Goal: Information Seeking & Learning: Learn about a topic

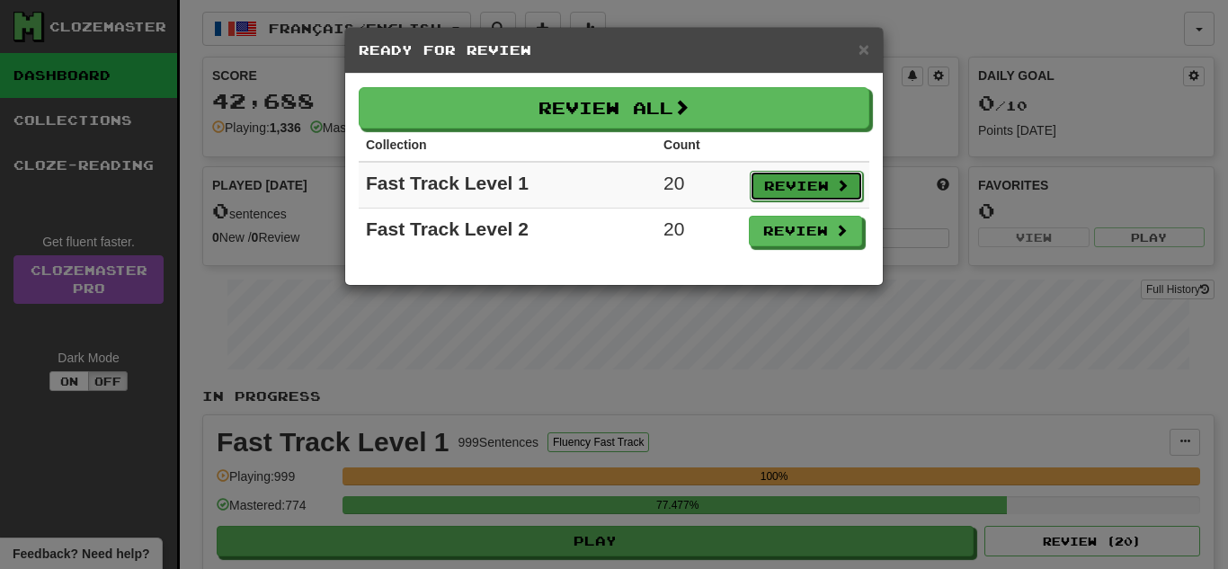
click at [824, 183] on button "Review" at bounding box center [805, 186] width 113 height 31
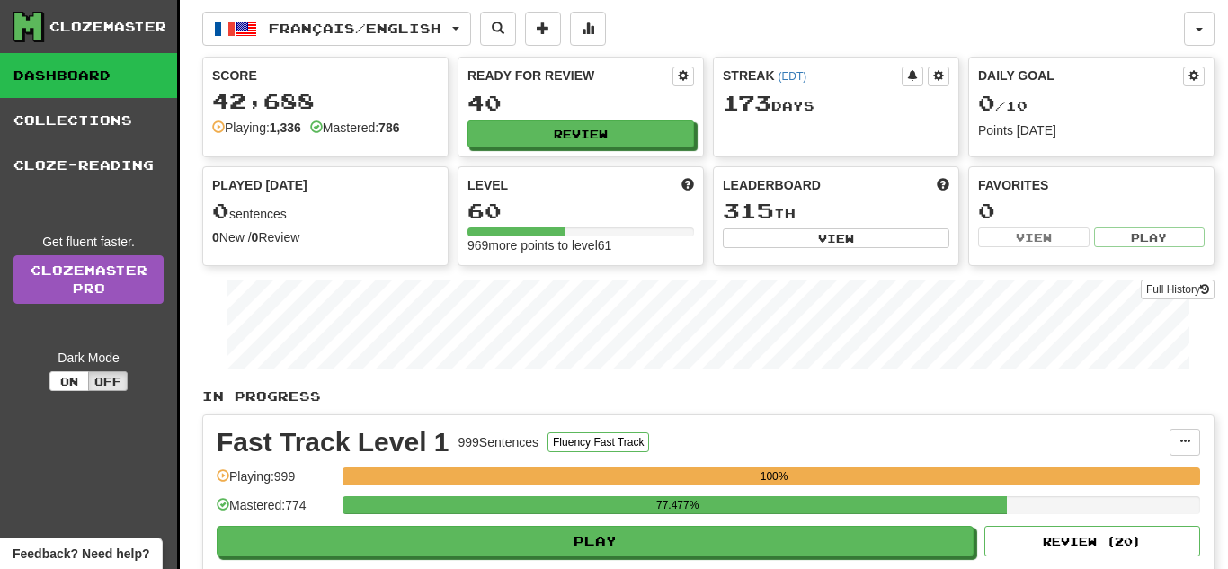
select select "**"
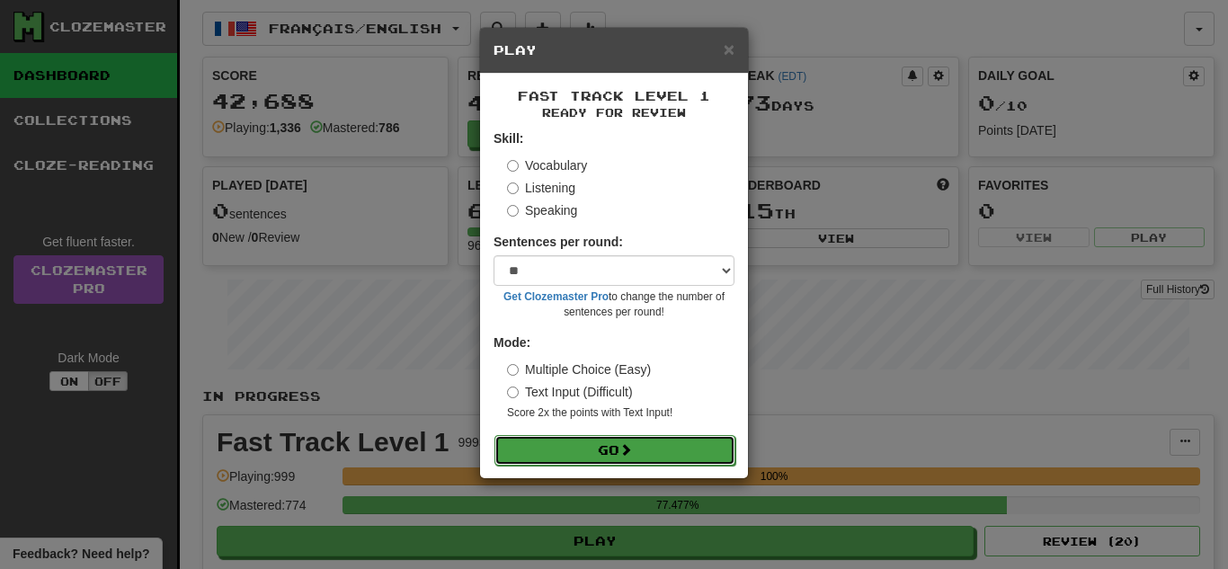
click at [575, 461] on button "Go" at bounding box center [614, 450] width 241 height 31
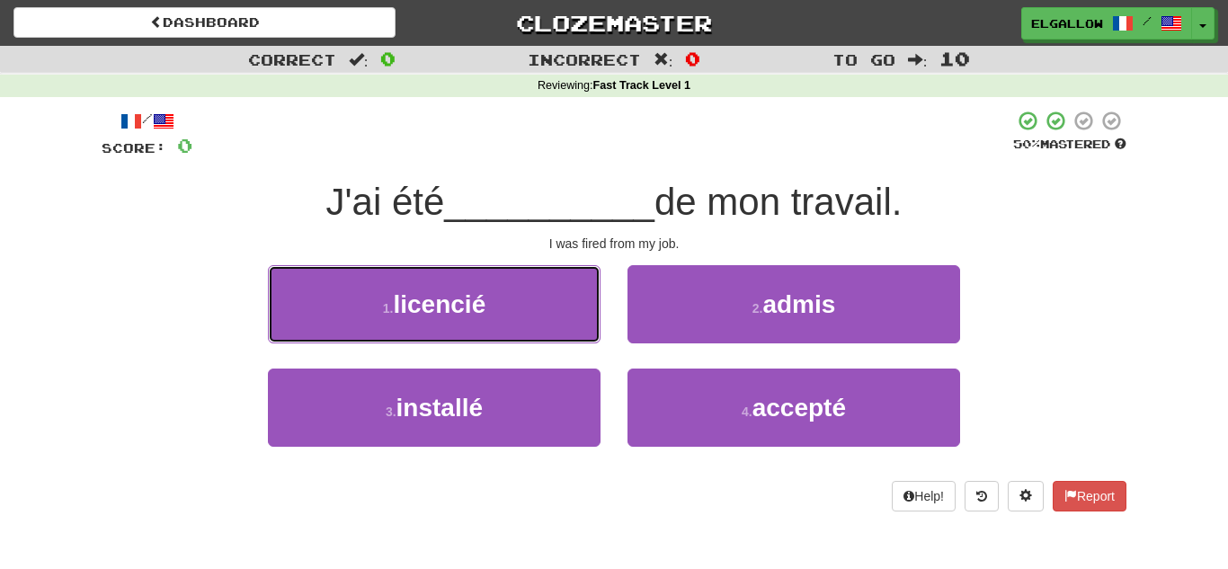
click at [379, 321] on button "1 . licencié" at bounding box center [434, 304] width 332 height 78
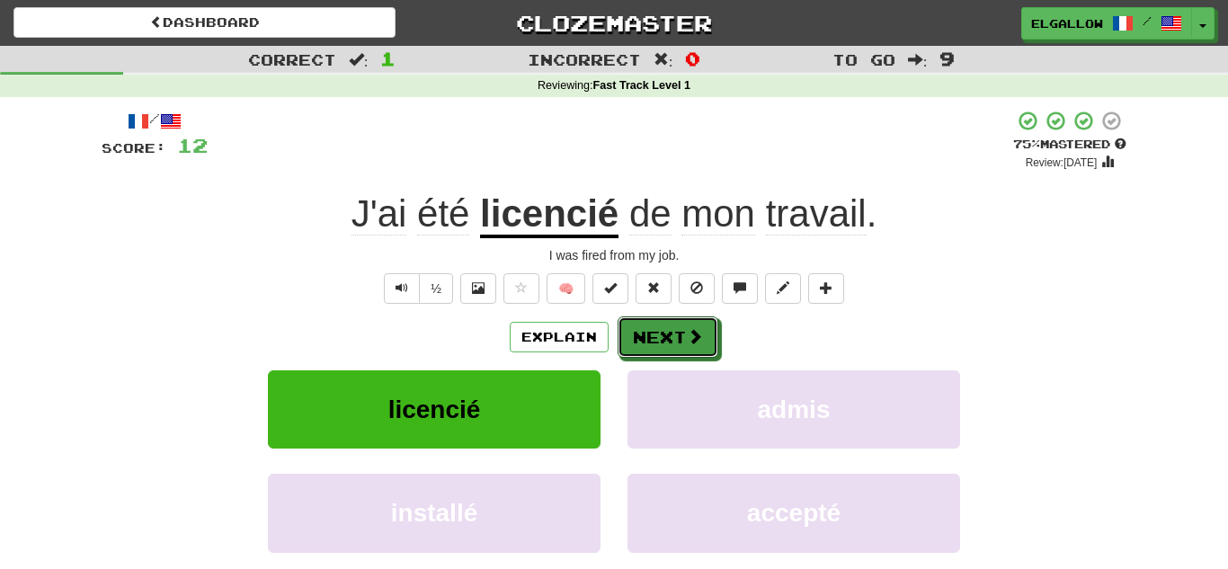
click at [671, 334] on button "Next" at bounding box center [667, 336] width 101 height 41
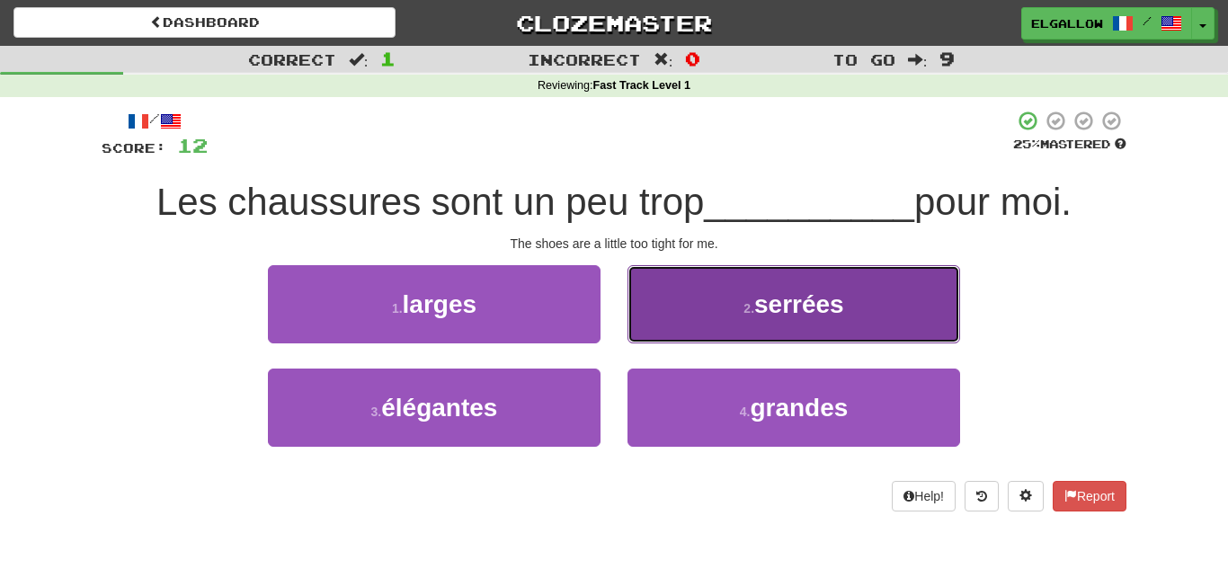
click at [786, 291] on span "serrées" at bounding box center [799, 304] width 90 height 28
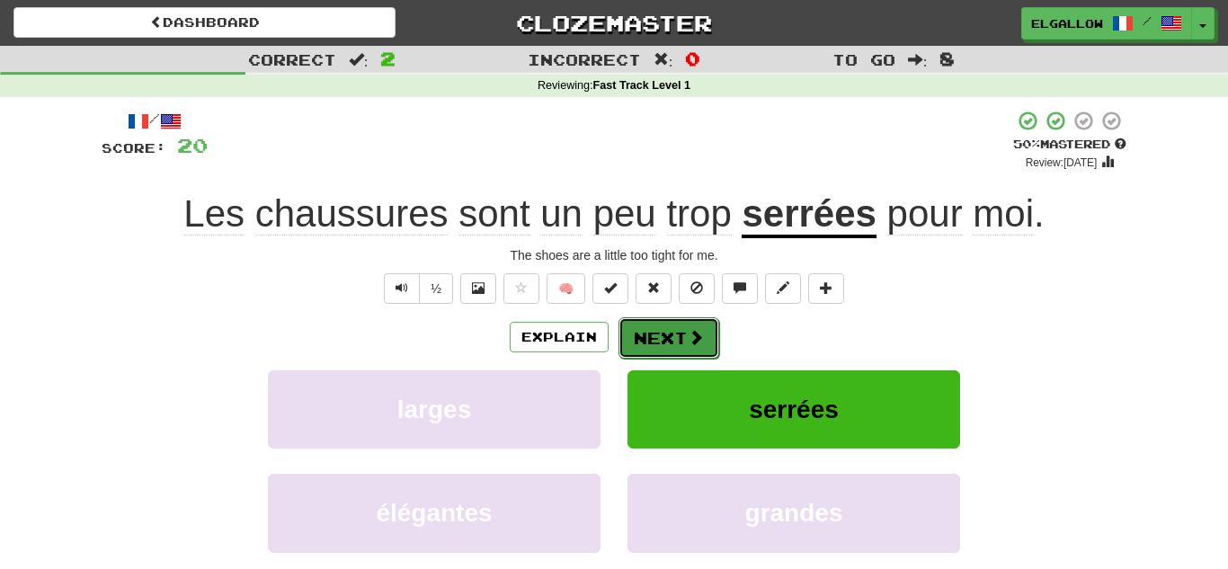
click at [702, 337] on button "Next" at bounding box center [668, 337] width 101 height 41
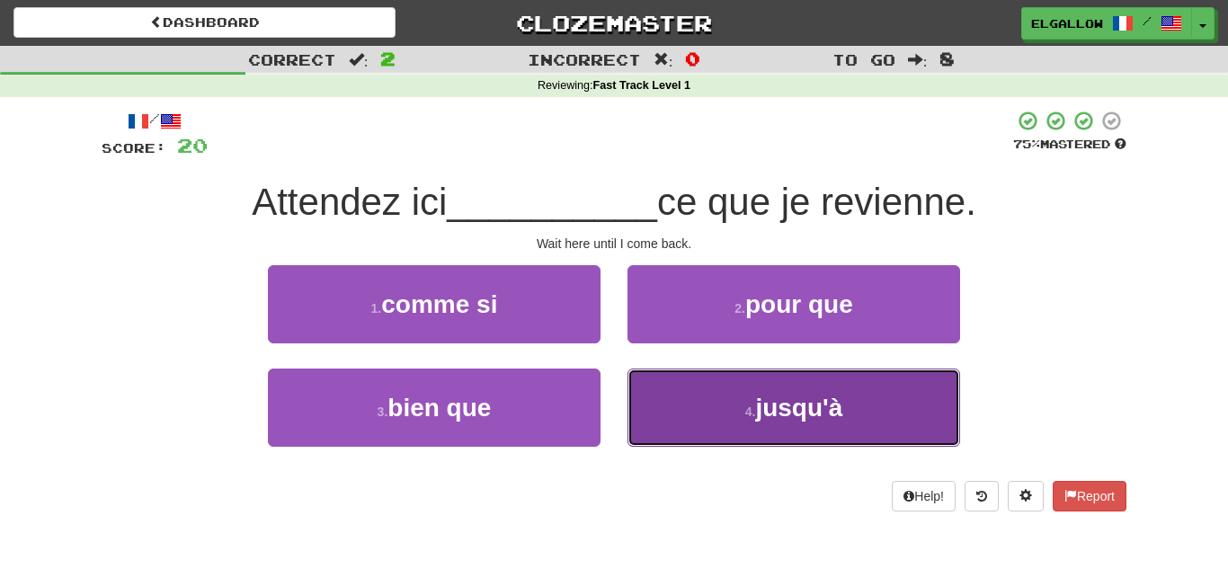
click at [828, 390] on button "4 . jusqu'à" at bounding box center [793, 407] width 332 height 78
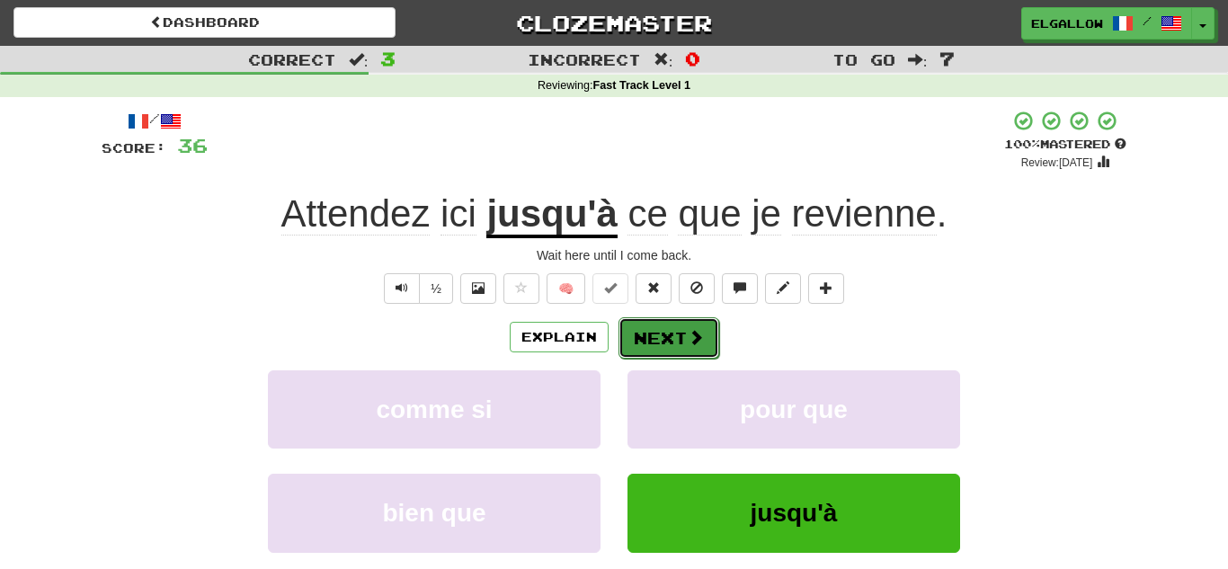
click at [685, 334] on button "Next" at bounding box center [668, 337] width 101 height 41
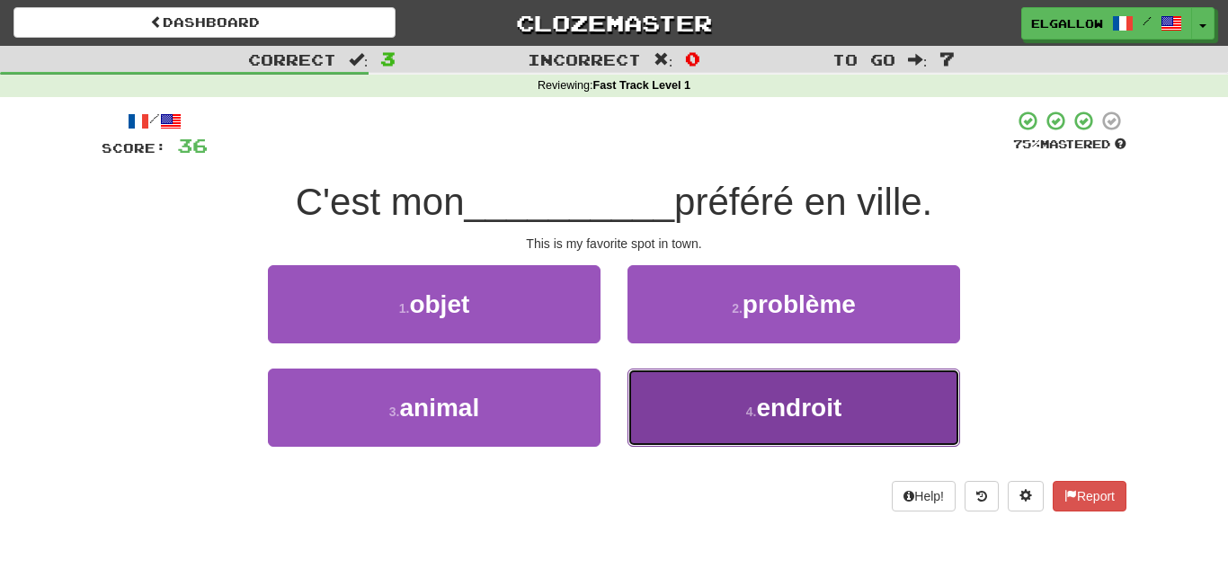
click at [907, 383] on button "4 . endroit" at bounding box center [793, 407] width 332 height 78
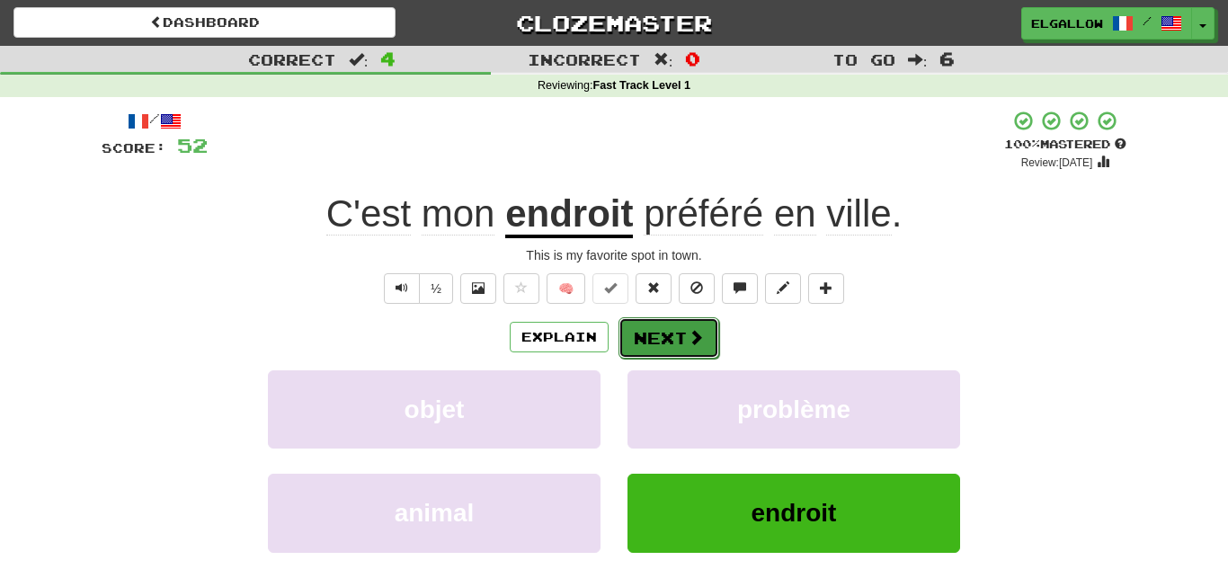
click at [696, 331] on span at bounding box center [695, 337] width 16 height 16
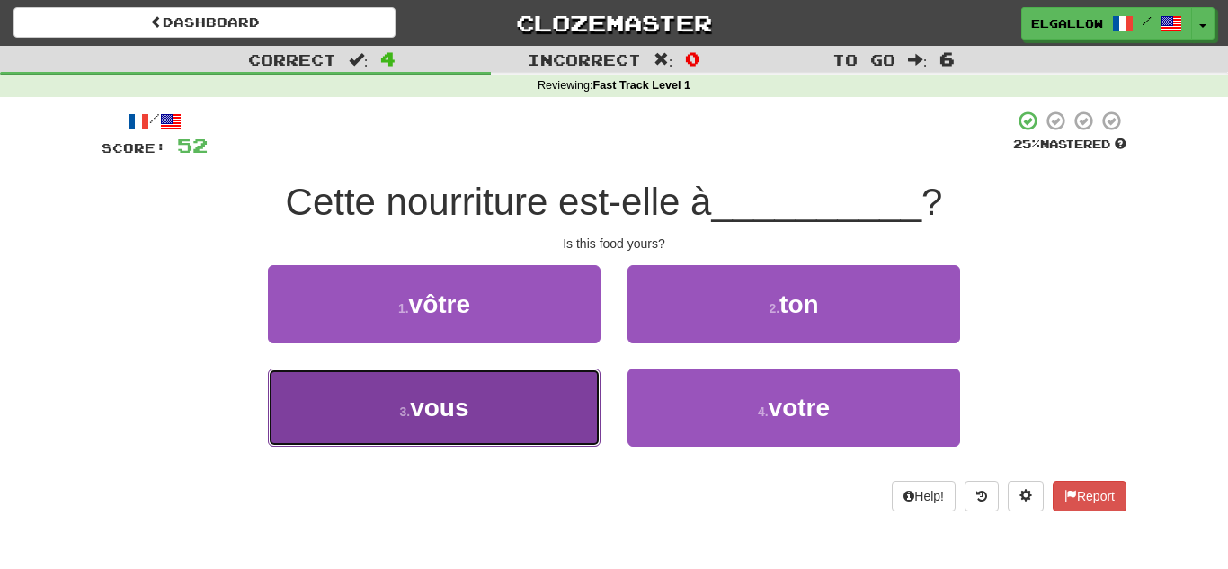
click at [503, 415] on button "3 . vous" at bounding box center [434, 407] width 332 height 78
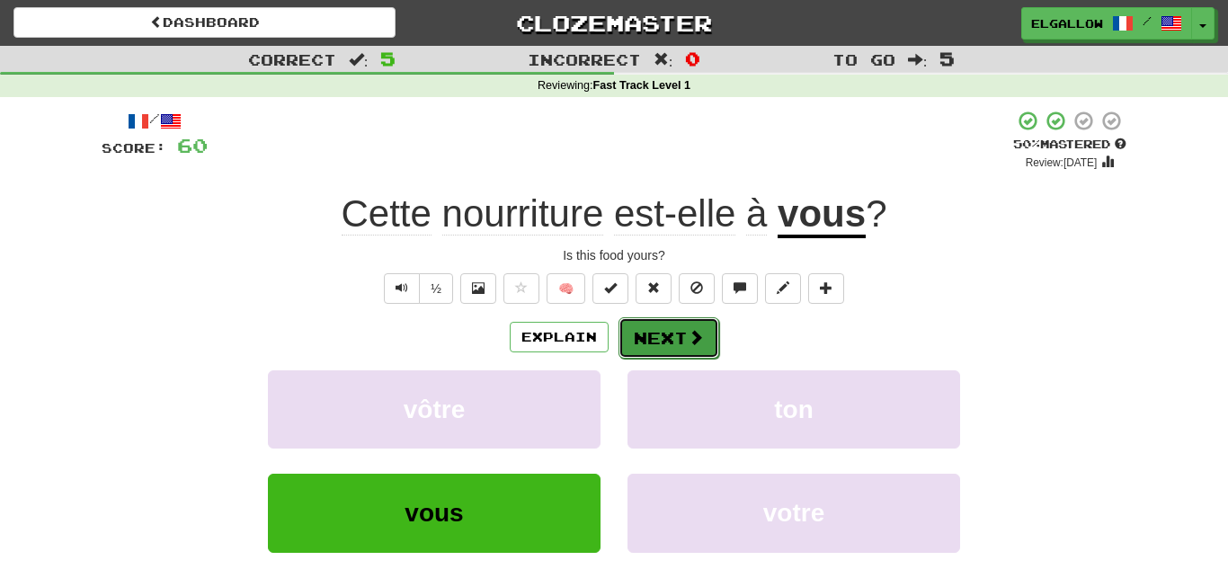
click at [662, 332] on button "Next" at bounding box center [668, 337] width 101 height 41
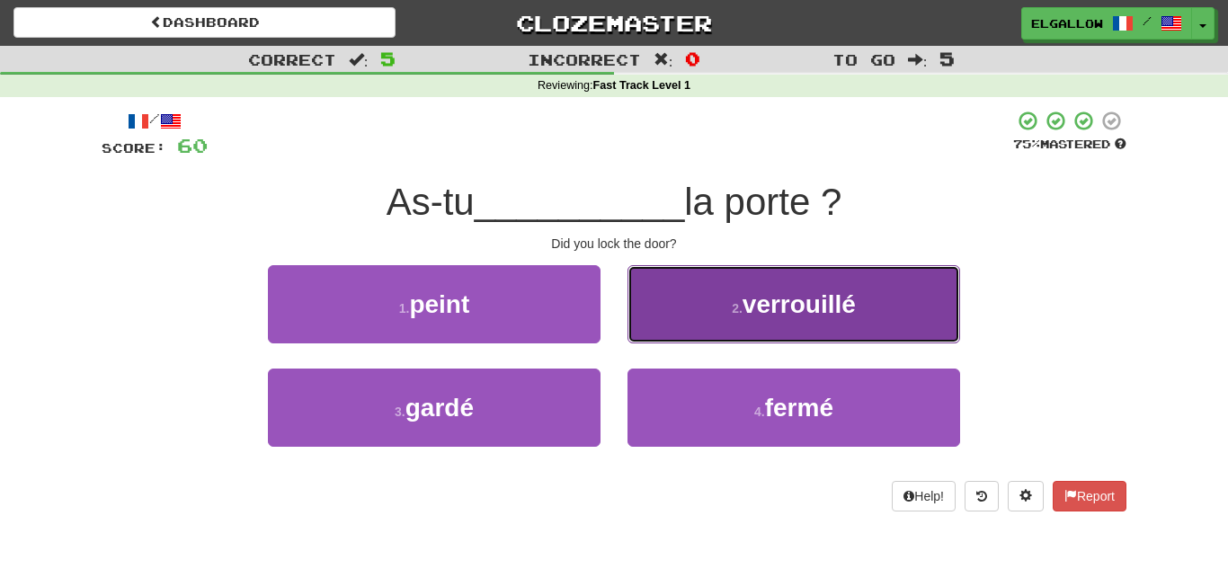
click at [755, 304] on span "verrouillé" at bounding box center [798, 304] width 113 height 28
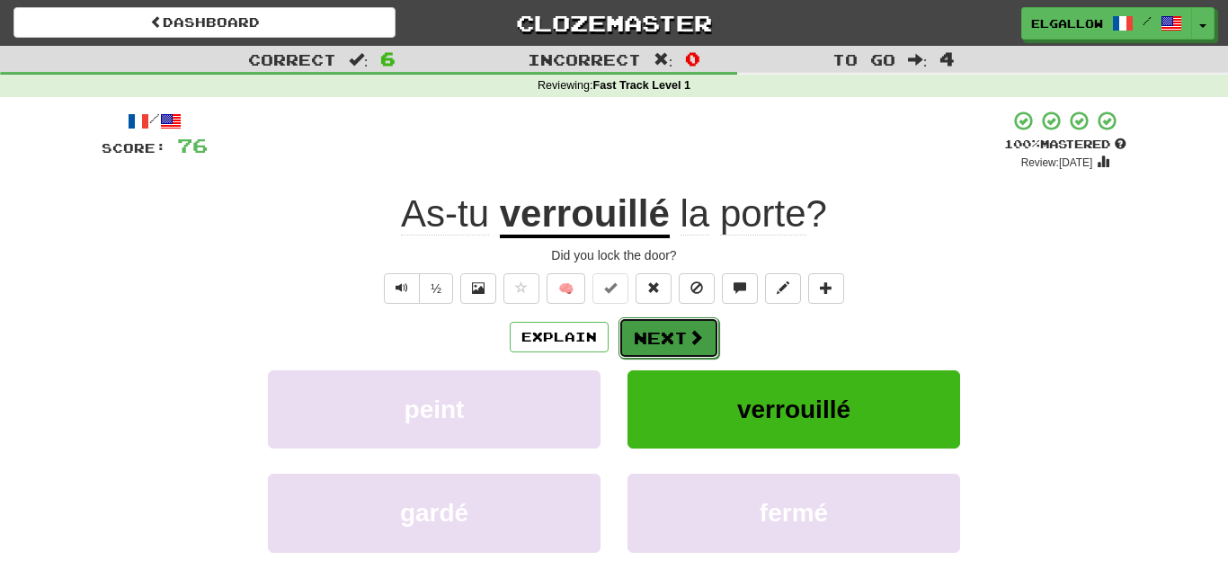
click at [673, 340] on button "Next" at bounding box center [668, 337] width 101 height 41
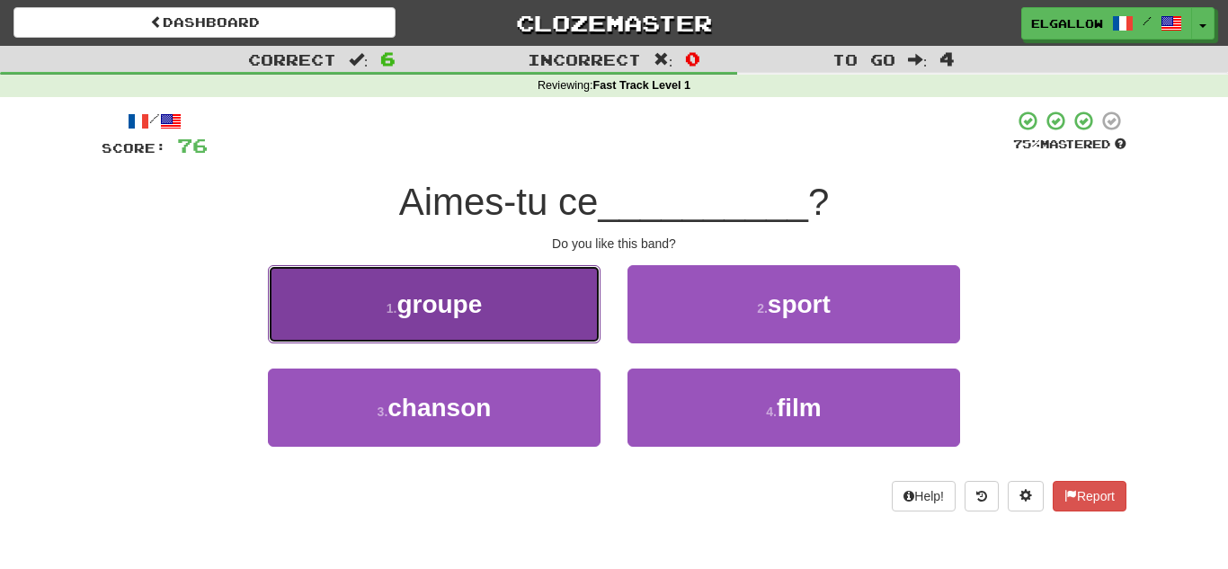
click at [473, 283] on button "1 . groupe" at bounding box center [434, 304] width 332 height 78
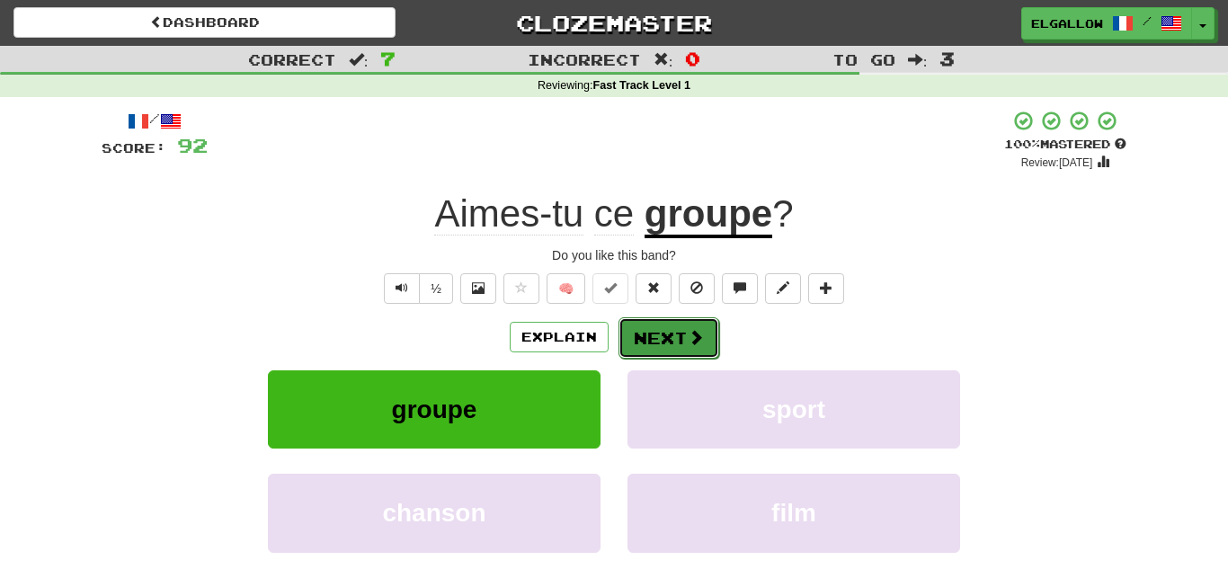
click at [660, 351] on button "Next" at bounding box center [668, 337] width 101 height 41
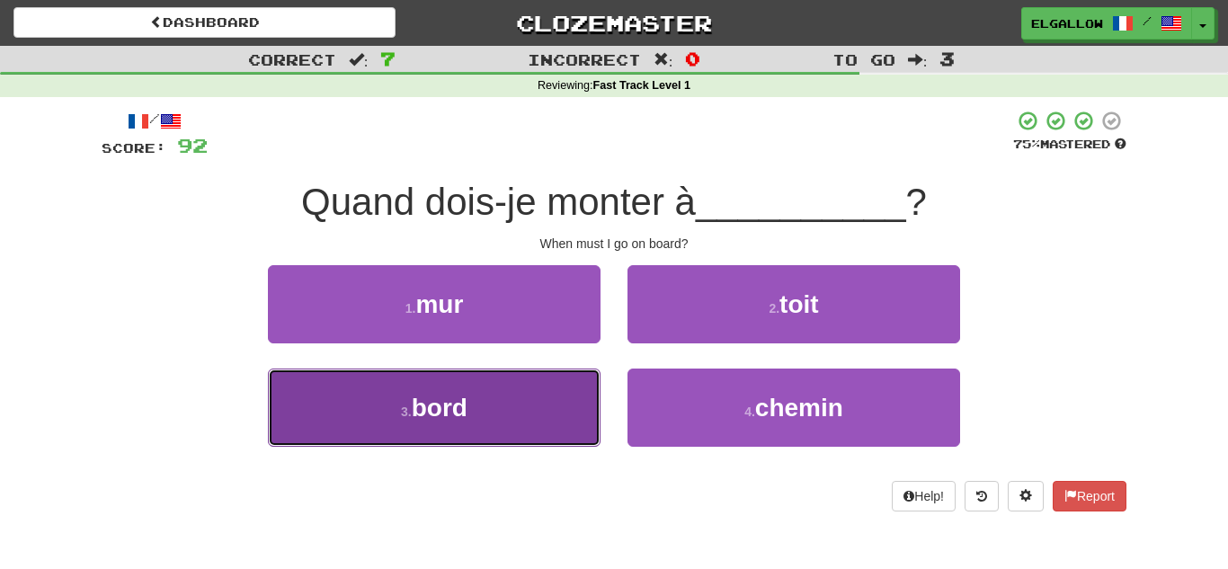
click at [433, 429] on button "3 . bord" at bounding box center [434, 407] width 332 height 78
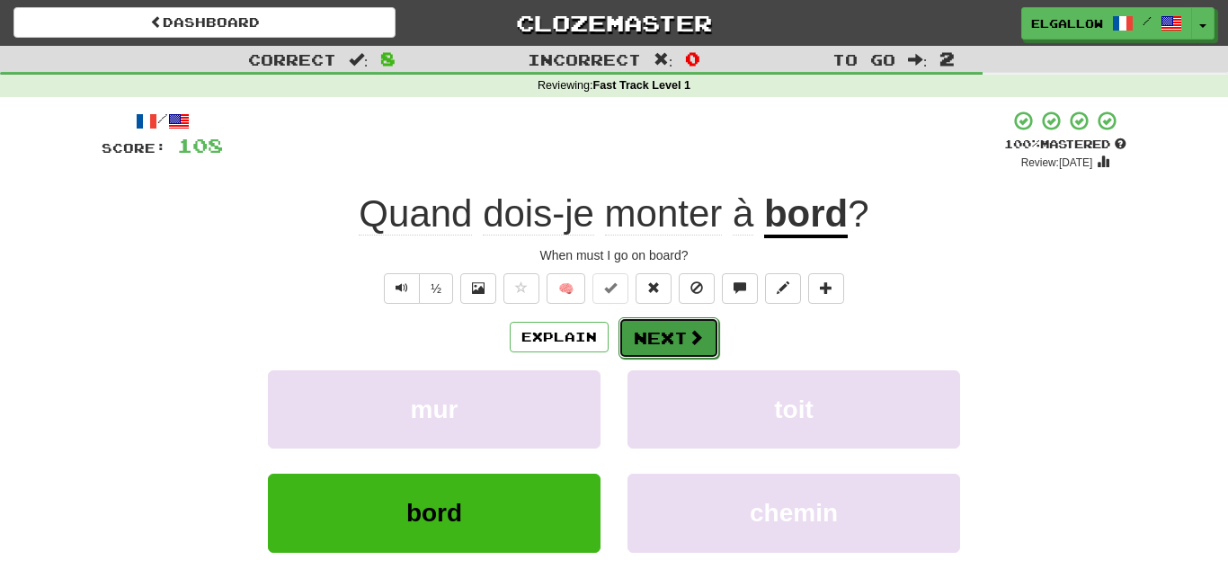
click at [628, 332] on button "Next" at bounding box center [668, 337] width 101 height 41
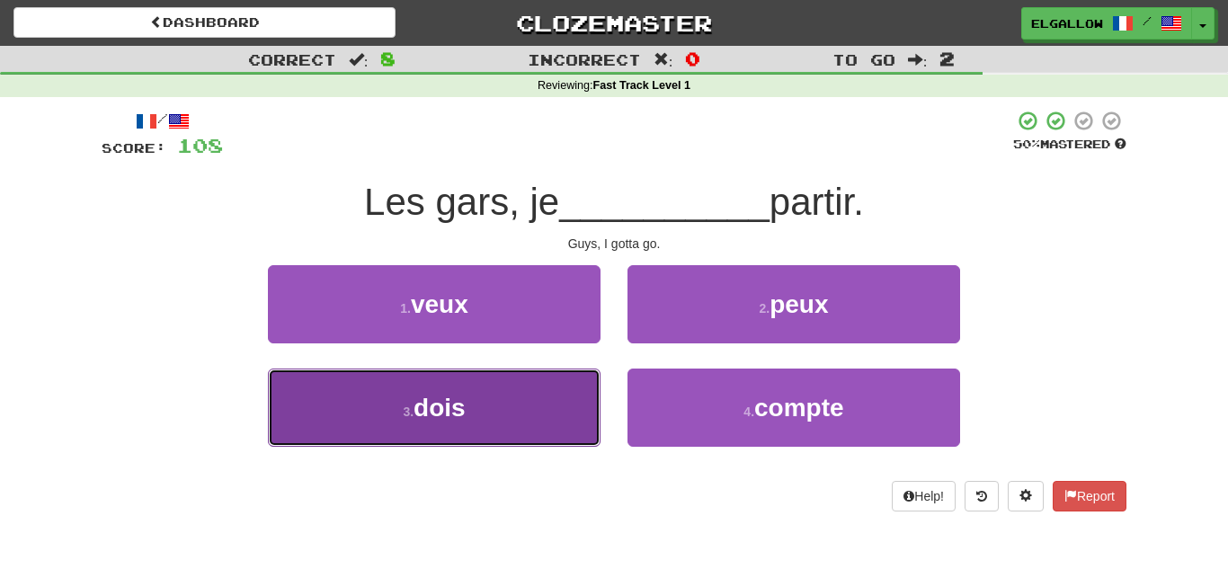
click at [341, 395] on button "3 . dois" at bounding box center [434, 407] width 332 height 78
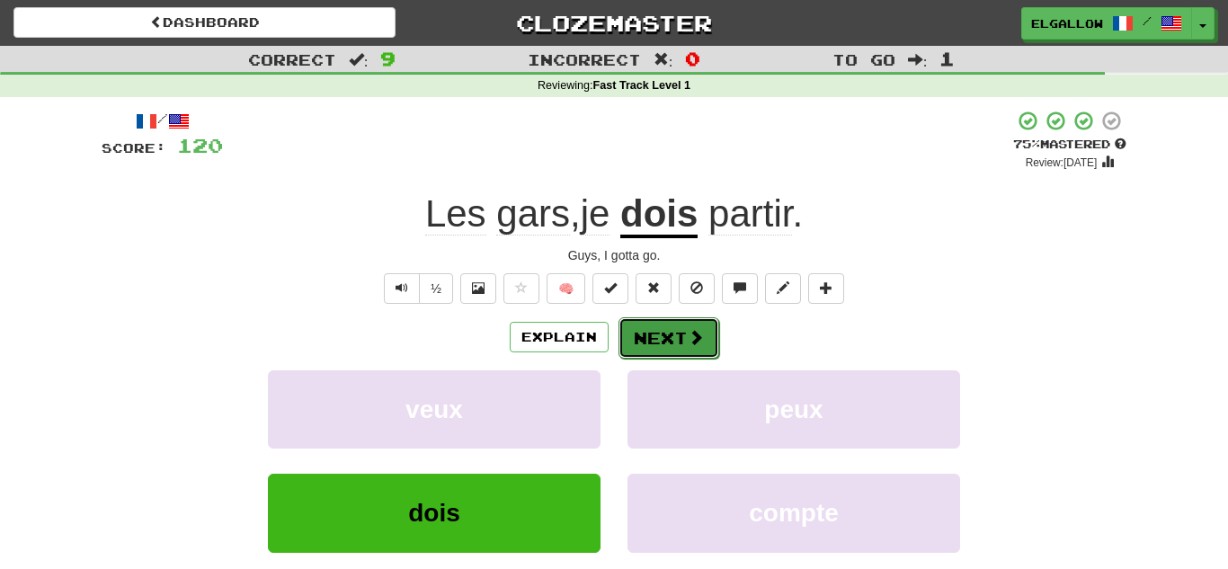
click at [678, 348] on button "Next" at bounding box center [668, 337] width 101 height 41
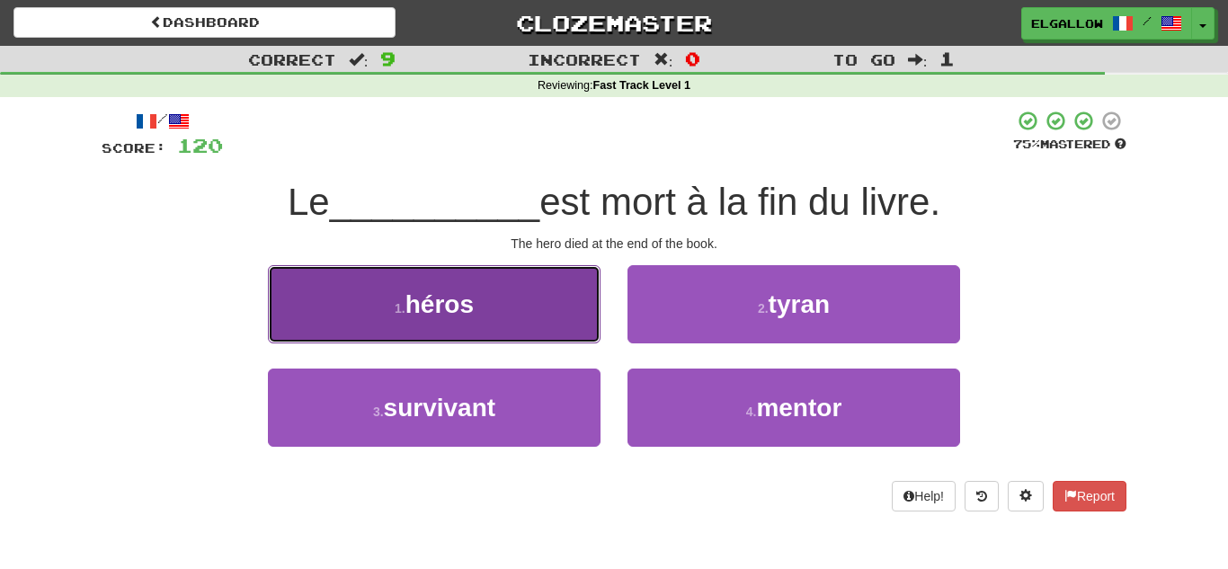
click at [331, 317] on button "1 . héros" at bounding box center [434, 304] width 332 height 78
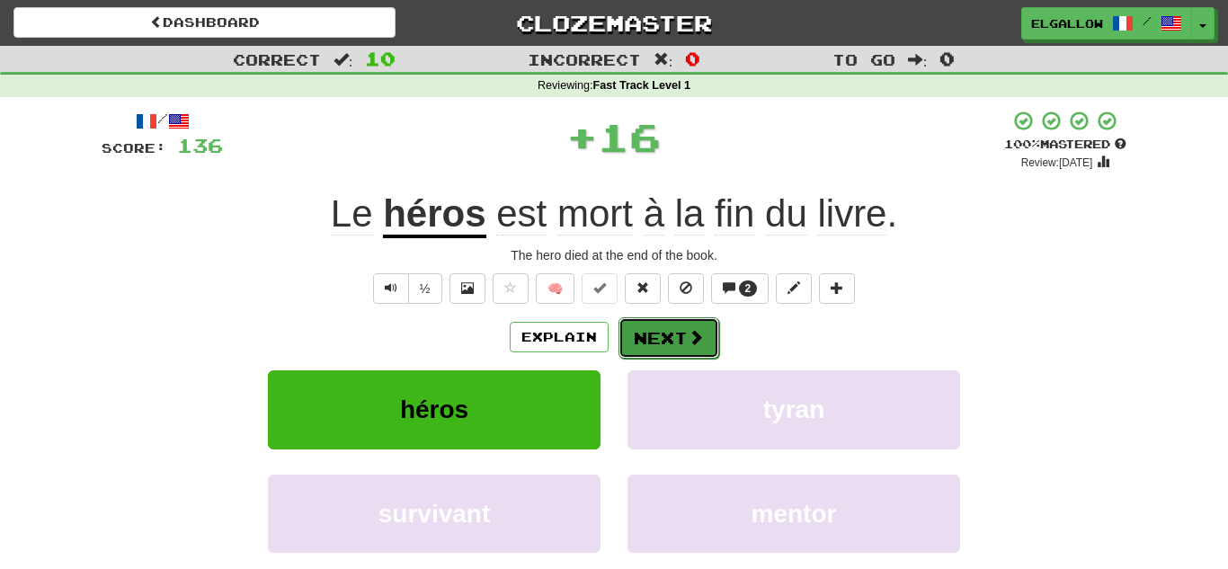
click at [670, 338] on button "Next" at bounding box center [668, 337] width 101 height 41
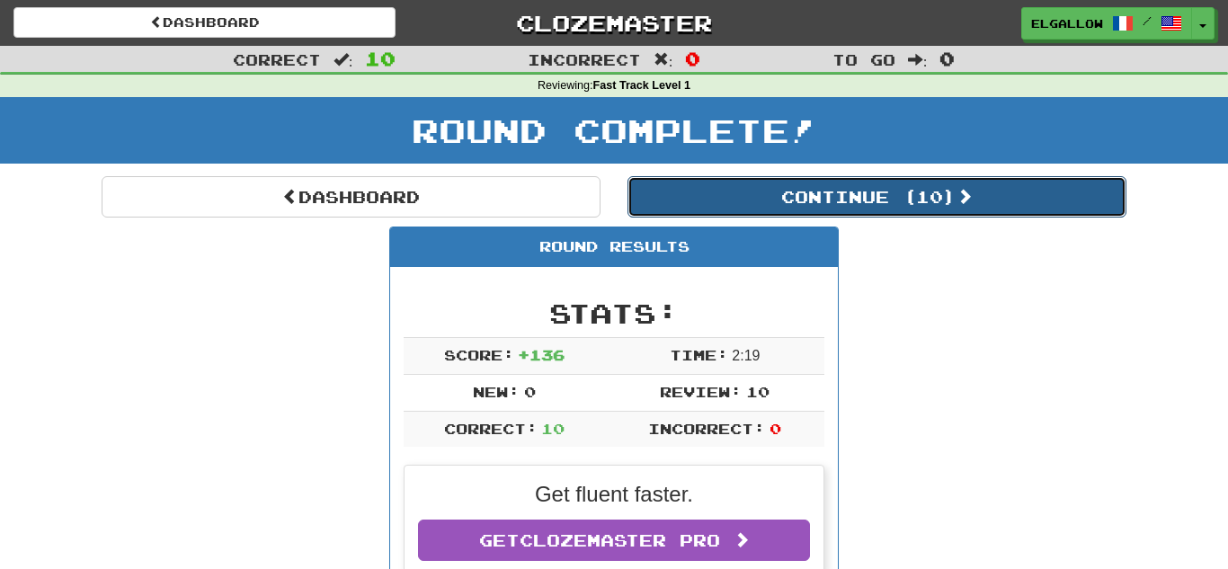
click at [790, 207] on button "Continue ( 10 )" at bounding box center [876, 196] width 499 height 41
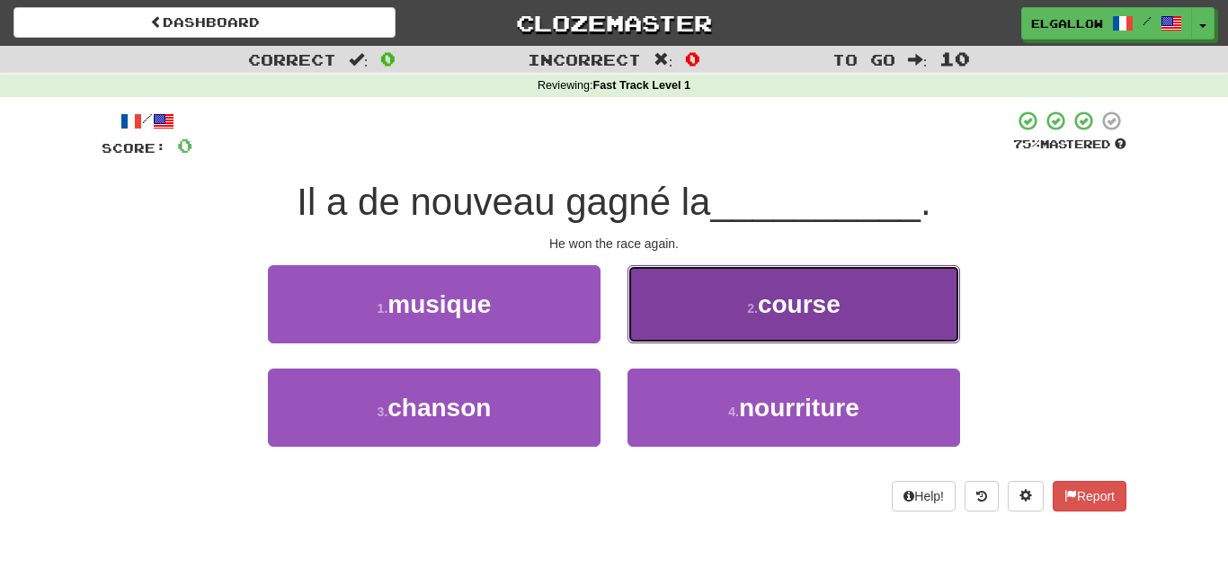
click at [738, 316] on button "2 . course" at bounding box center [793, 304] width 332 height 78
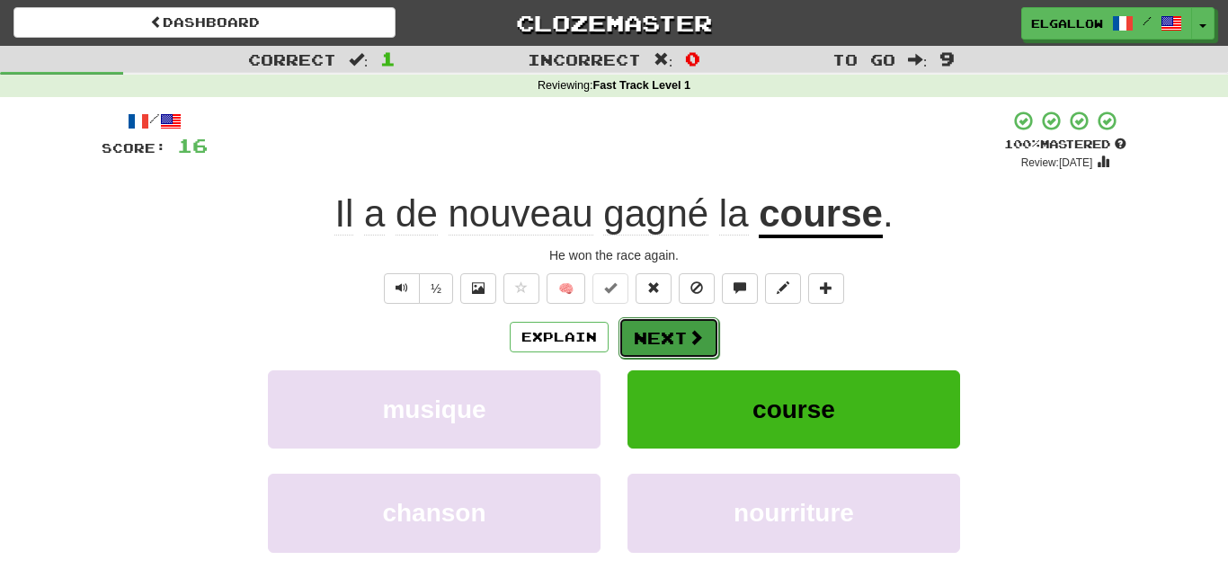
click at [643, 337] on button "Next" at bounding box center [668, 337] width 101 height 41
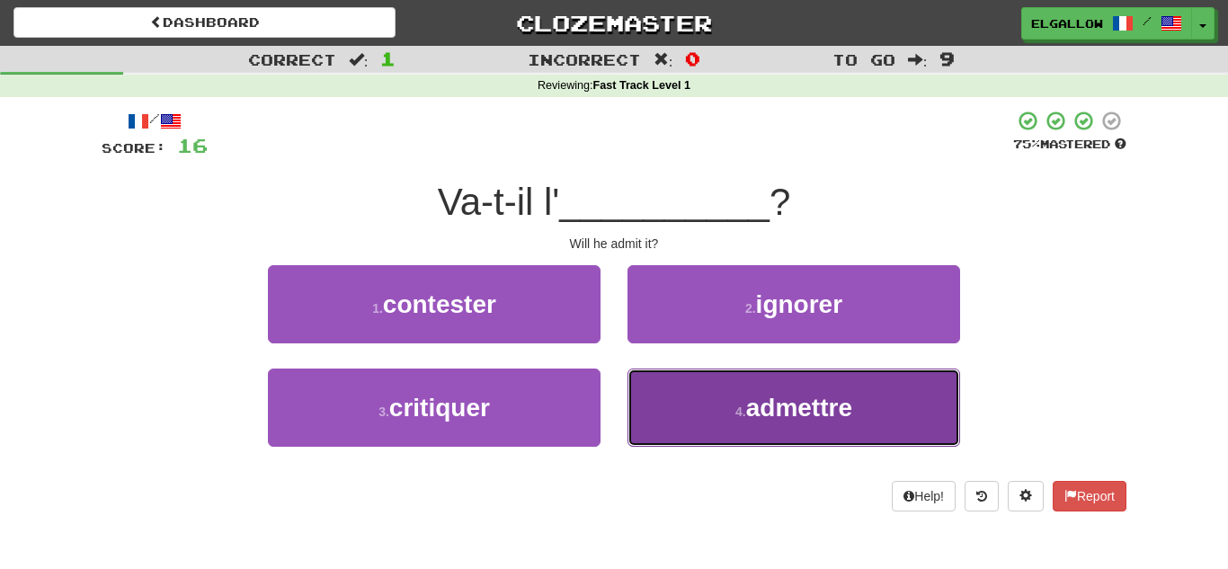
click at [797, 394] on span "admettre" at bounding box center [799, 408] width 106 height 28
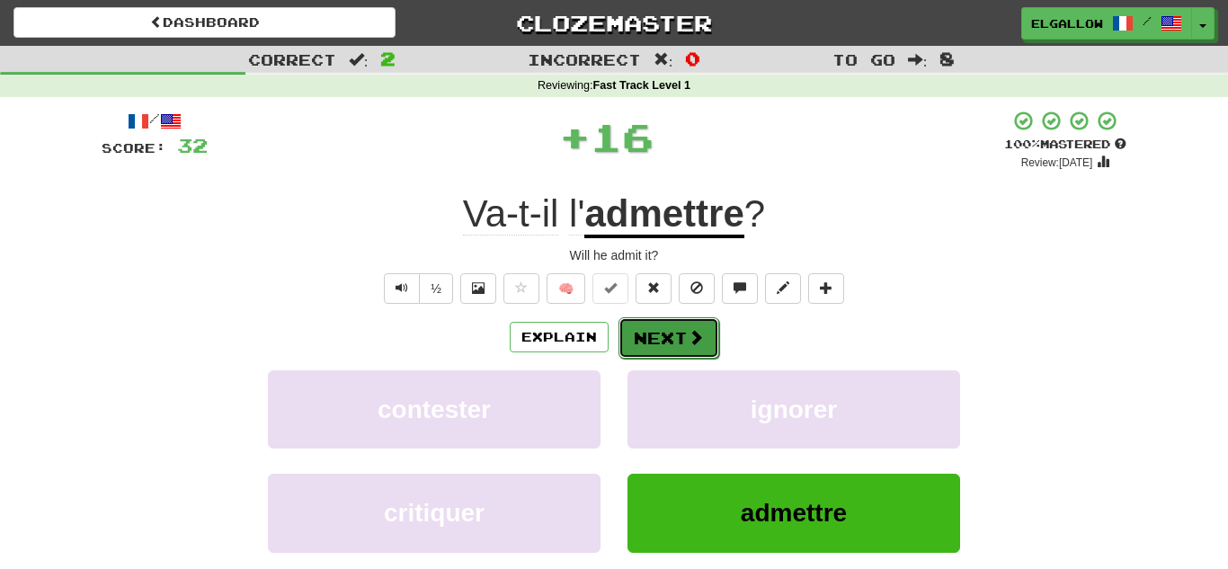
click at [695, 342] on span at bounding box center [695, 337] width 16 height 16
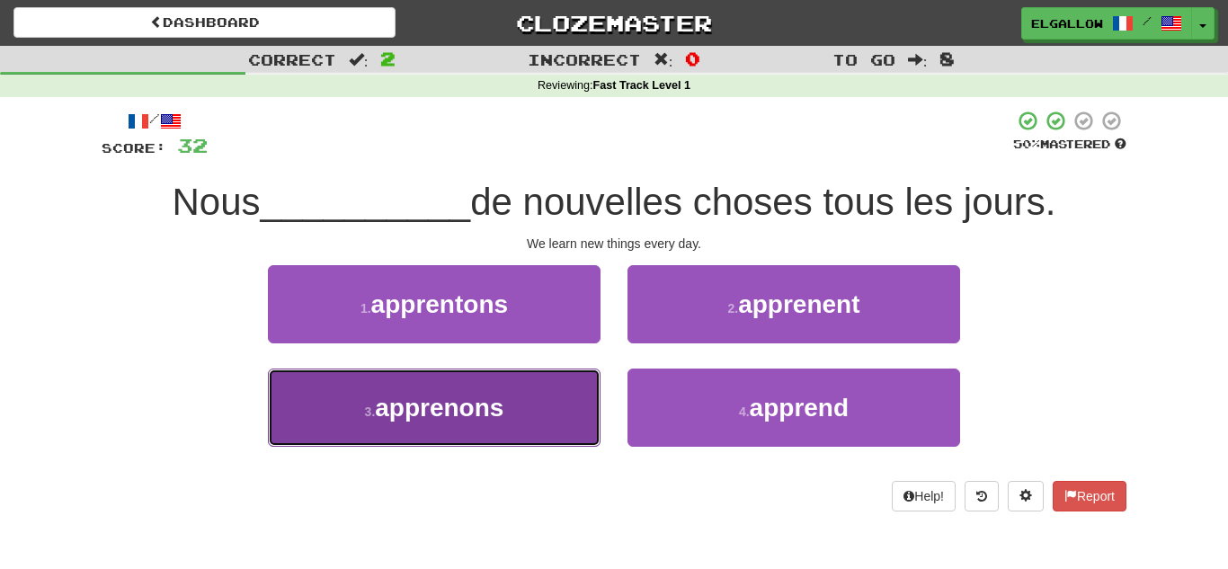
click at [450, 395] on span "apprenons" at bounding box center [439, 408] width 129 height 28
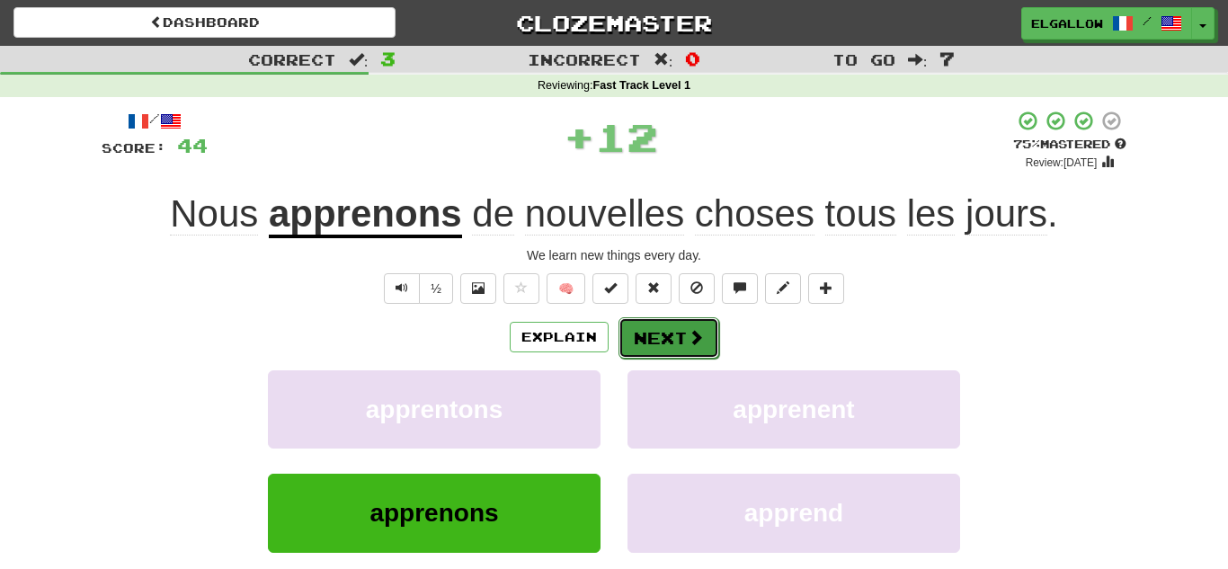
click at [700, 325] on button "Next" at bounding box center [668, 337] width 101 height 41
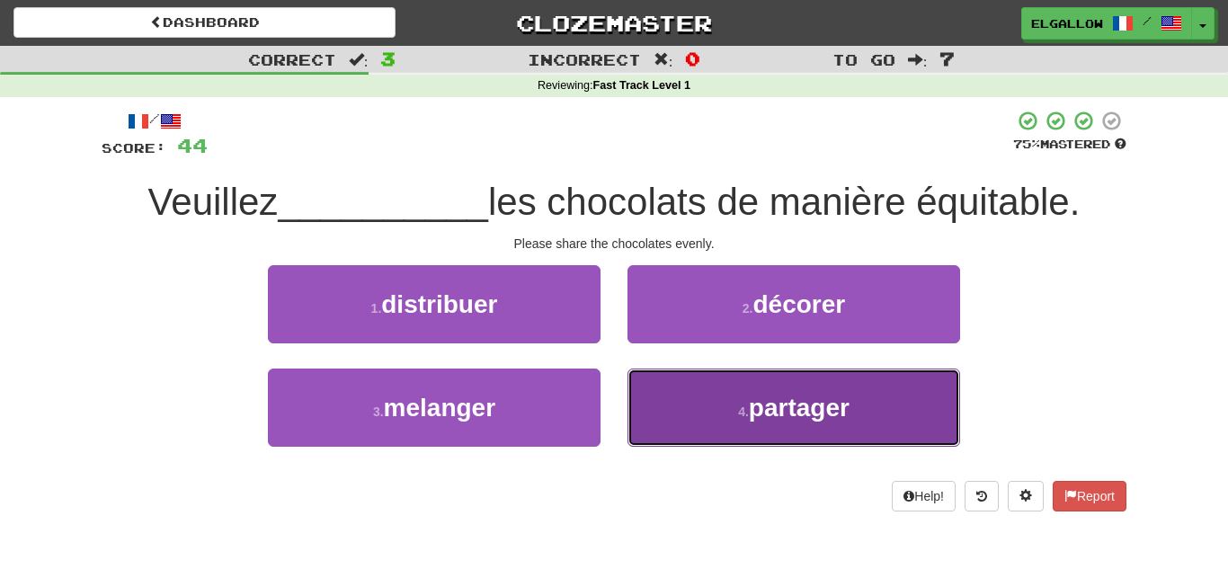
click at [789, 387] on button "4 . partager" at bounding box center [793, 407] width 332 height 78
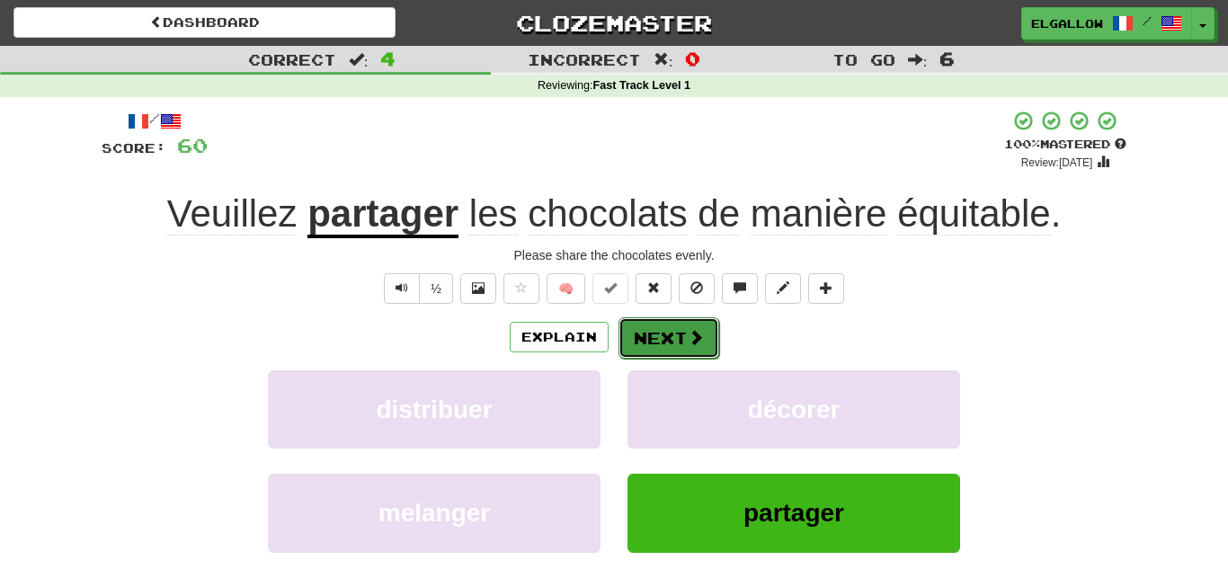
click at [689, 345] on span at bounding box center [695, 337] width 16 height 16
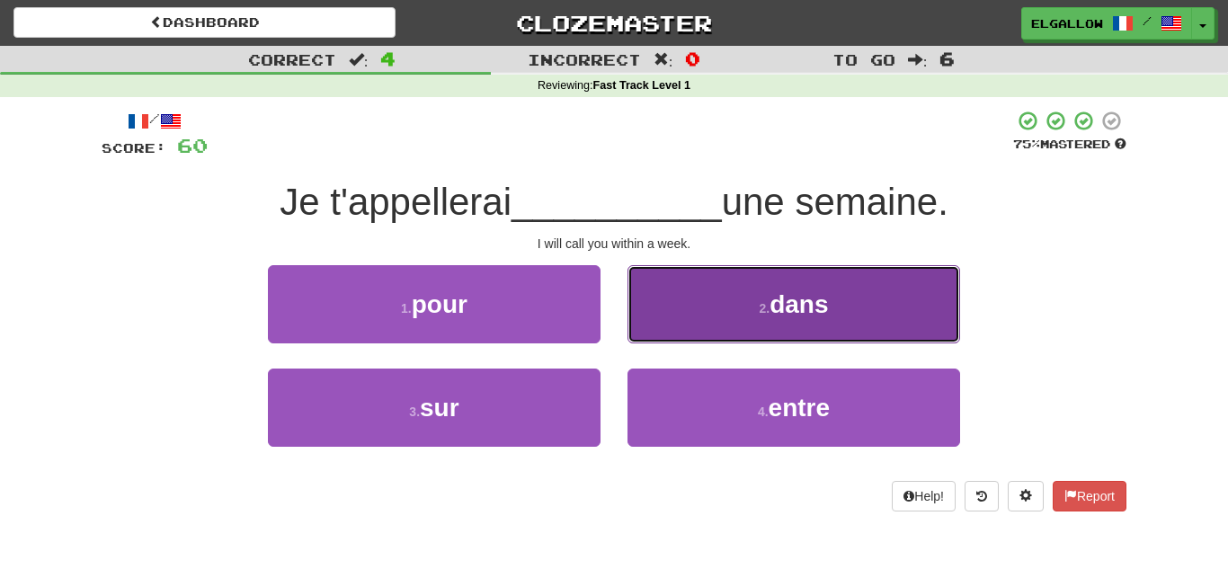
click at [774, 268] on button "2 . dans" at bounding box center [793, 304] width 332 height 78
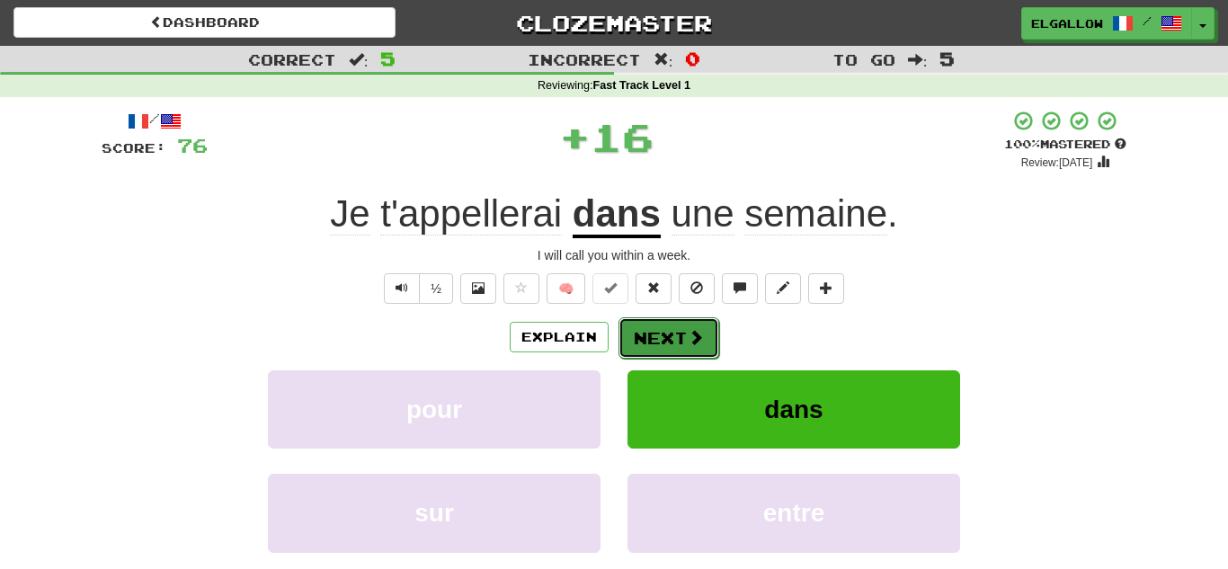
click at [656, 324] on button "Next" at bounding box center [668, 337] width 101 height 41
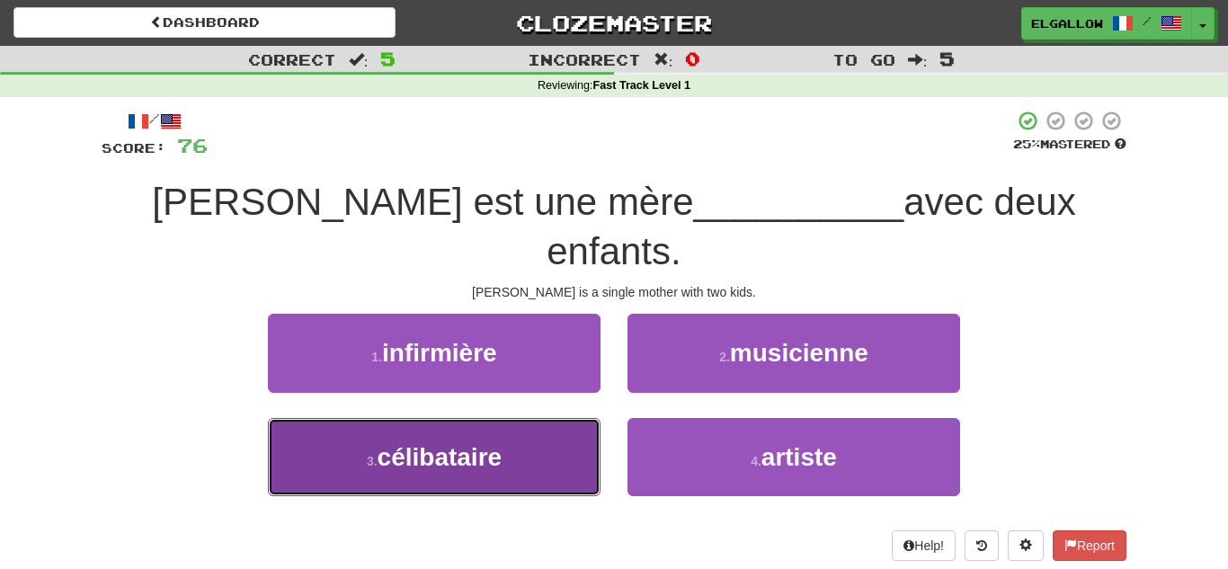
click at [439, 443] on span "célibataire" at bounding box center [439, 457] width 125 height 28
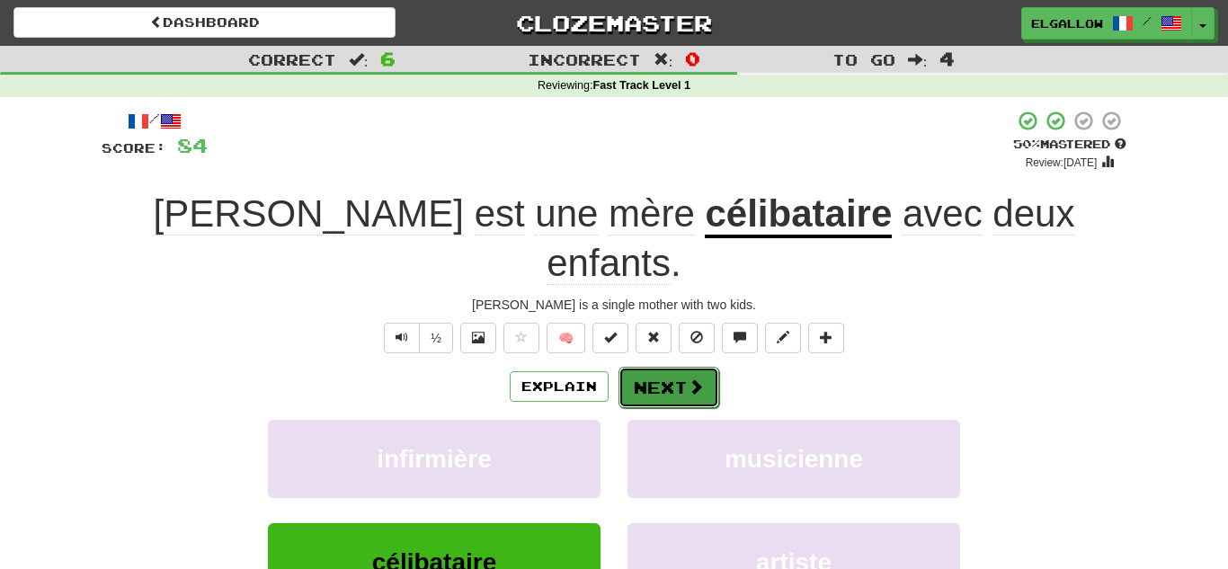
click at [688, 367] on button "Next" at bounding box center [668, 387] width 101 height 41
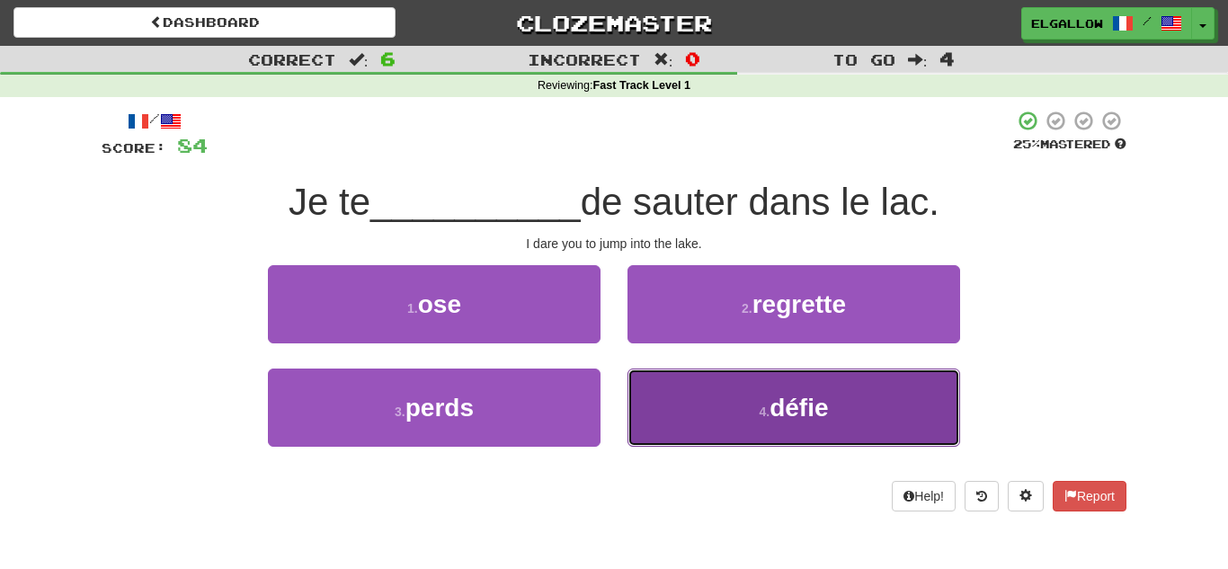
click at [793, 421] on span "défie" at bounding box center [798, 408] width 58 height 28
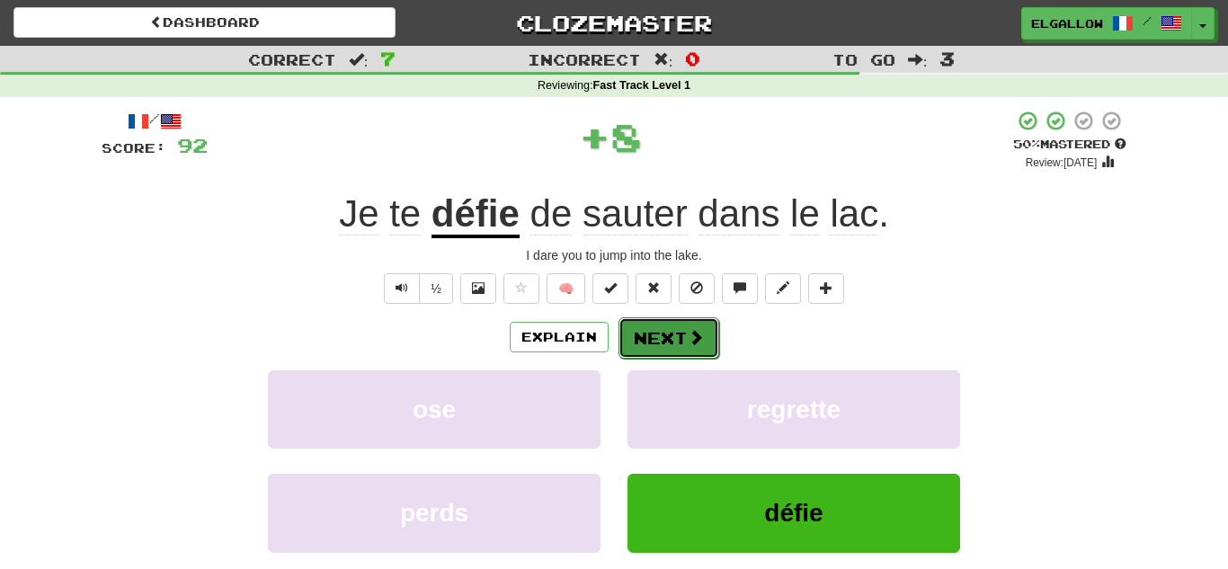
click at [676, 350] on button "Next" at bounding box center [668, 337] width 101 height 41
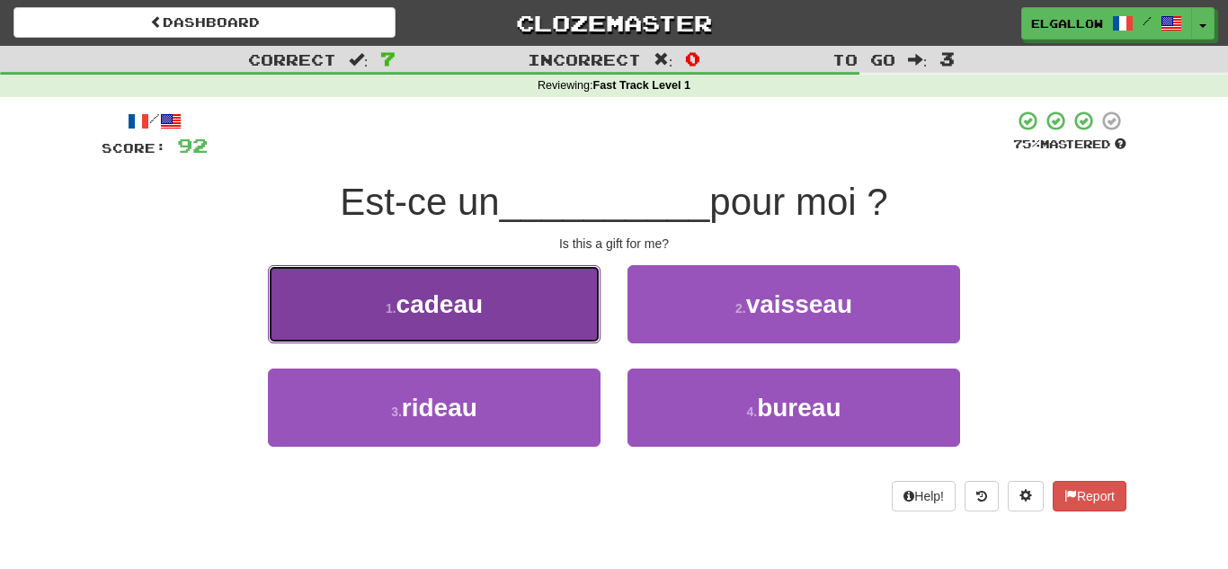
click at [436, 325] on button "1 . cadeau" at bounding box center [434, 304] width 332 height 78
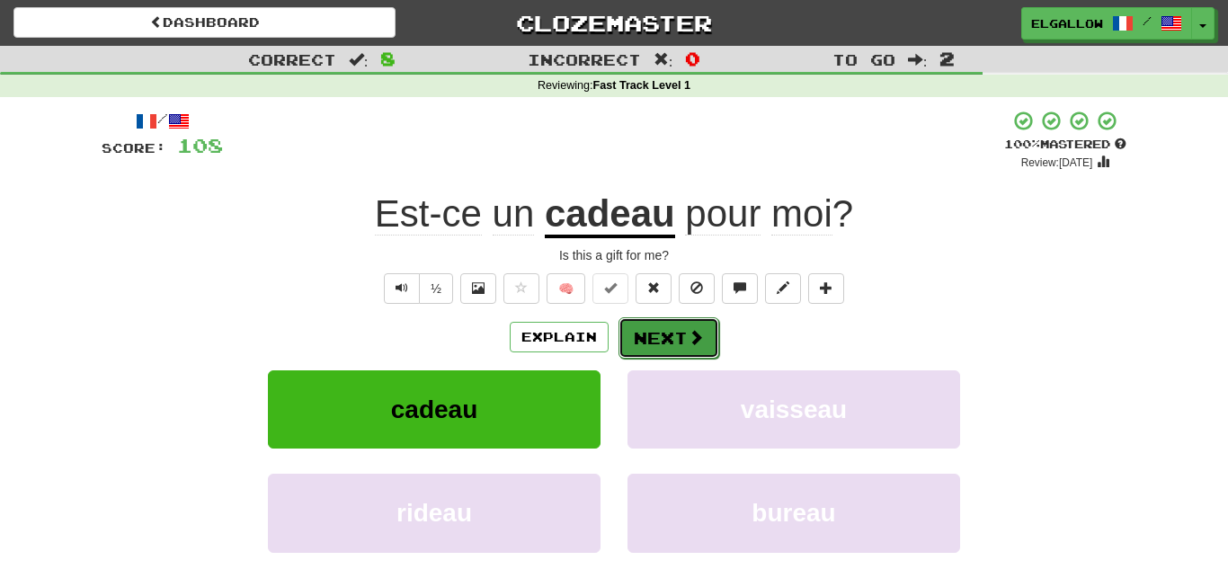
click at [697, 324] on button "Next" at bounding box center [668, 337] width 101 height 41
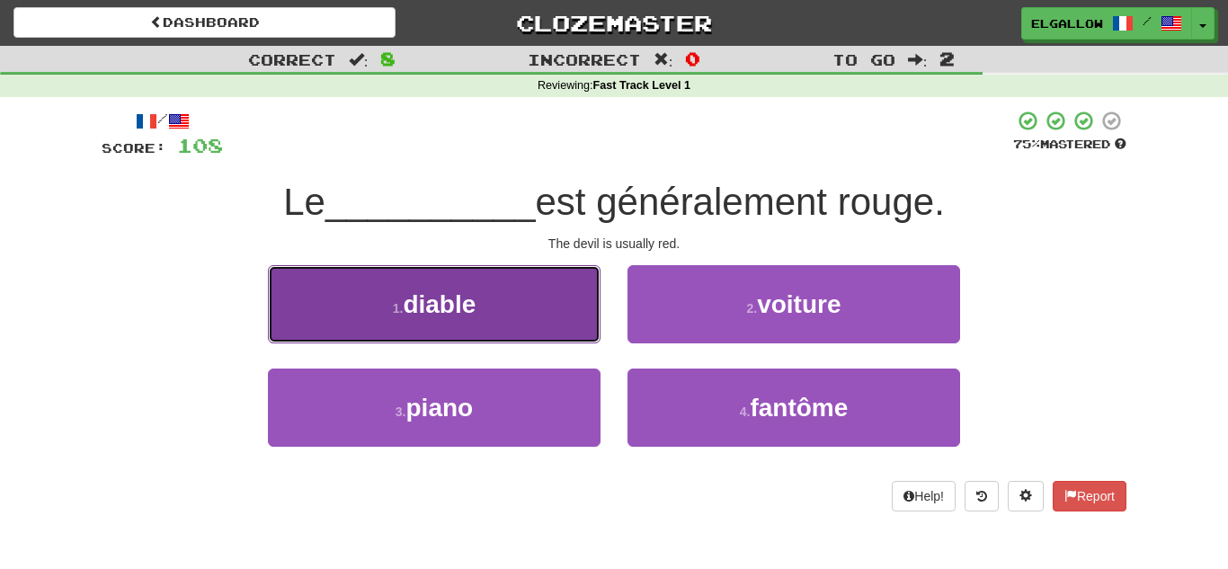
click at [449, 293] on span "diable" at bounding box center [439, 304] width 73 height 28
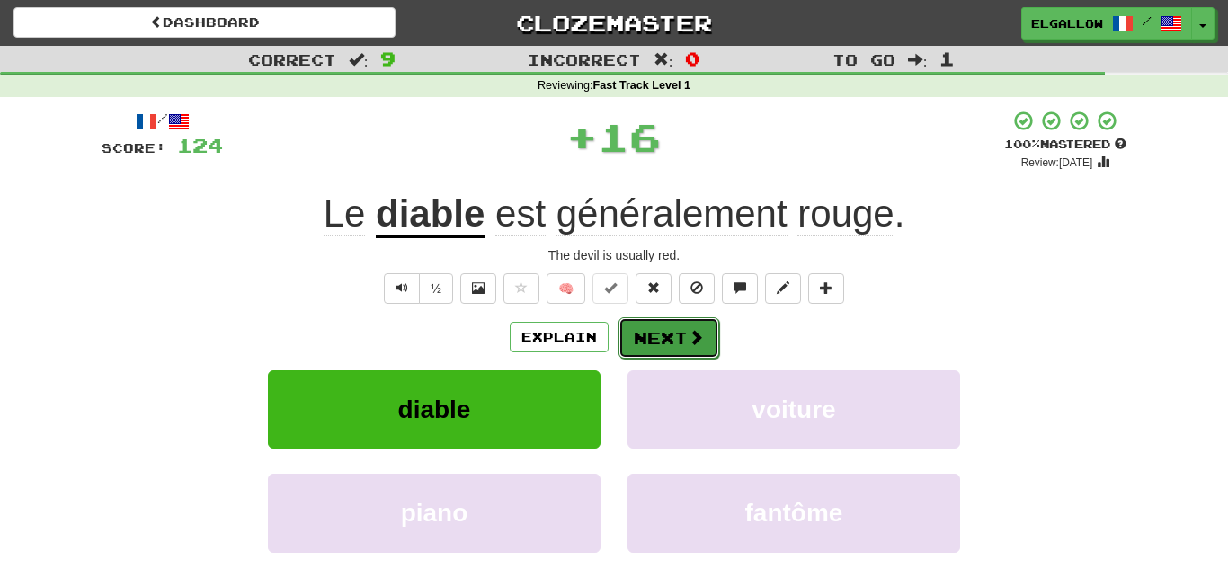
click at [672, 335] on button "Next" at bounding box center [668, 337] width 101 height 41
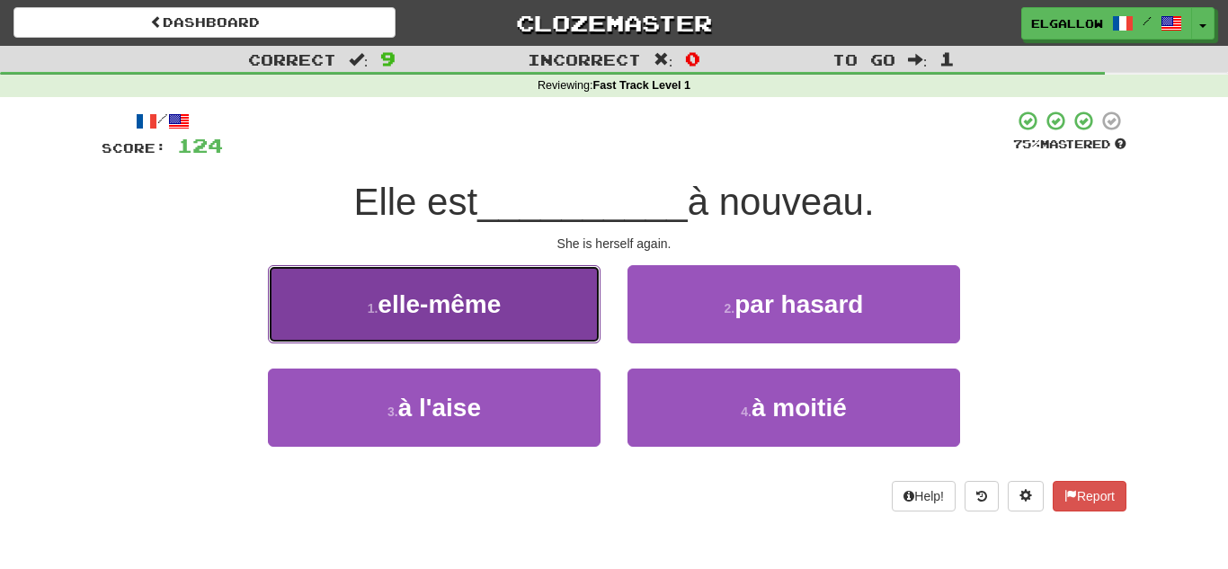
click at [372, 315] on small "1 ." at bounding box center [373, 308] width 11 height 14
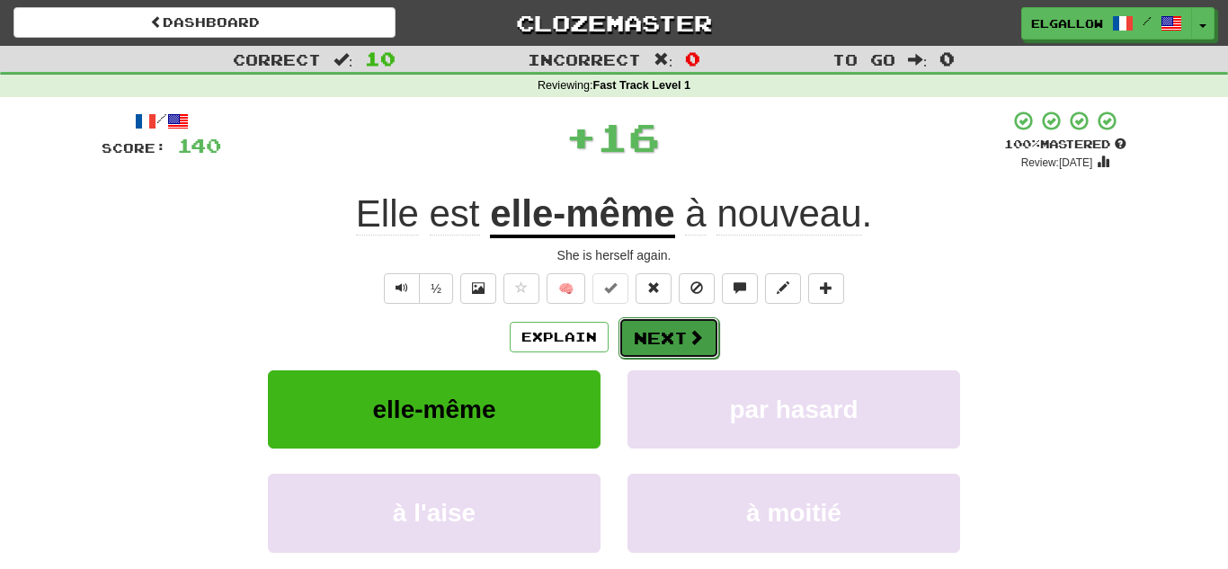
click at [660, 337] on button "Next" at bounding box center [668, 337] width 101 height 41
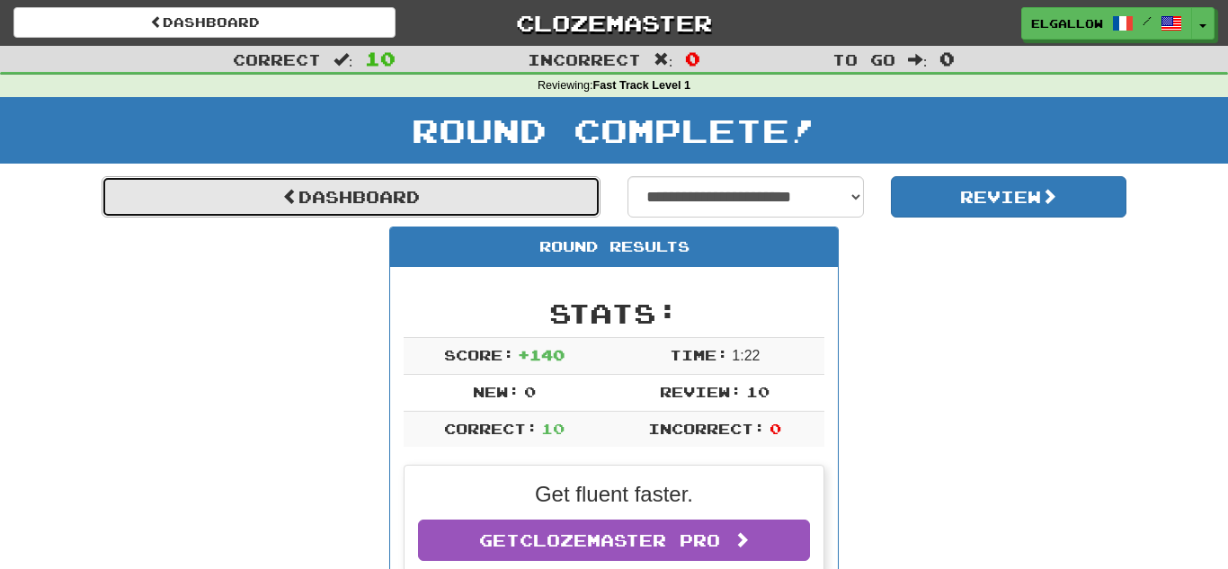
click at [343, 209] on link "Dashboard" at bounding box center [351, 196] width 499 height 41
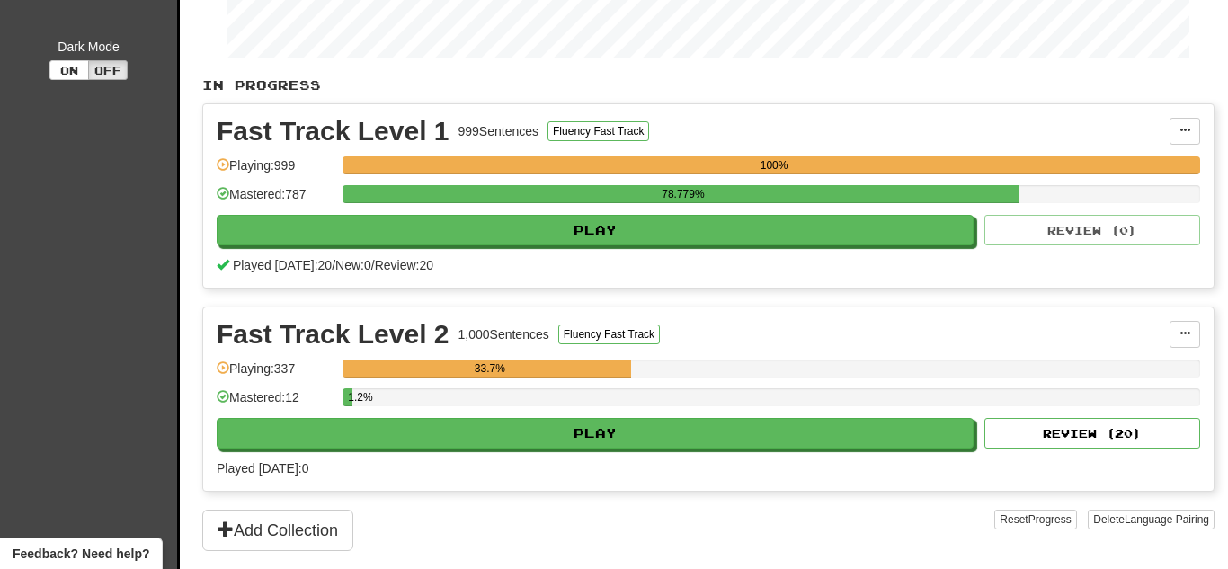
scroll to position [315, 0]
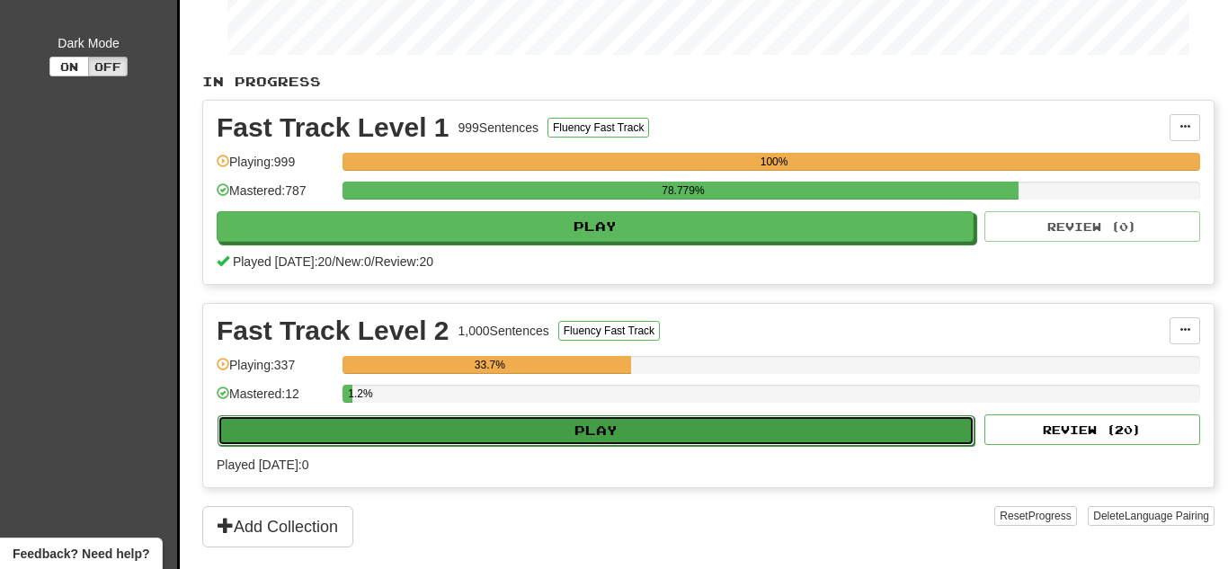
click at [571, 417] on button "Play" at bounding box center [595, 430] width 757 height 31
select select "**"
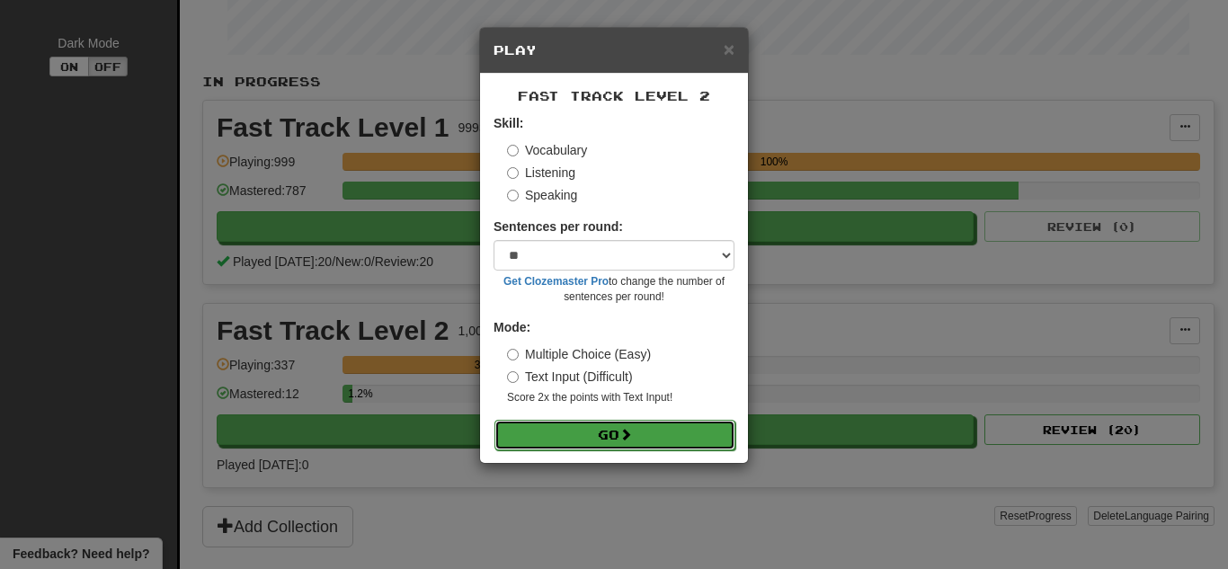
click at [628, 433] on span at bounding box center [625, 434] width 13 height 13
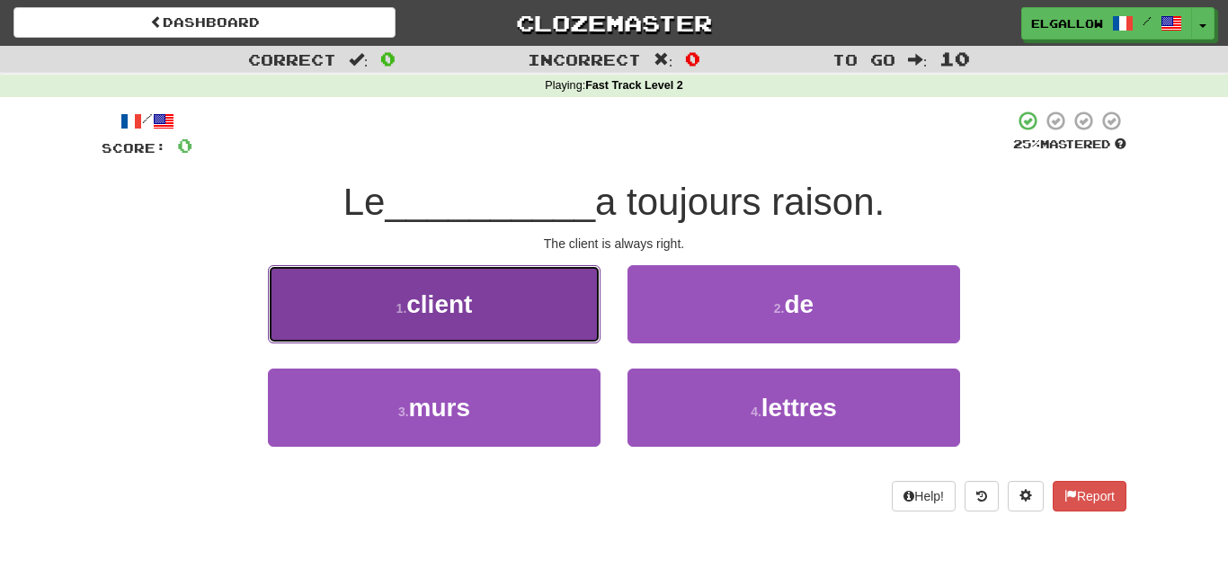
click at [392, 291] on button "1 . client" at bounding box center [434, 304] width 332 height 78
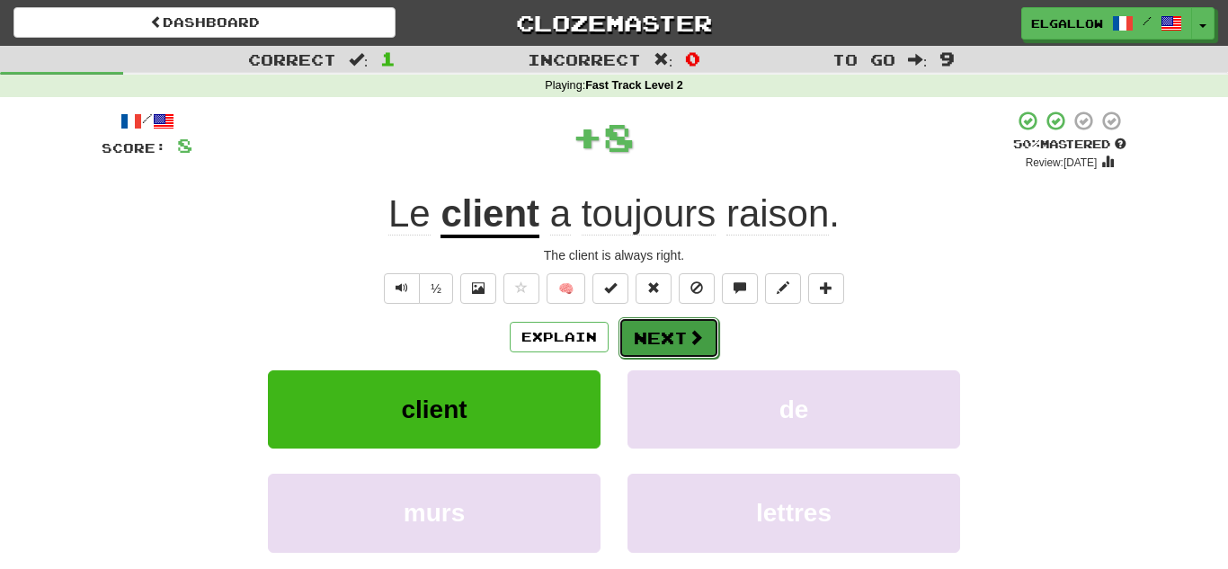
click at [705, 338] on button "Next" at bounding box center [668, 337] width 101 height 41
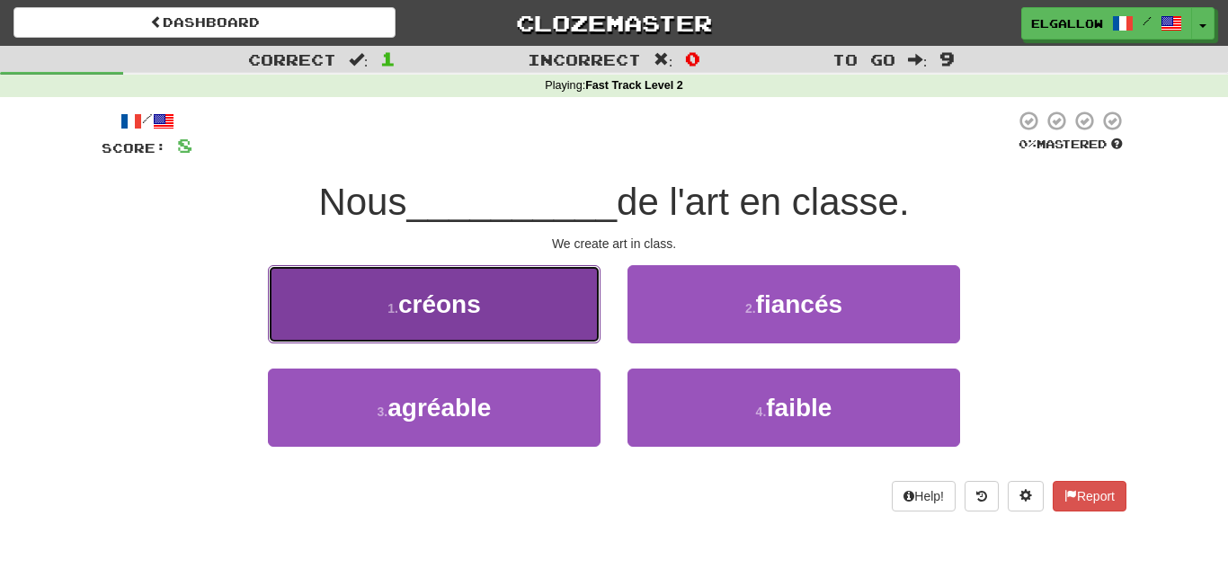
click at [306, 296] on button "1 . créons" at bounding box center [434, 304] width 332 height 78
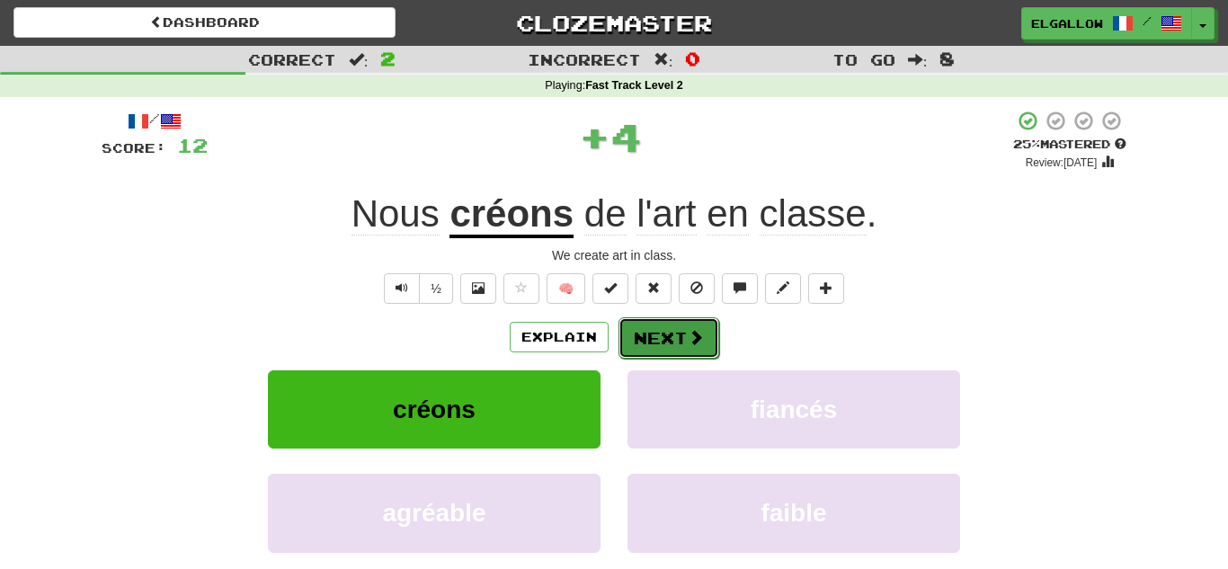
click at [666, 333] on button "Next" at bounding box center [668, 337] width 101 height 41
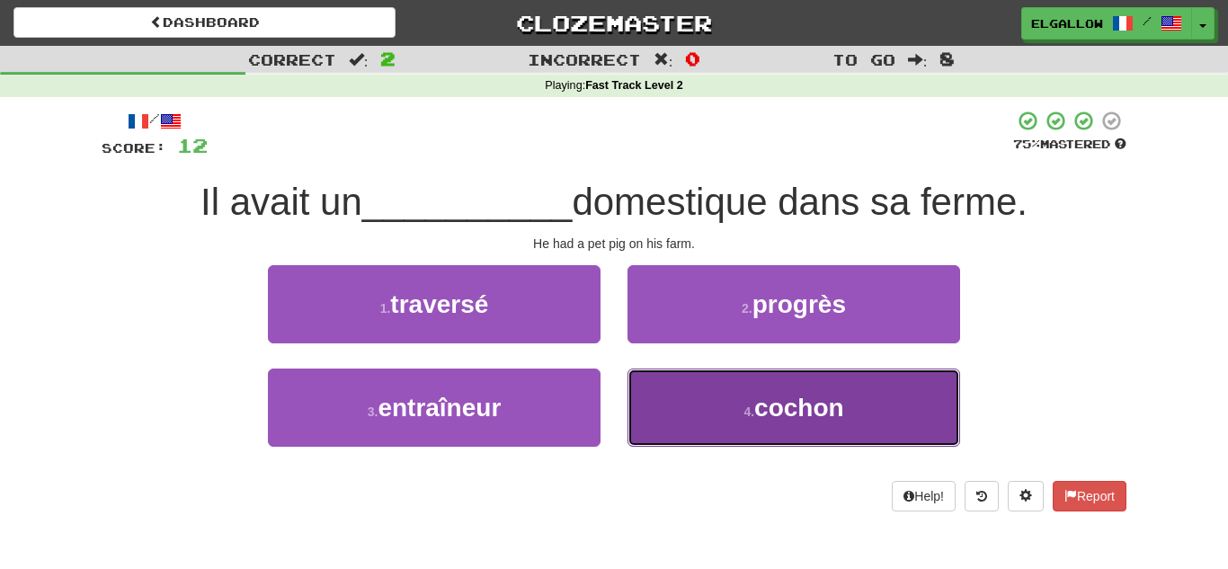
click at [833, 427] on button "4 . cochon" at bounding box center [793, 407] width 332 height 78
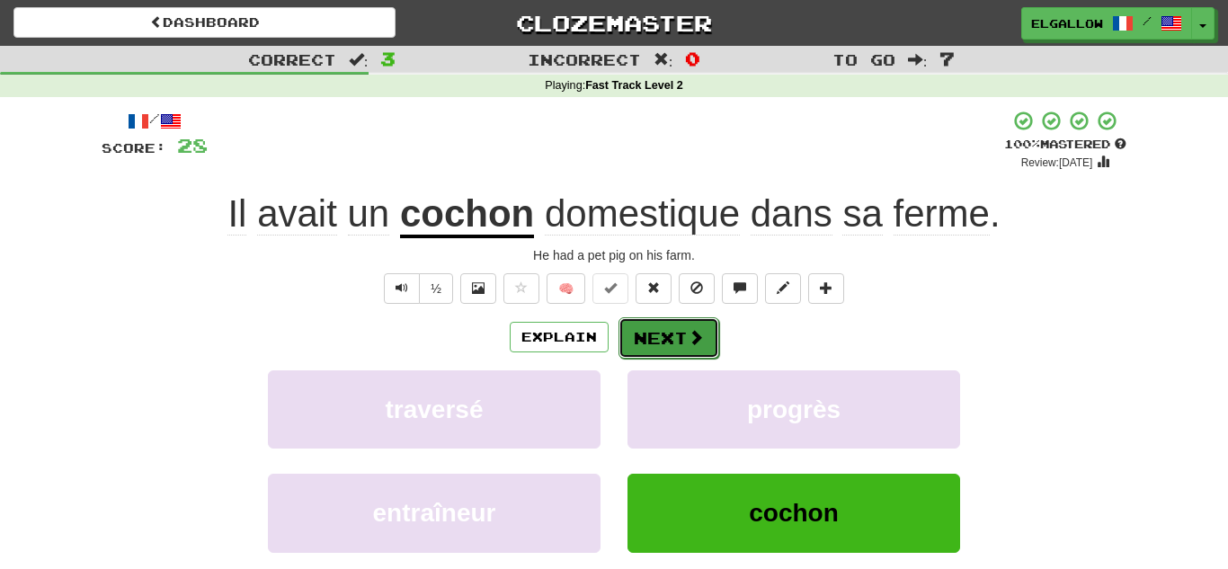
click at [704, 326] on button "Next" at bounding box center [668, 337] width 101 height 41
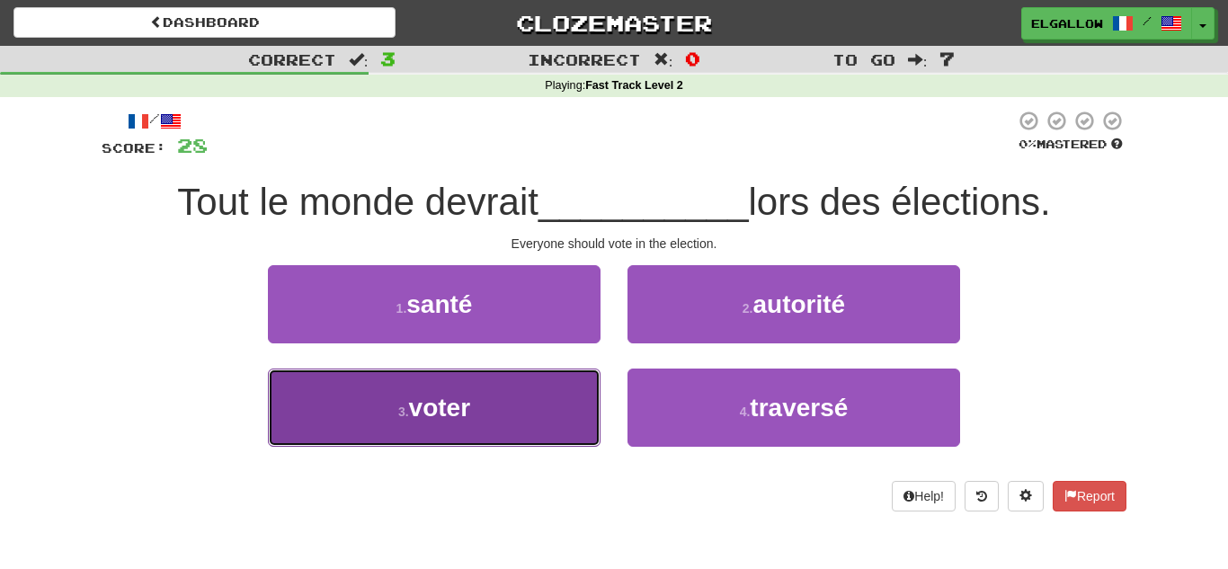
click at [451, 439] on button "3 . voter" at bounding box center [434, 407] width 332 height 78
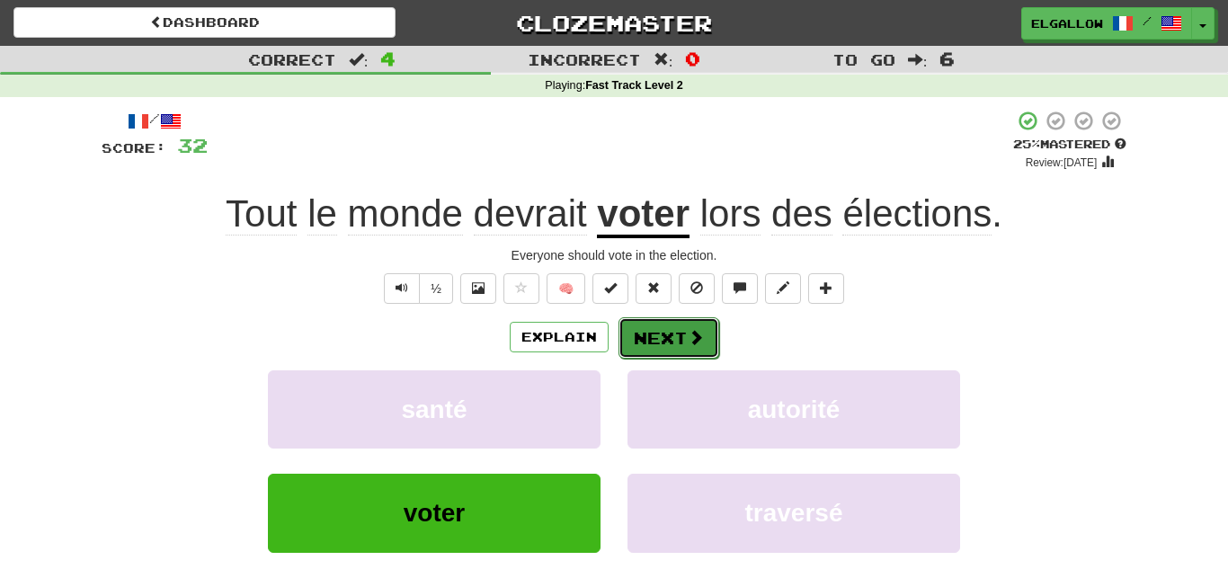
click at [644, 324] on button "Next" at bounding box center [668, 337] width 101 height 41
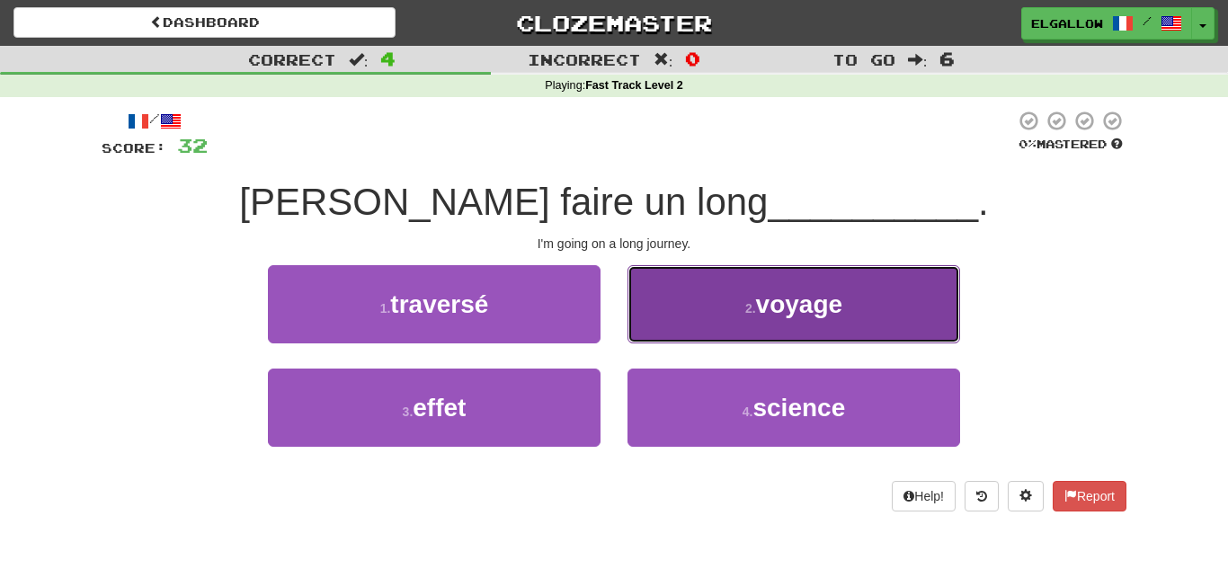
click at [736, 300] on button "2 . voyage" at bounding box center [793, 304] width 332 height 78
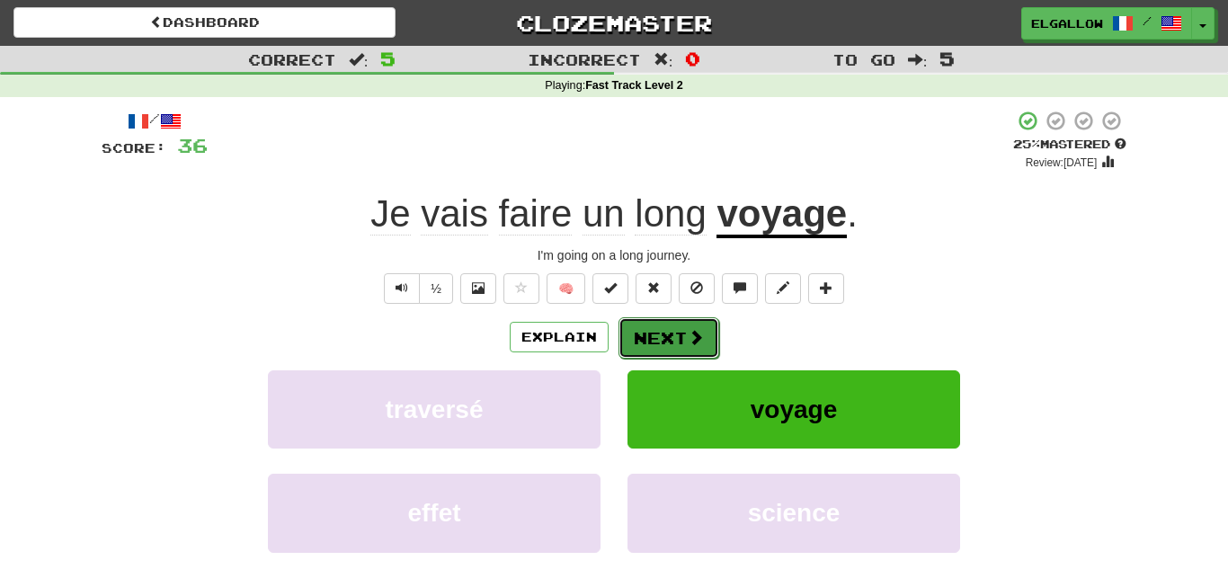
click at [657, 324] on button "Next" at bounding box center [668, 337] width 101 height 41
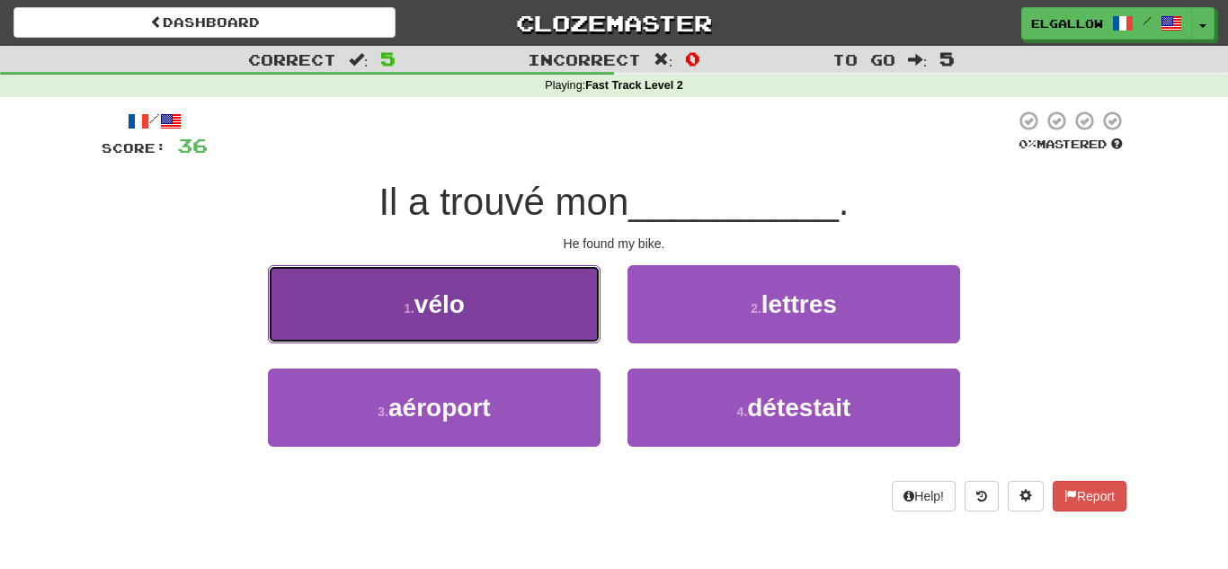
click at [462, 277] on button "1 . vélo" at bounding box center [434, 304] width 332 height 78
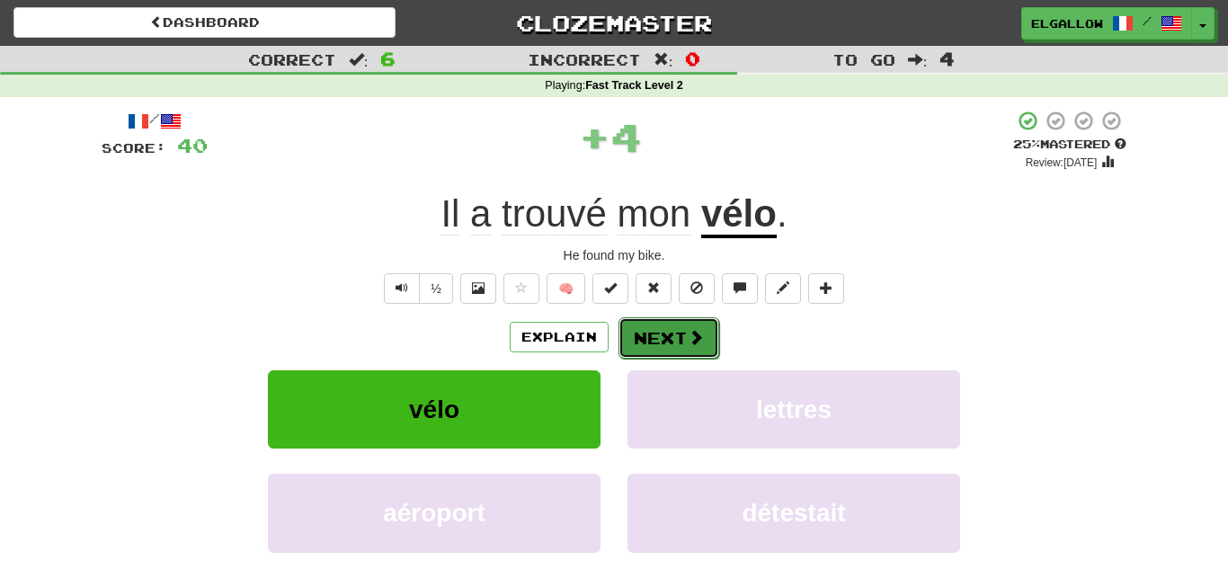
click at [697, 334] on span at bounding box center [695, 337] width 16 height 16
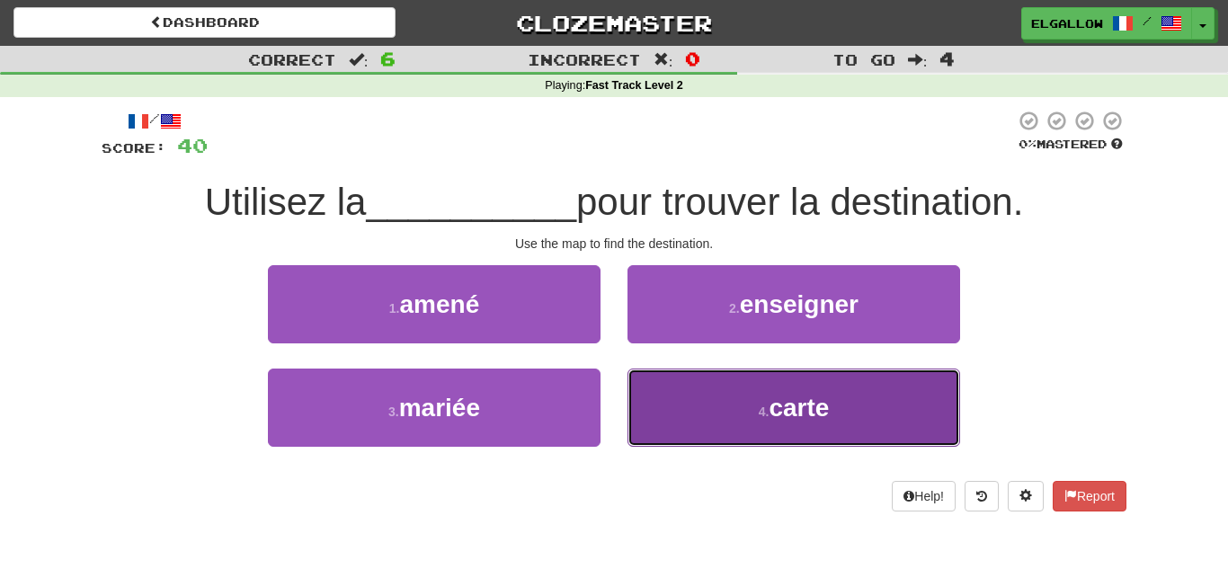
click at [805, 440] on button "4 . carte" at bounding box center [793, 407] width 332 height 78
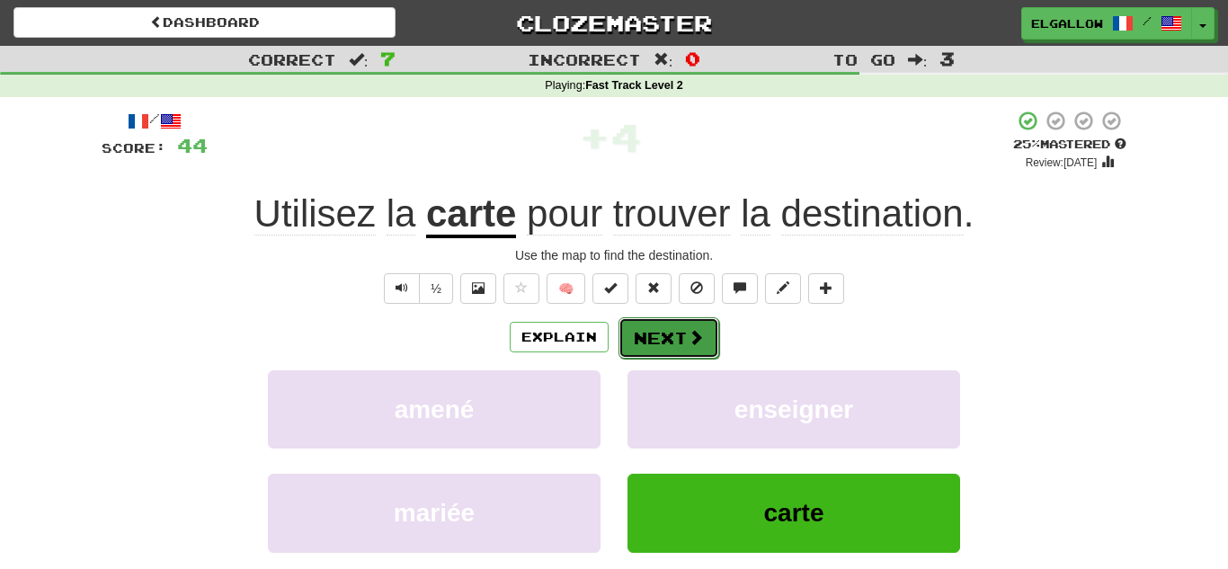
click at [713, 338] on button "Next" at bounding box center [668, 337] width 101 height 41
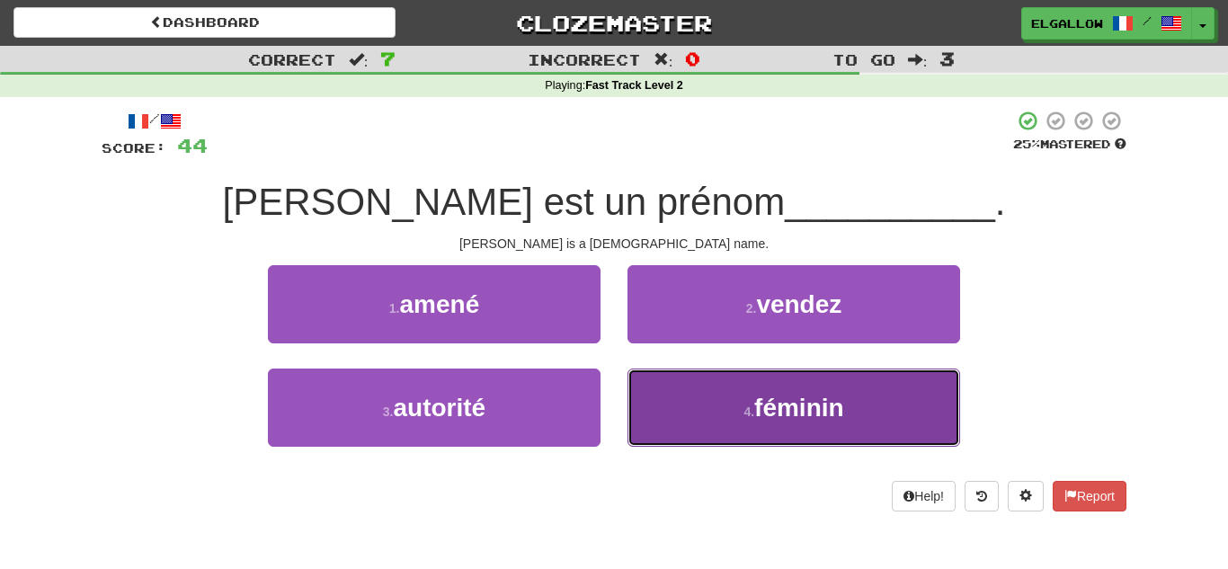
click at [857, 427] on button "4 . féminin" at bounding box center [793, 407] width 332 height 78
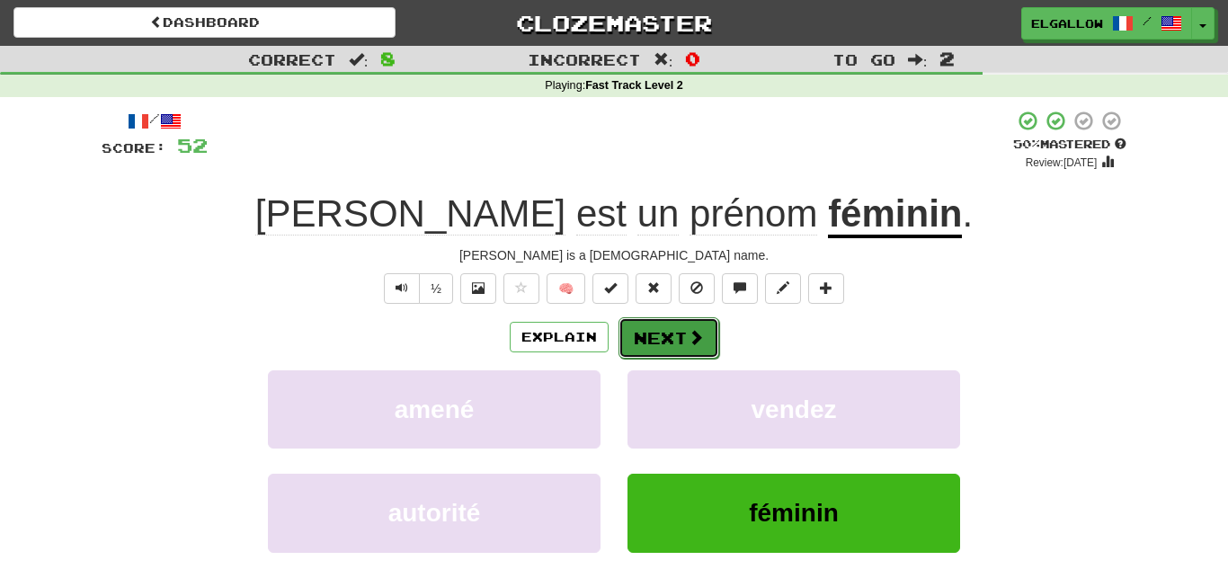
click at [658, 340] on button "Next" at bounding box center [668, 337] width 101 height 41
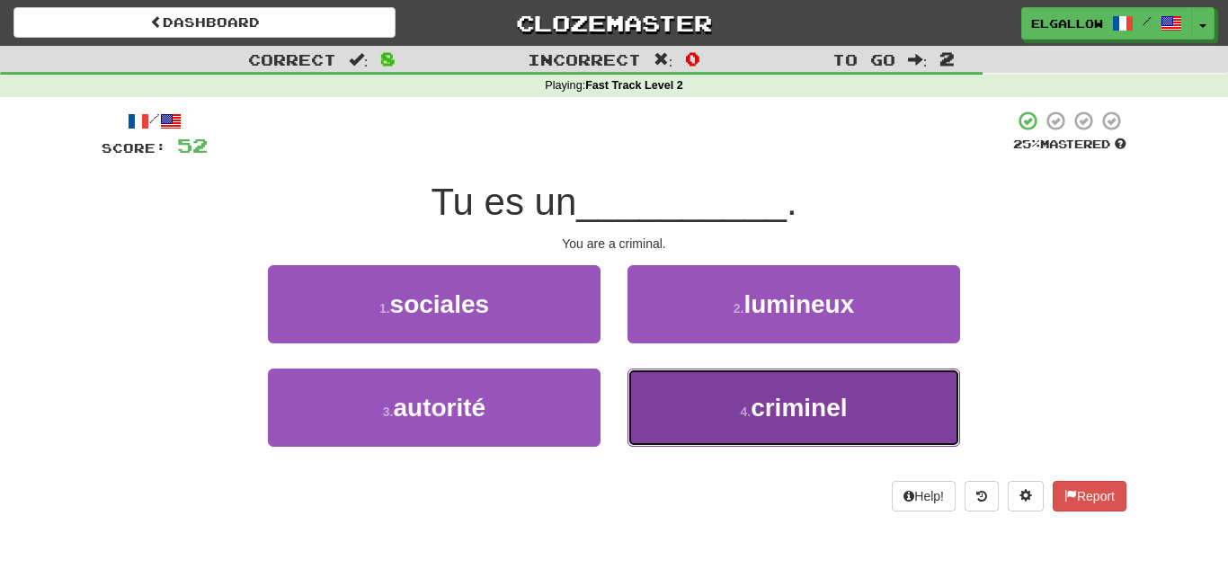
click at [667, 434] on button "4 . criminel" at bounding box center [793, 407] width 332 height 78
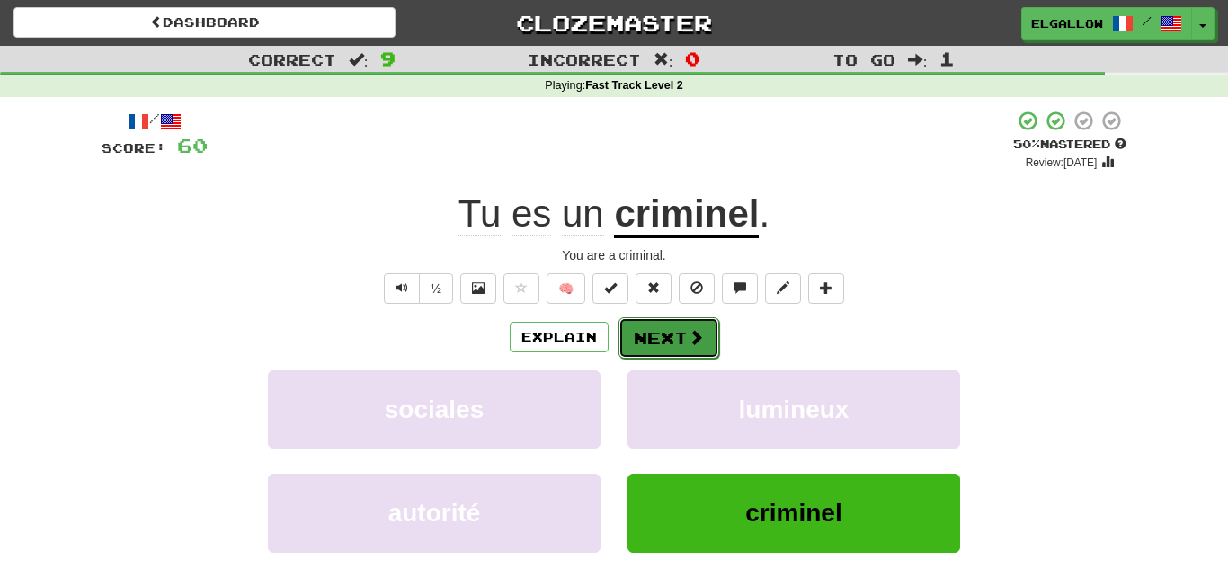
click at [684, 324] on button "Next" at bounding box center [668, 337] width 101 height 41
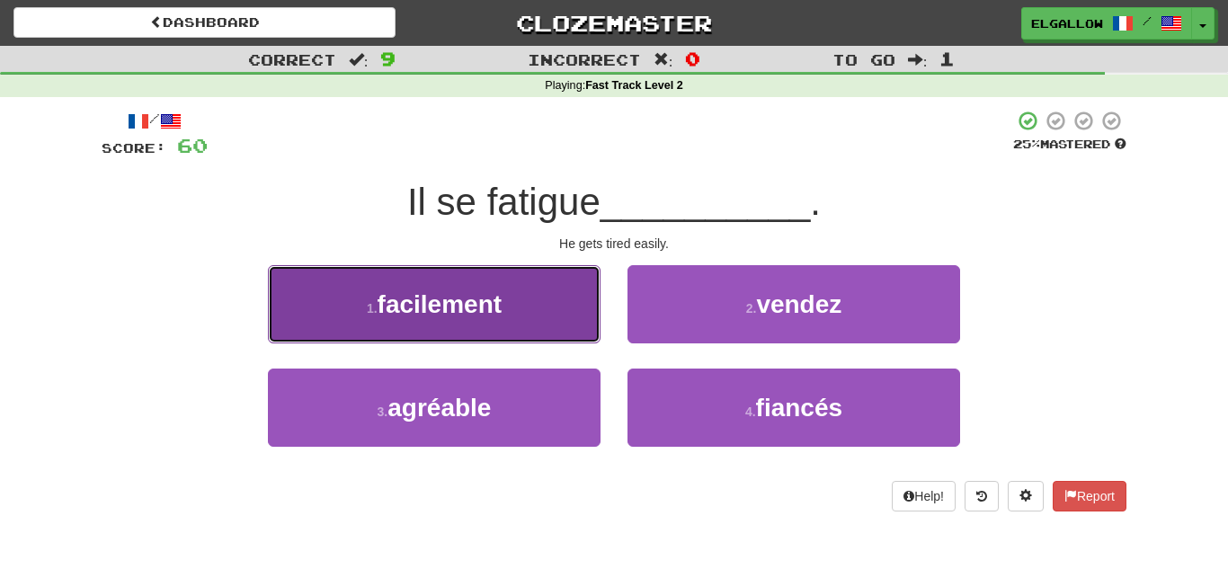
click at [330, 272] on button "1 . facilement" at bounding box center [434, 304] width 332 height 78
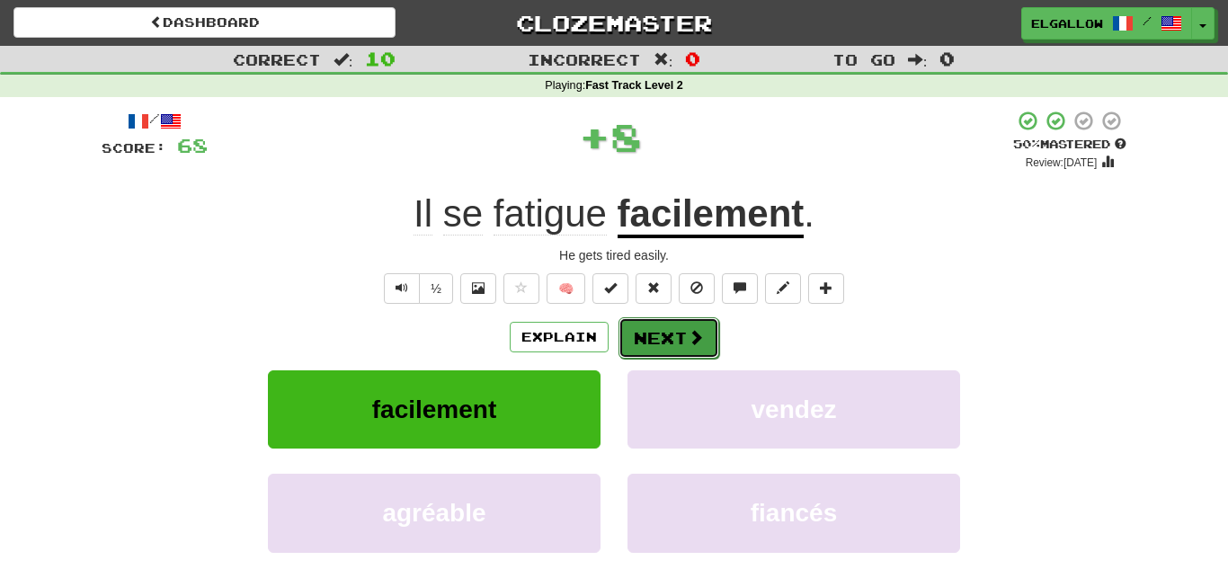
click at [695, 331] on span at bounding box center [695, 337] width 16 height 16
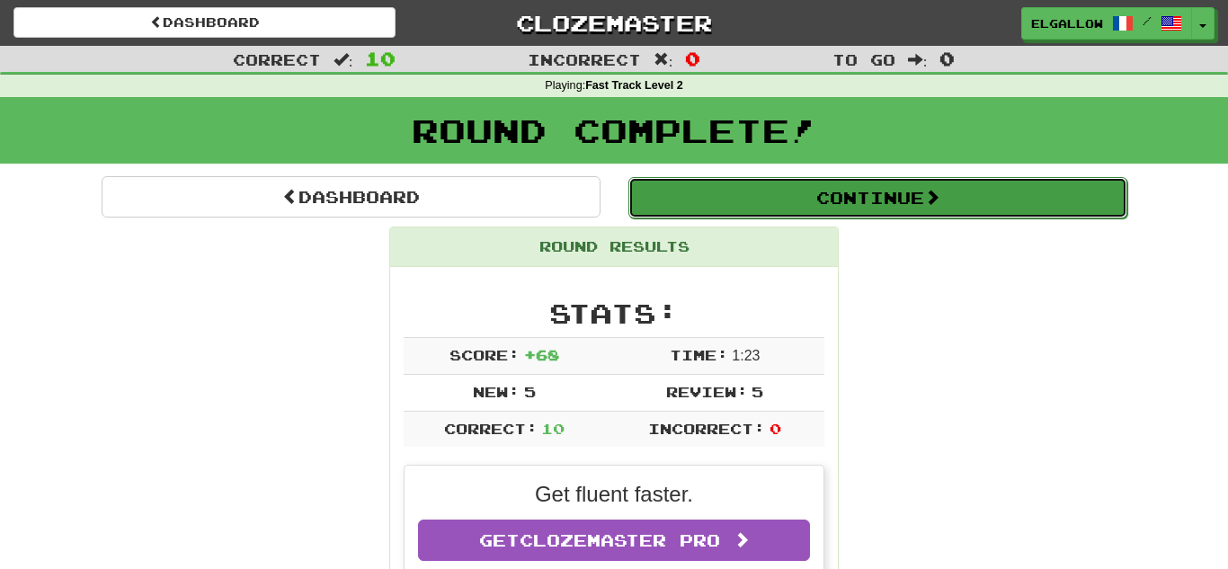
click at [752, 200] on button "Continue" at bounding box center [877, 197] width 499 height 41
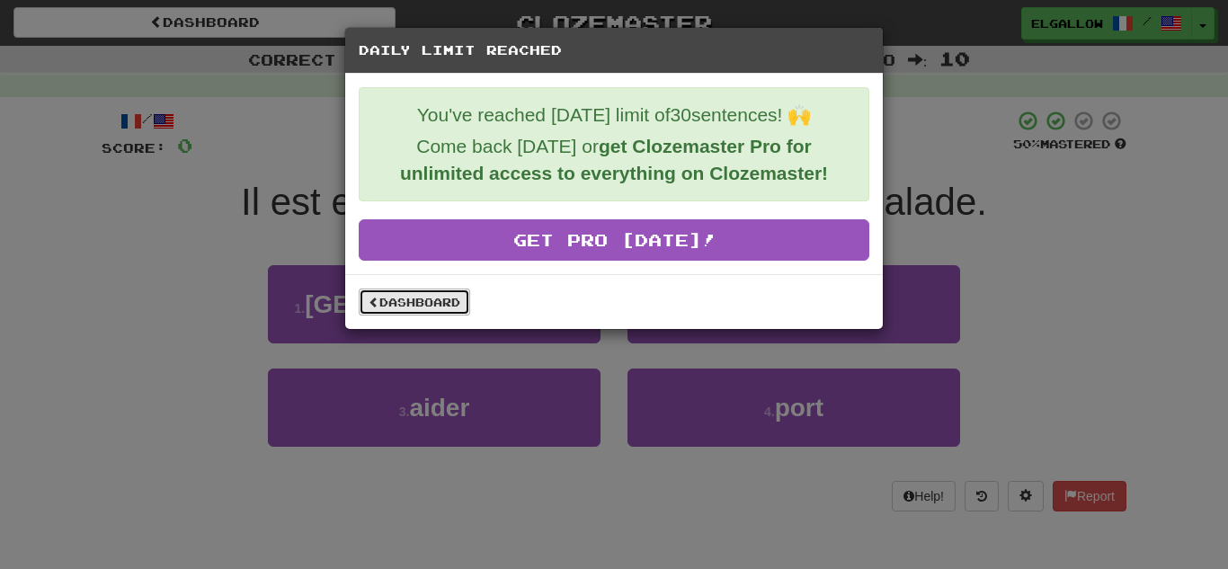
click at [439, 295] on link "Dashboard" at bounding box center [414, 301] width 111 height 27
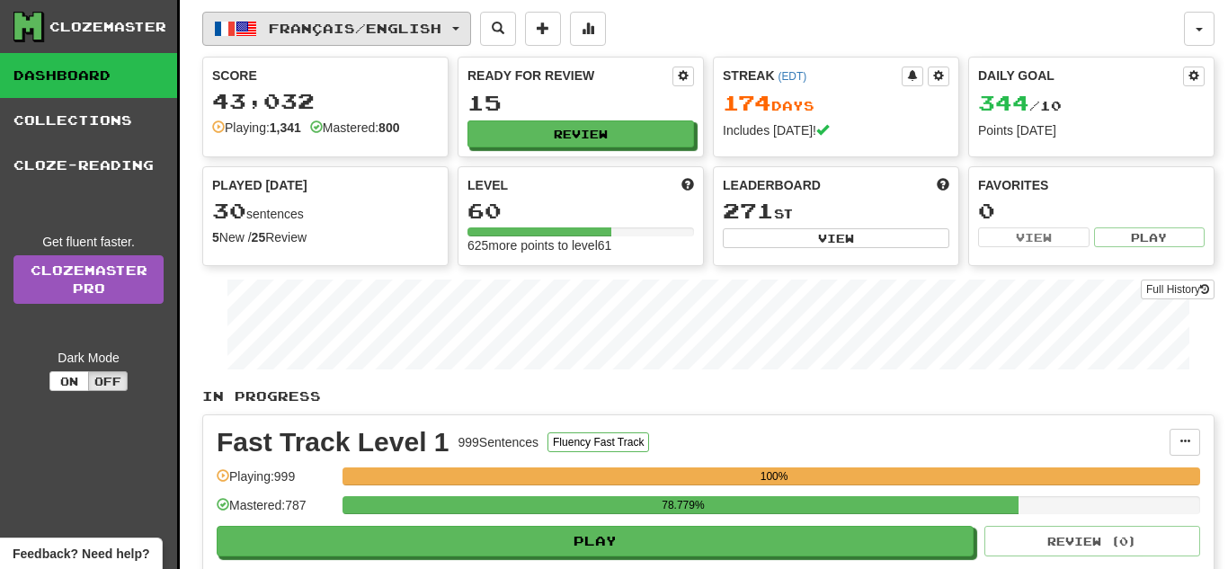
click at [431, 12] on button "Français / English" at bounding box center [336, 29] width 269 height 34
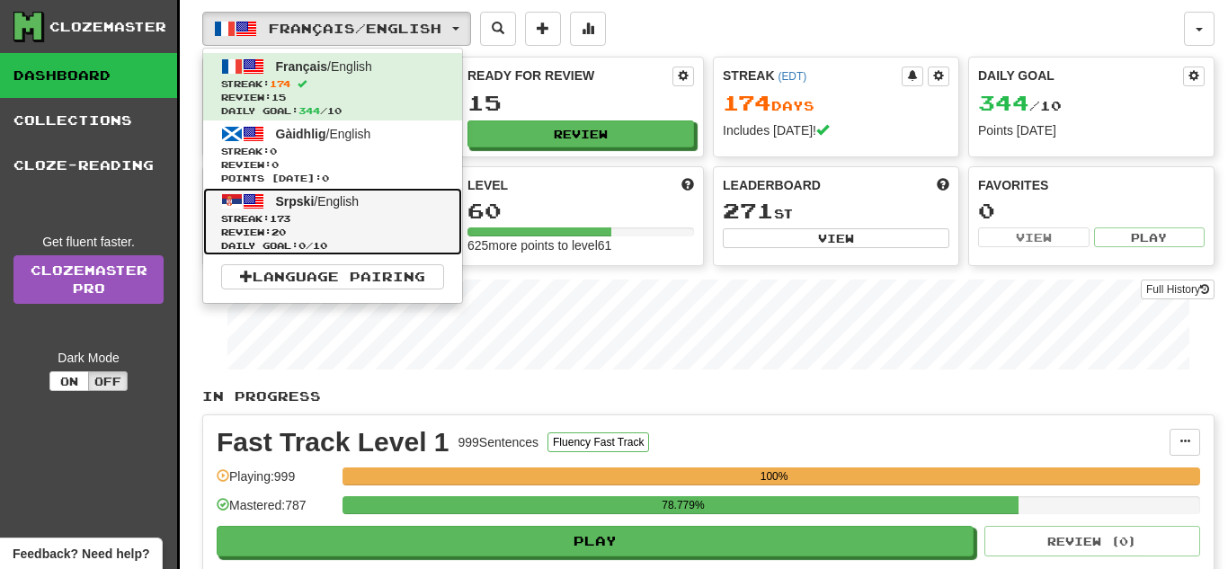
click at [399, 193] on link "Srpski / English Streak: 173 Review: 20 Daily Goal: 0 / 10" at bounding box center [332, 221] width 259 height 67
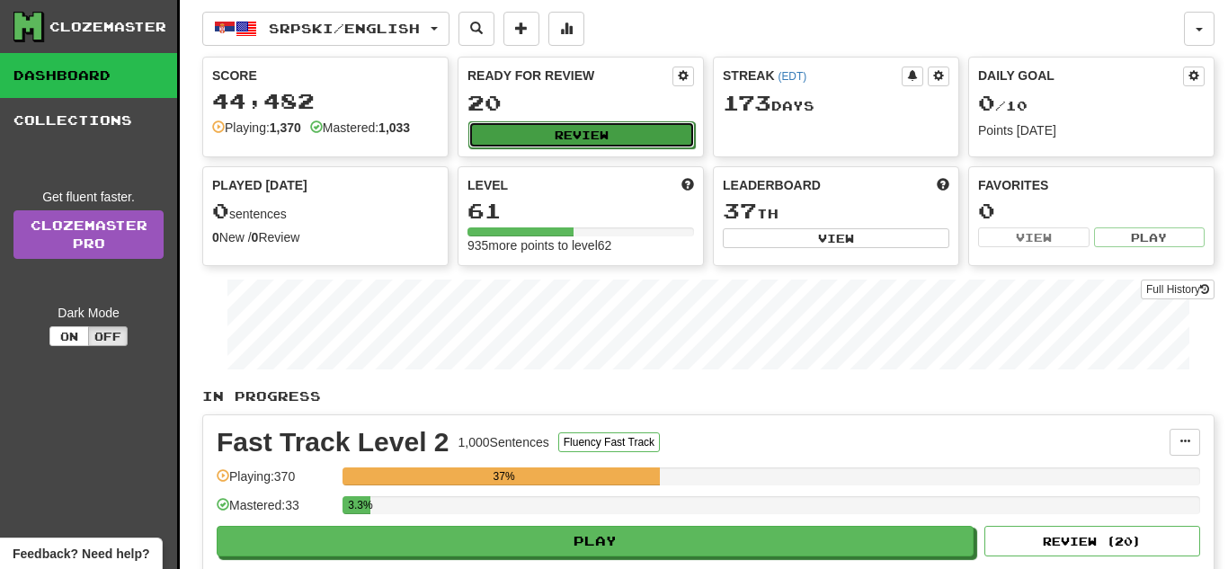
click at [517, 122] on button "Review" at bounding box center [581, 134] width 226 height 27
select select "**"
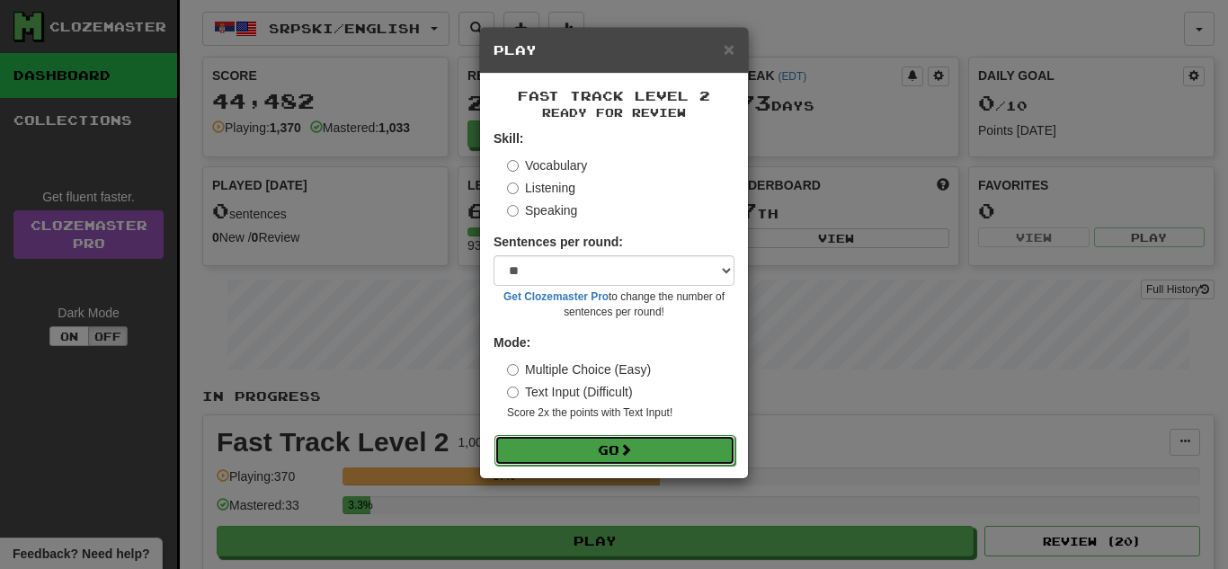
click at [626, 448] on span at bounding box center [625, 449] width 13 height 13
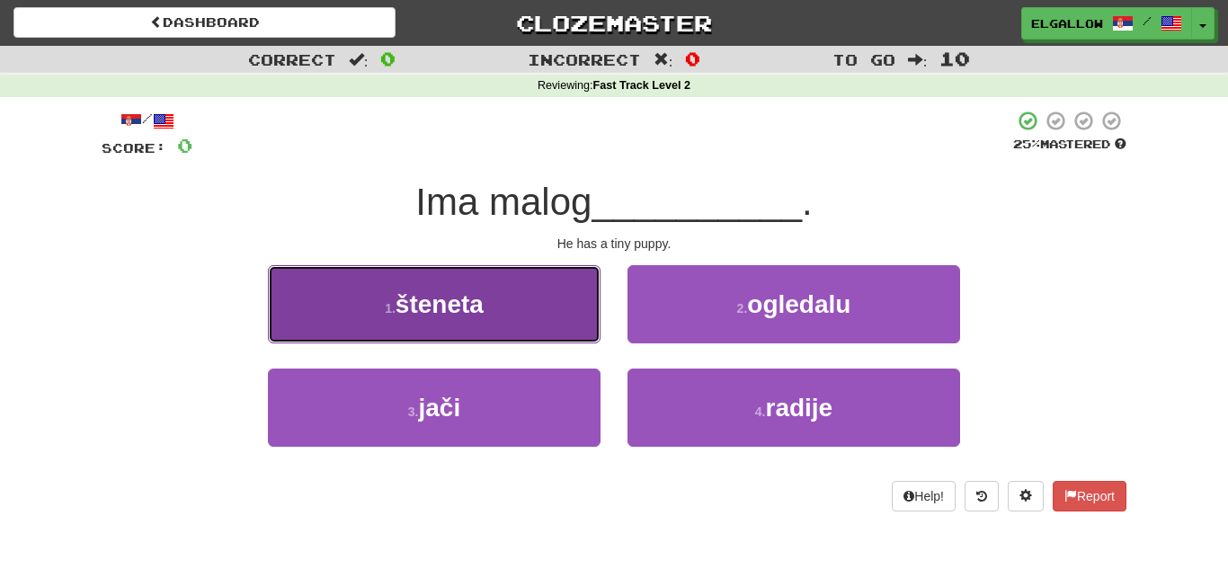
click at [373, 312] on button "1 . šteneta" at bounding box center [434, 304] width 332 height 78
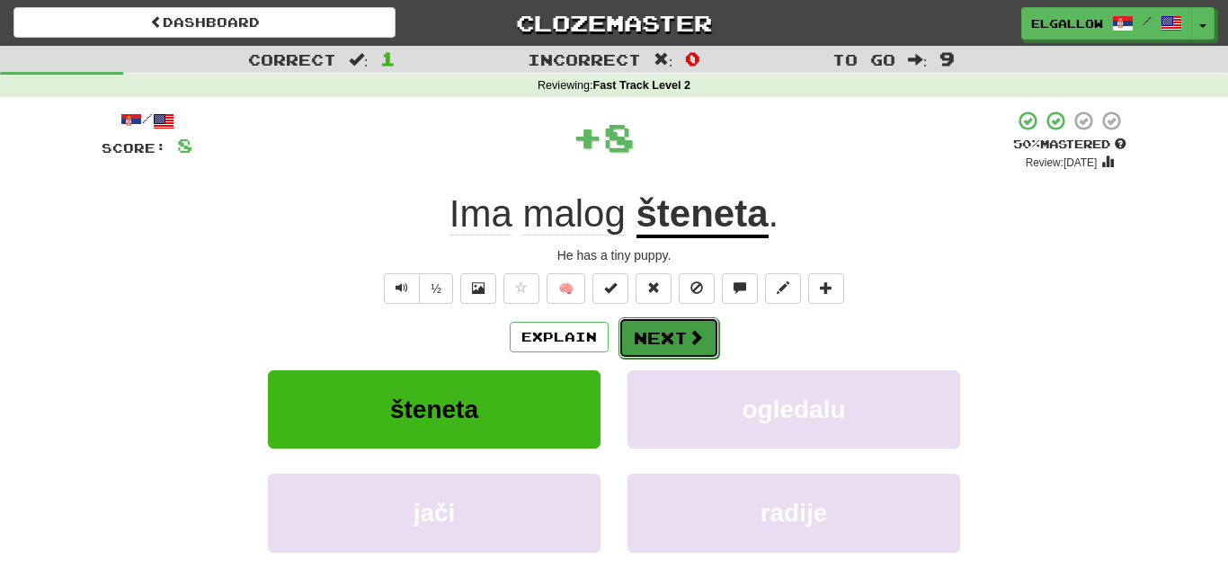
click at [669, 341] on button "Next" at bounding box center [668, 337] width 101 height 41
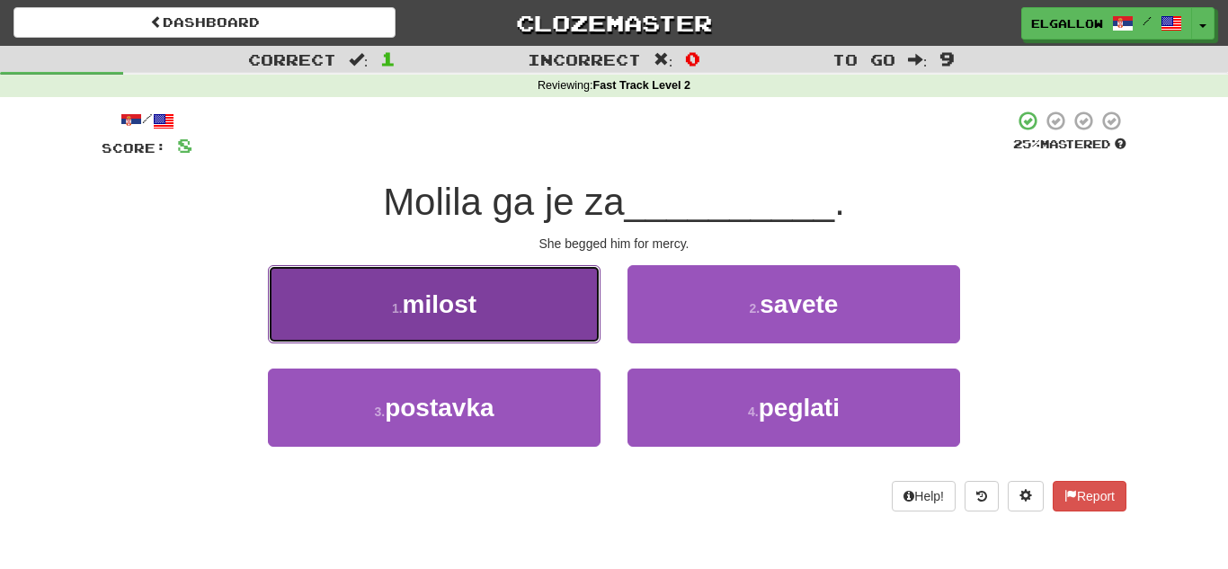
click at [287, 303] on button "1 . milost" at bounding box center [434, 304] width 332 height 78
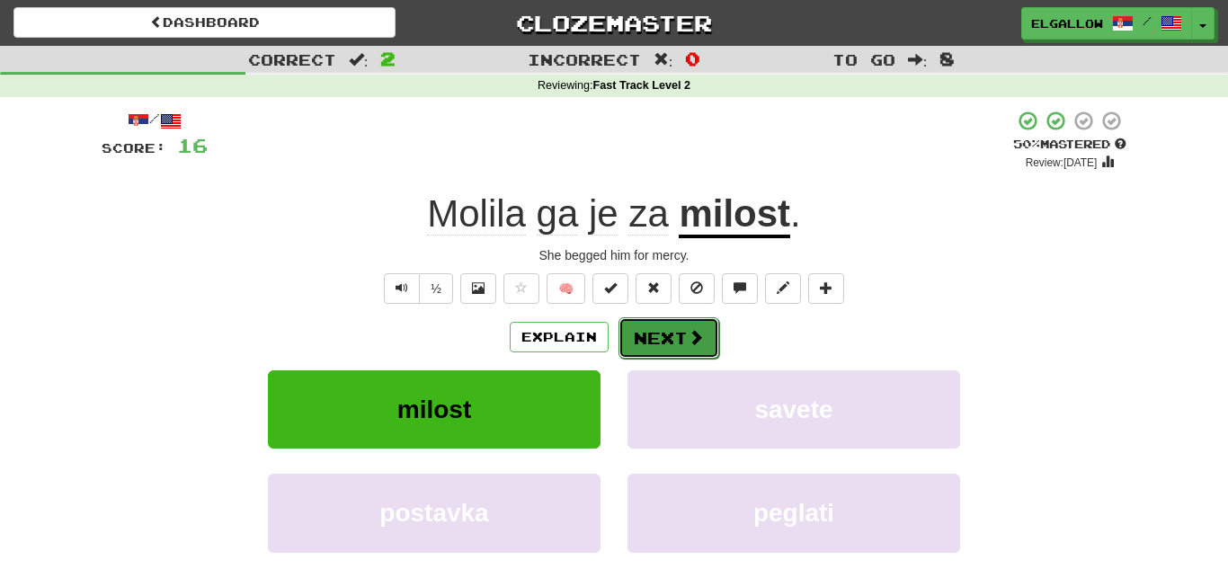
click at [706, 324] on button "Next" at bounding box center [668, 337] width 101 height 41
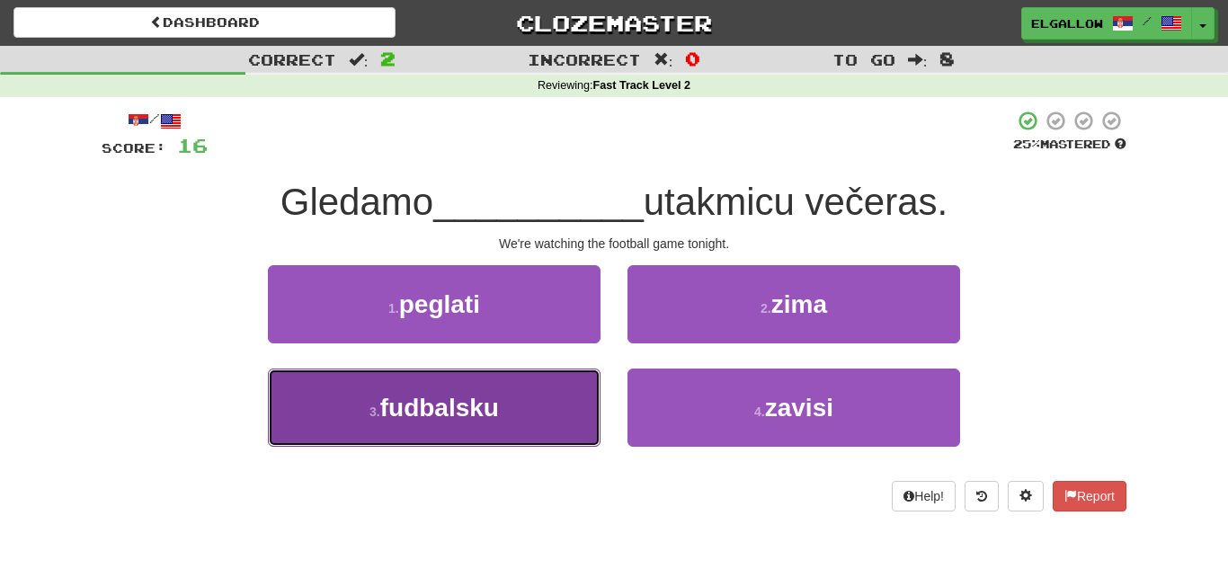
click at [413, 387] on button "3 . fudbalsku" at bounding box center [434, 407] width 332 height 78
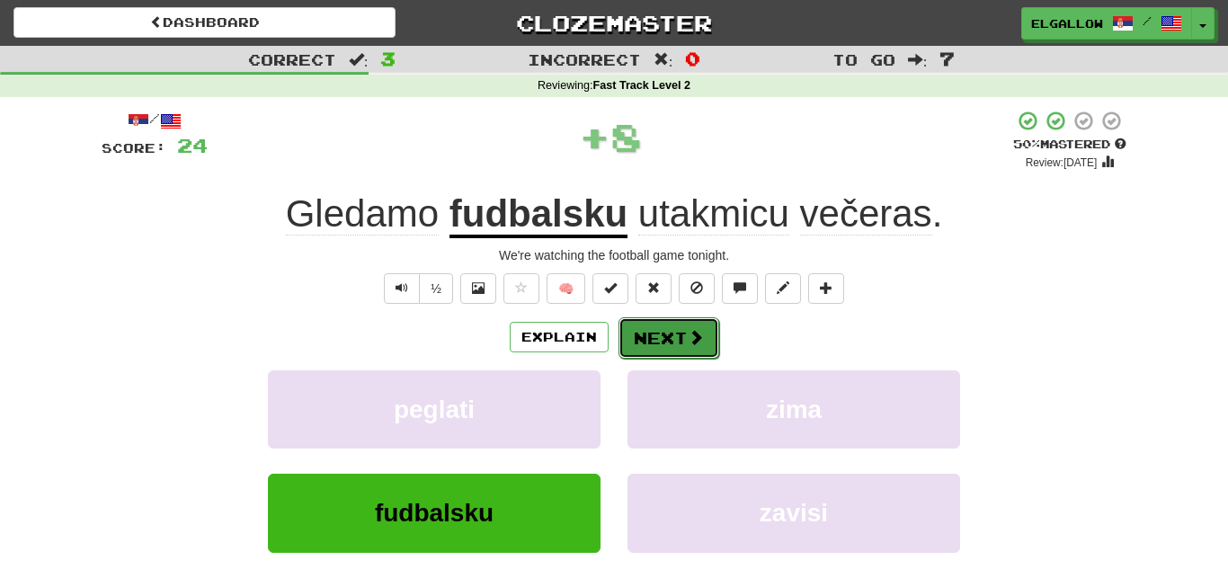
click at [678, 322] on button "Next" at bounding box center [668, 337] width 101 height 41
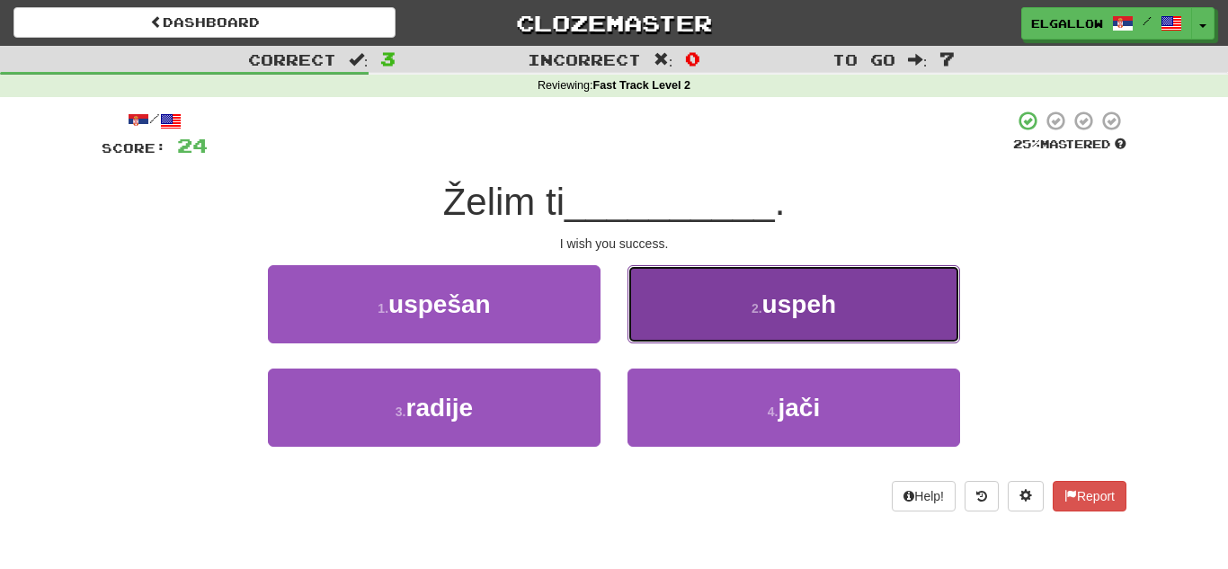
click at [705, 292] on button "2 . uspeh" at bounding box center [793, 304] width 332 height 78
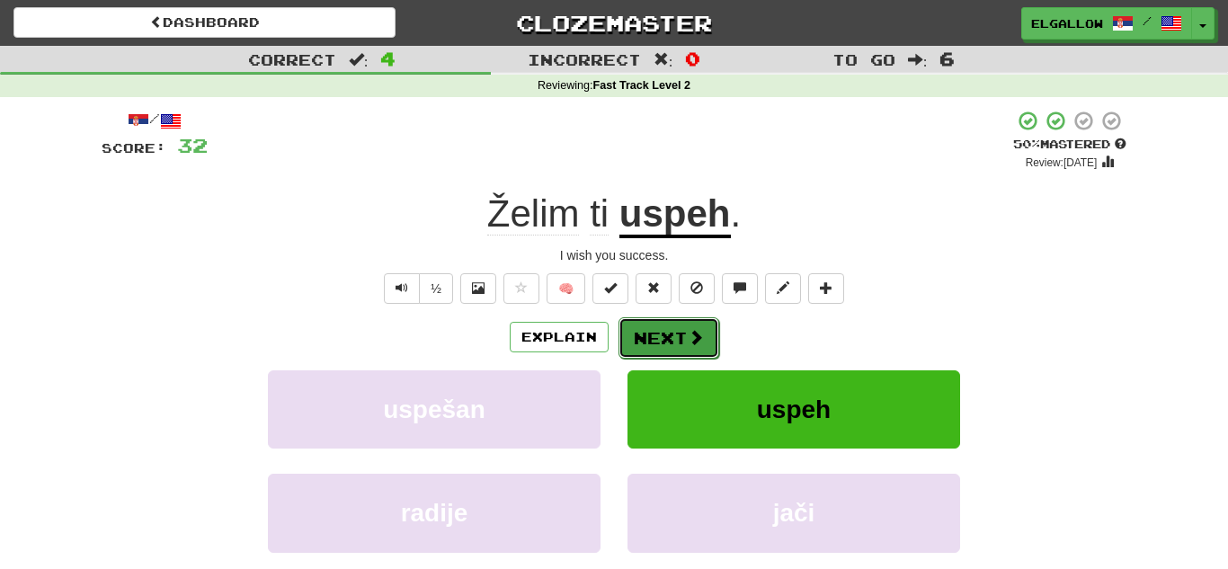
click at [652, 334] on button "Next" at bounding box center [668, 337] width 101 height 41
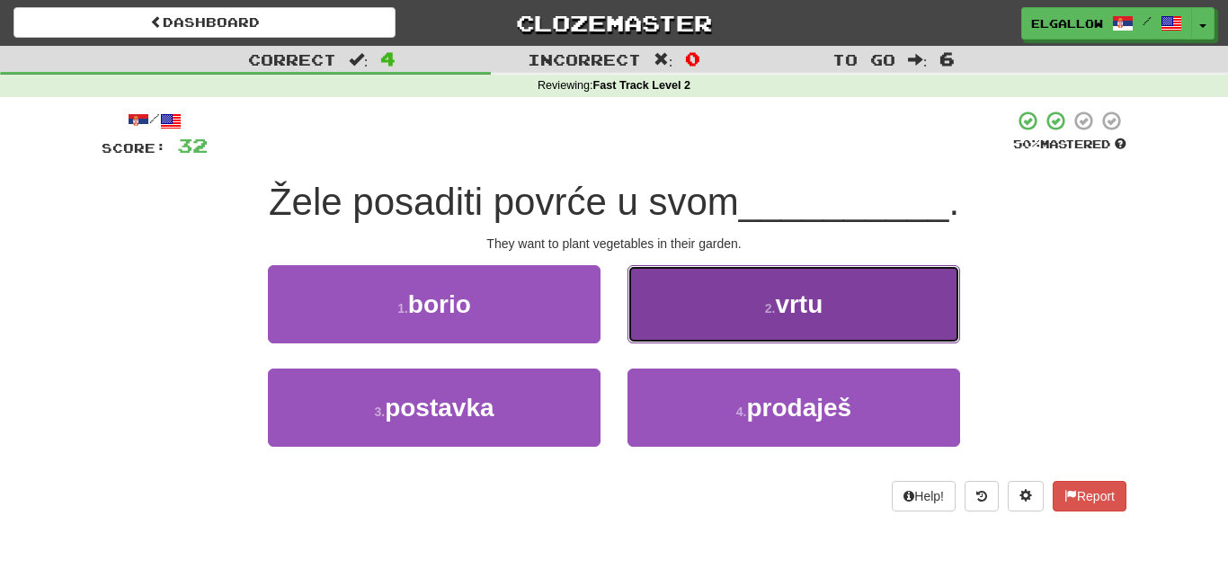
click at [775, 297] on button "2 . vrtu" at bounding box center [793, 304] width 332 height 78
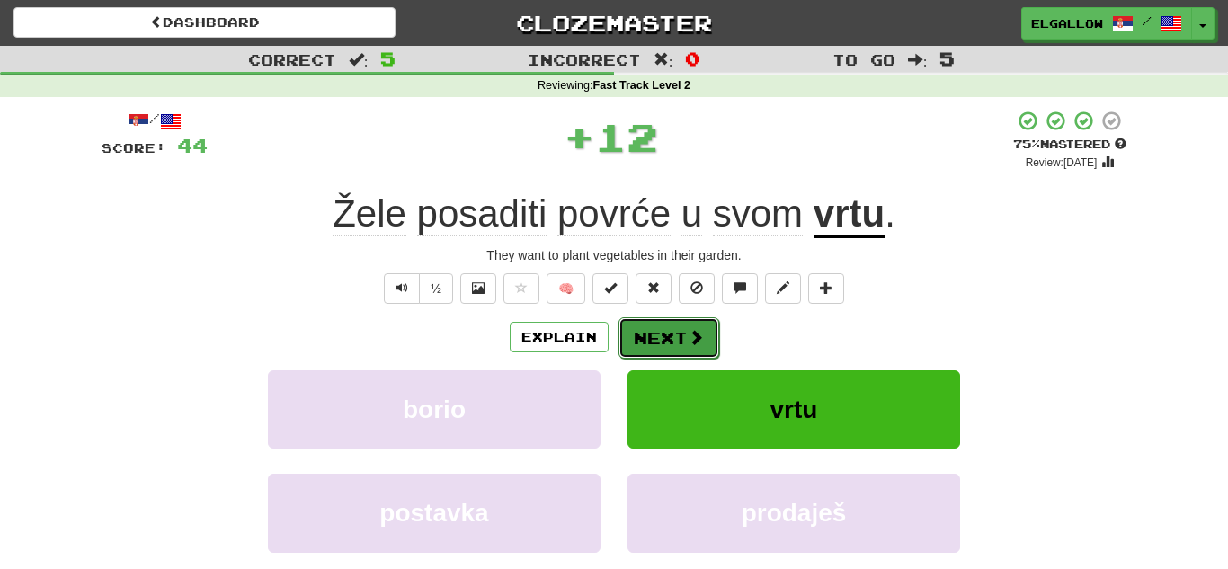
click at [660, 322] on button "Next" at bounding box center [668, 337] width 101 height 41
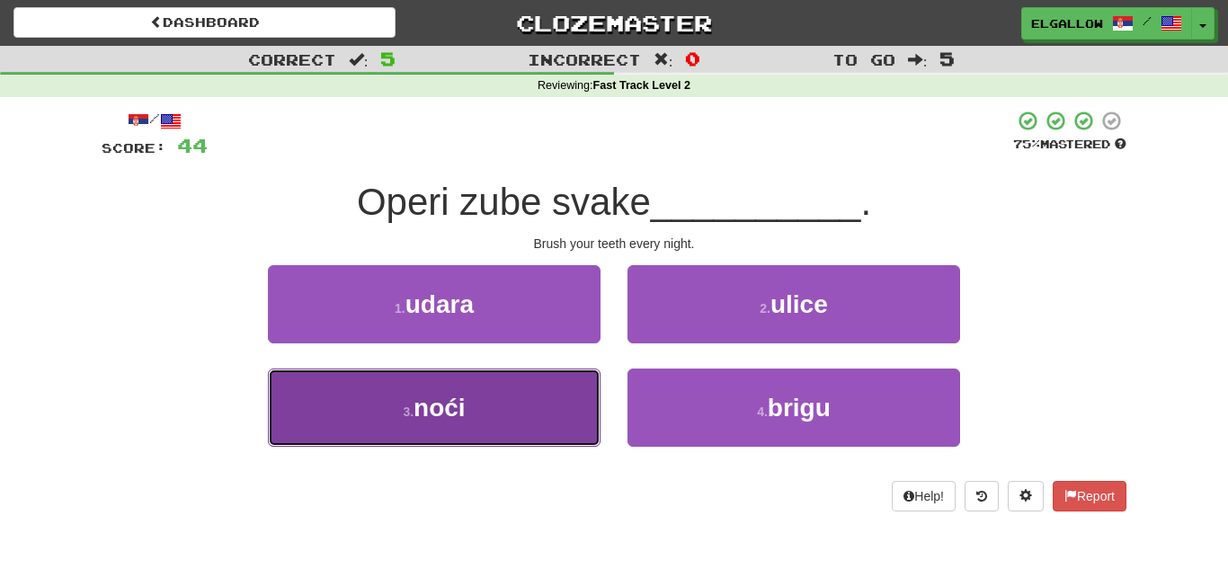
click at [314, 397] on button "3 . noći" at bounding box center [434, 407] width 332 height 78
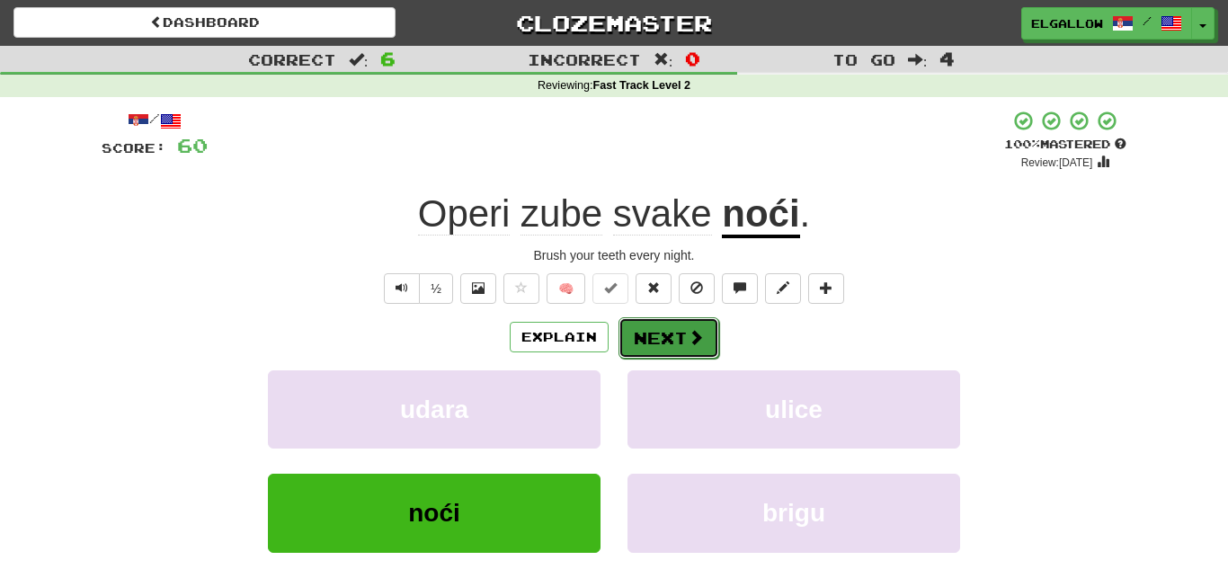
click at [632, 355] on button "Next" at bounding box center [668, 337] width 101 height 41
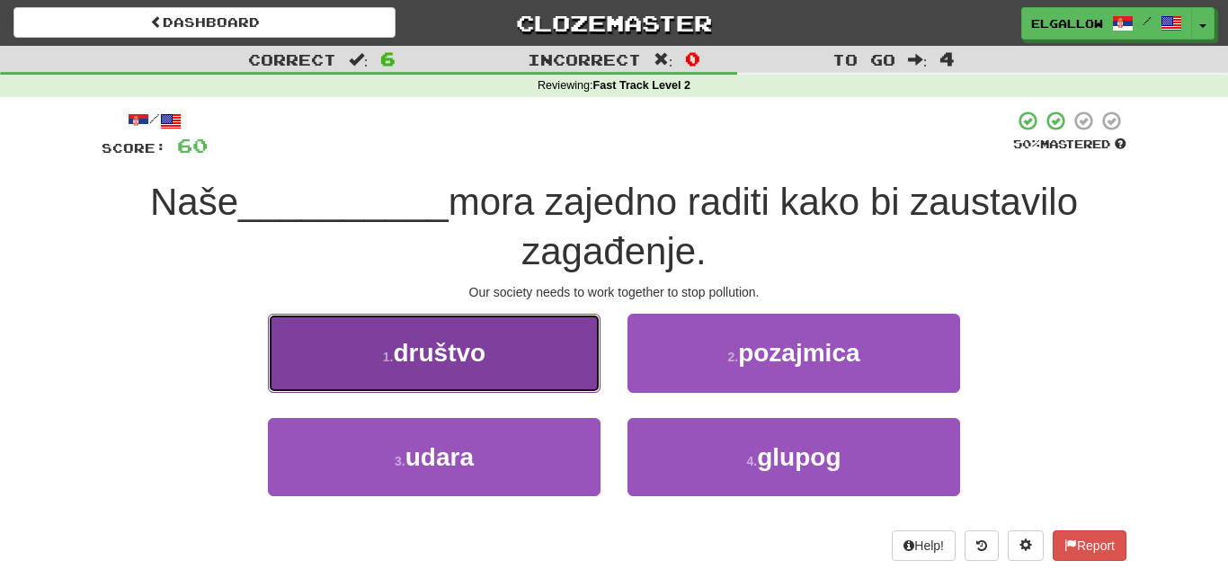
click at [430, 350] on span "društvo" at bounding box center [440, 353] width 93 height 28
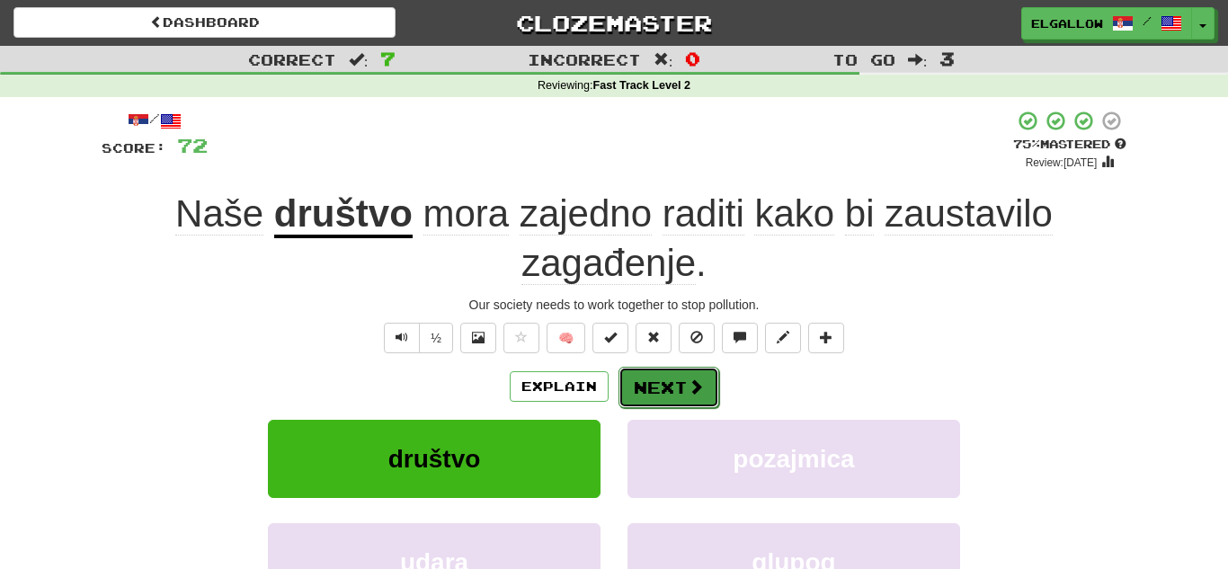
click at [696, 386] on span at bounding box center [695, 386] width 16 height 16
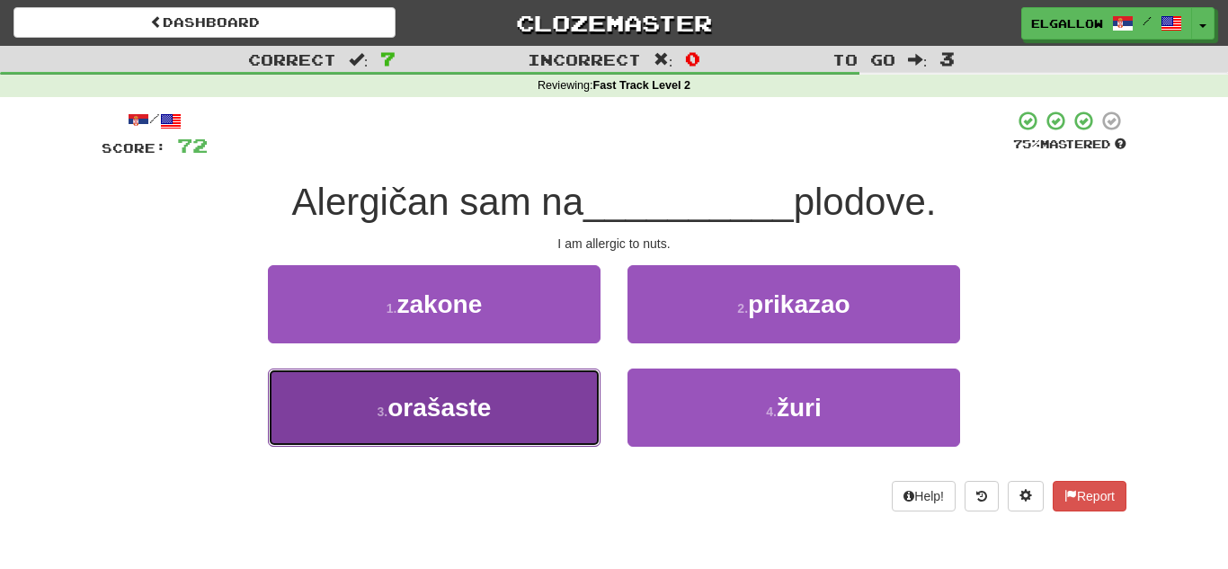
click at [391, 430] on button "3 . orašaste" at bounding box center [434, 407] width 332 height 78
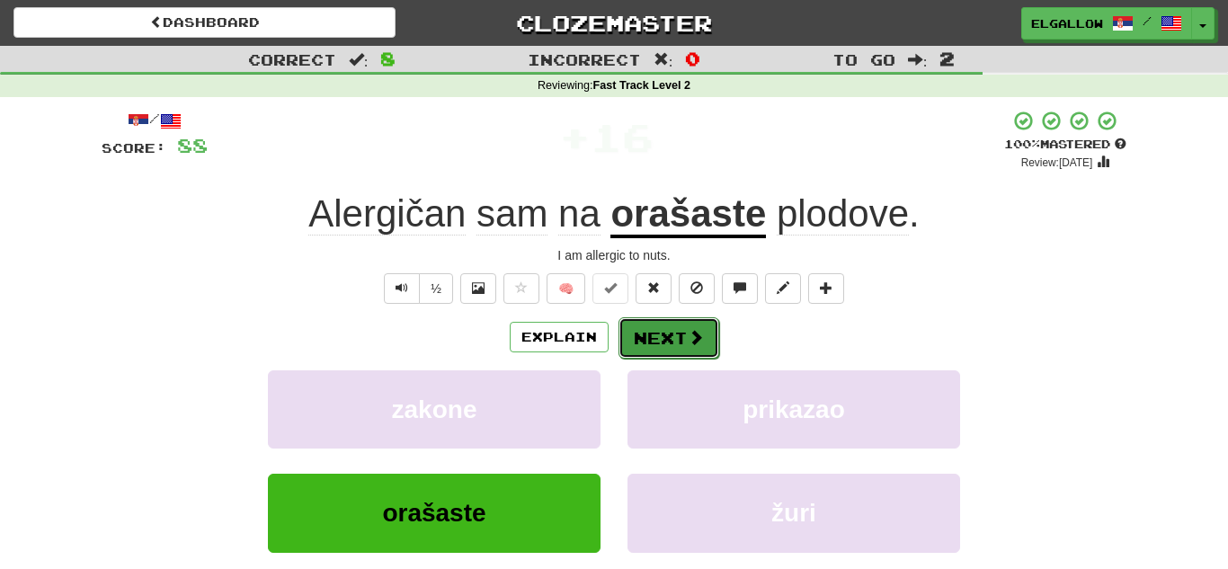
click at [676, 342] on button "Next" at bounding box center [668, 337] width 101 height 41
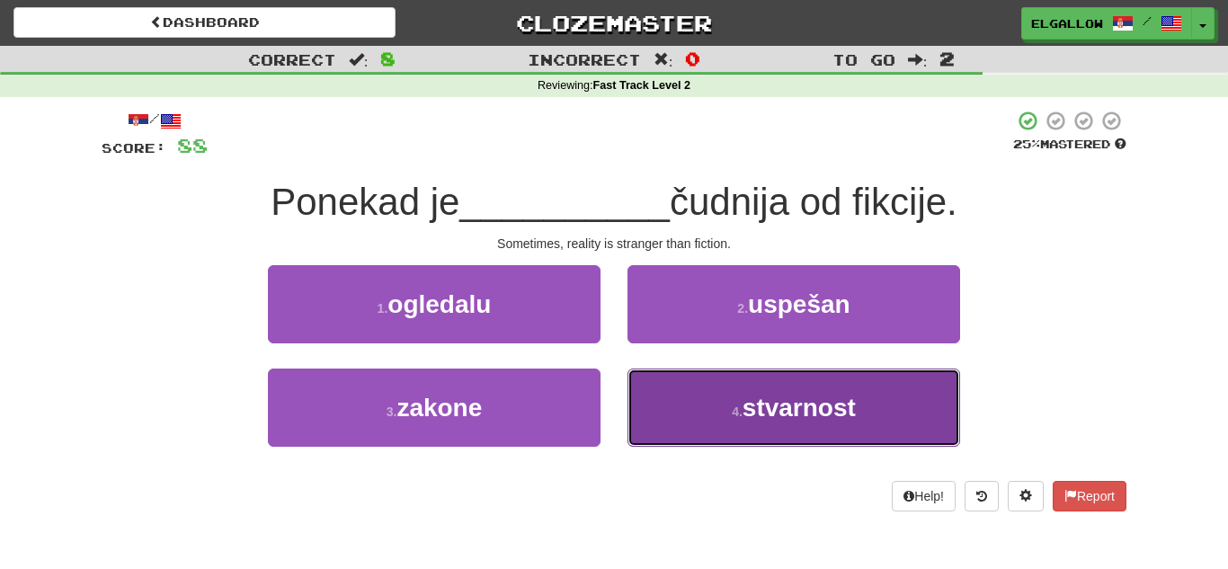
click at [794, 412] on span "stvarnost" at bounding box center [798, 408] width 113 height 28
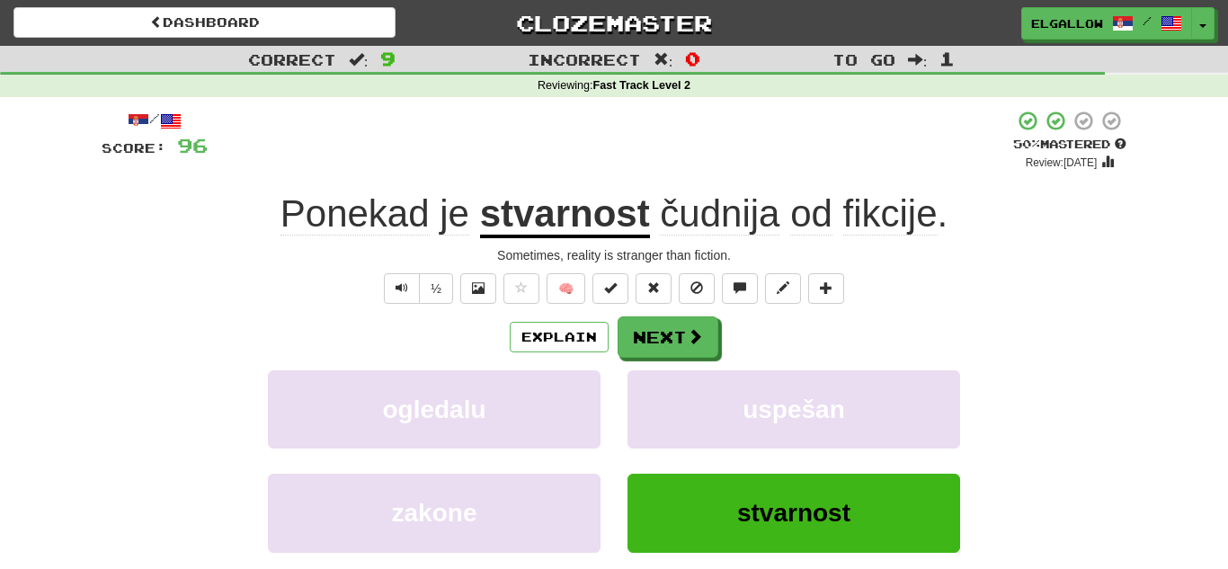
click at [639, 361] on div "Explain Next ogledalu uspešan zakone stvarnost Learn more: ogledalu uspešan zak…" at bounding box center [614, 460] width 1024 height 288
click at [705, 338] on button "Next" at bounding box center [668, 337] width 101 height 41
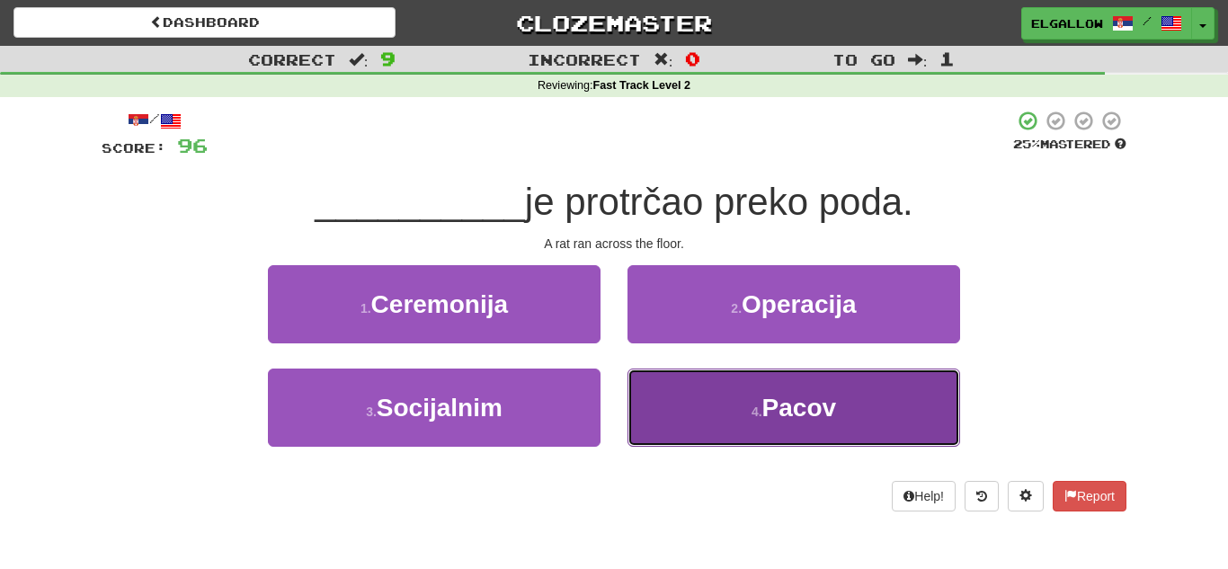
click at [842, 435] on button "4 . Pacov" at bounding box center [793, 407] width 332 height 78
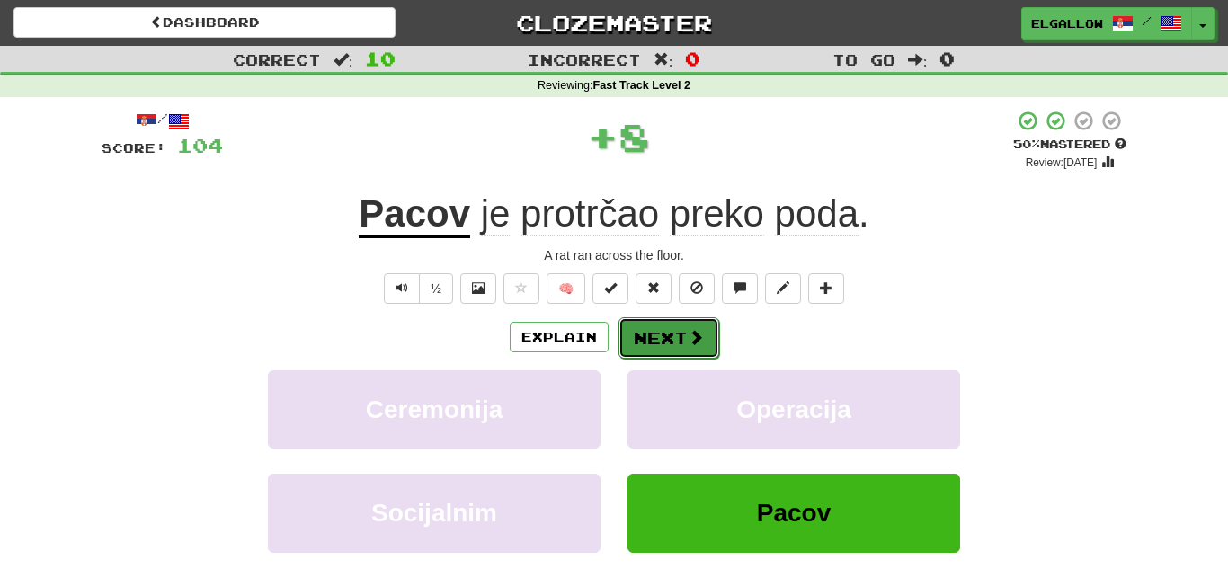
click at [663, 324] on button "Next" at bounding box center [668, 337] width 101 height 41
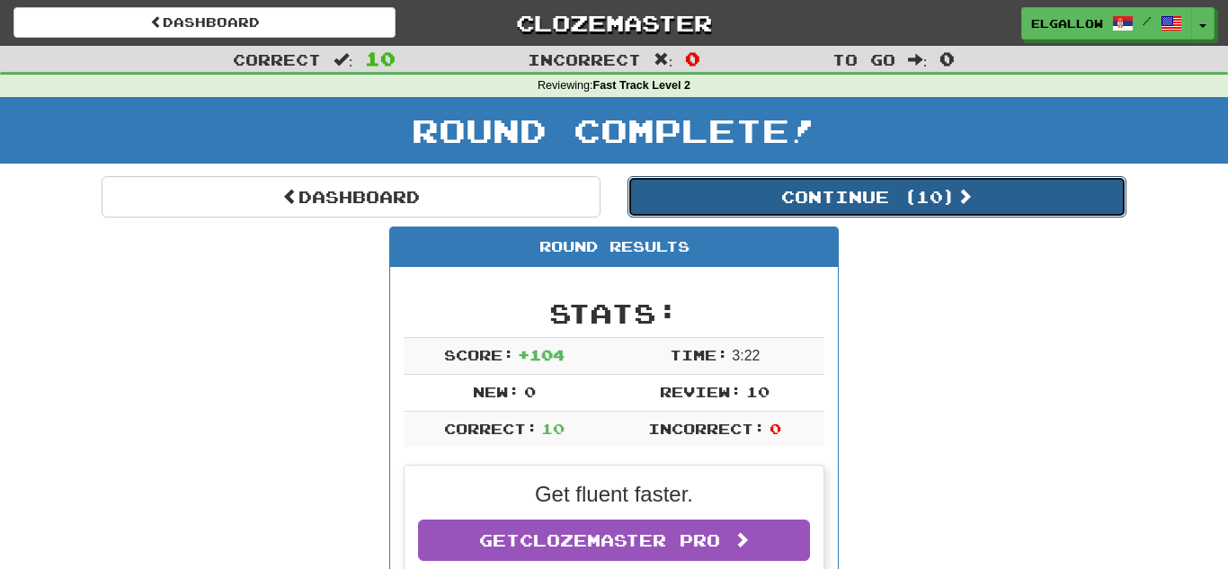
click at [844, 182] on button "Continue ( 10 )" at bounding box center [876, 196] width 499 height 41
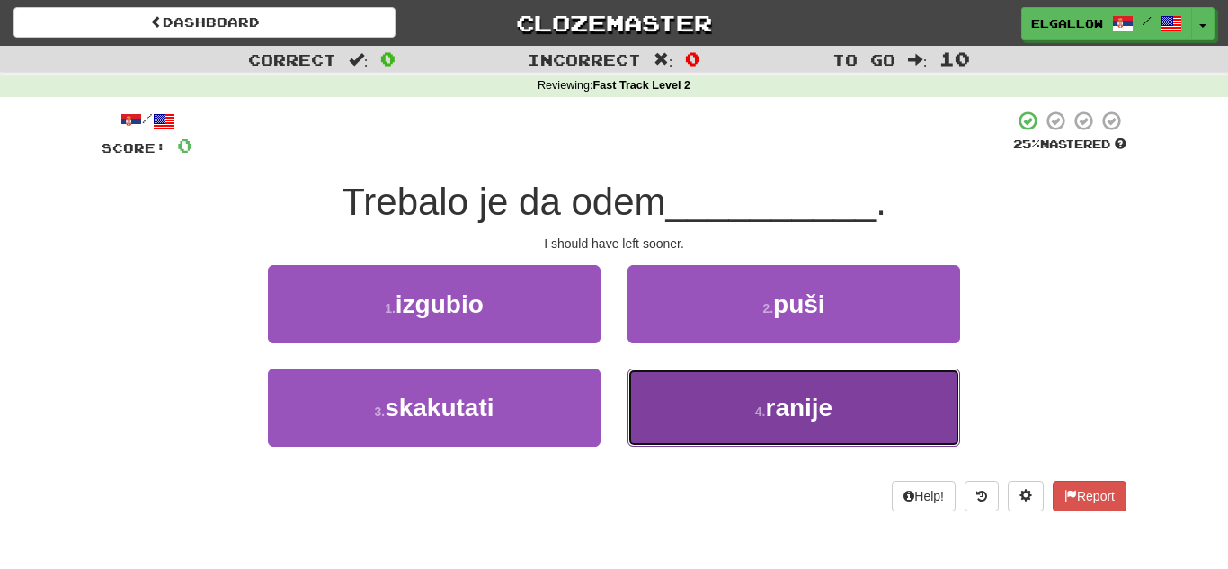
click at [755, 404] on small "4 ." at bounding box center [760, 411] width 11 height 14
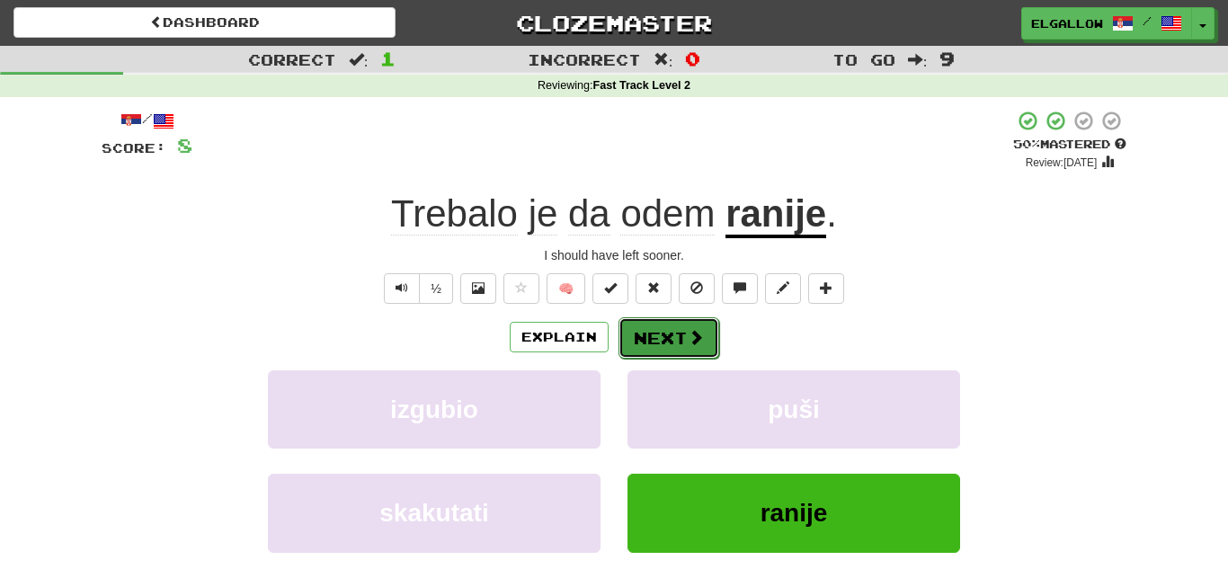
click at [708, 353] on button "Next" at bounding box center [668, 337] width 101 height 41
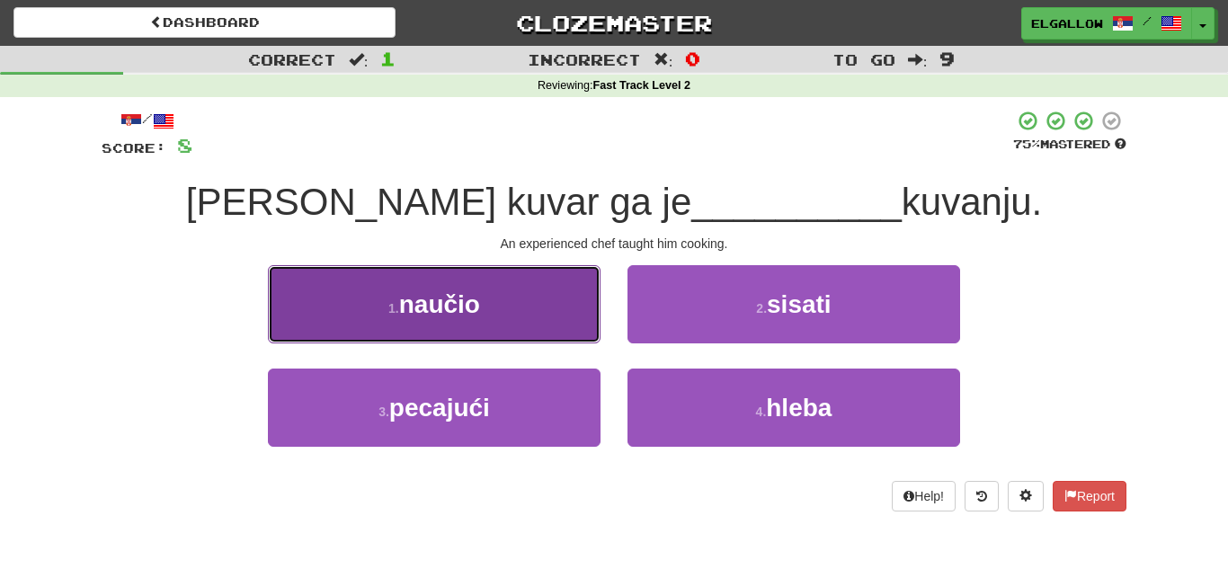
click at [374, 297] on button "1 . naučio" at bounding box center [434, 304] width 332 height 78
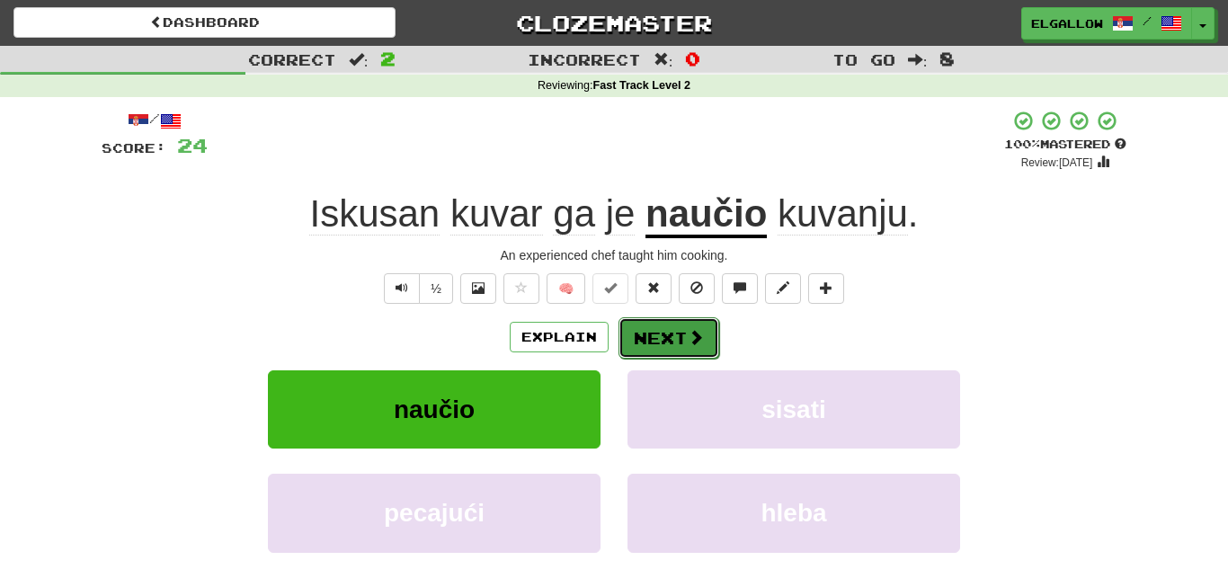
click at [693, 339] on span at bounding box center [695, 337] width 16 height 16
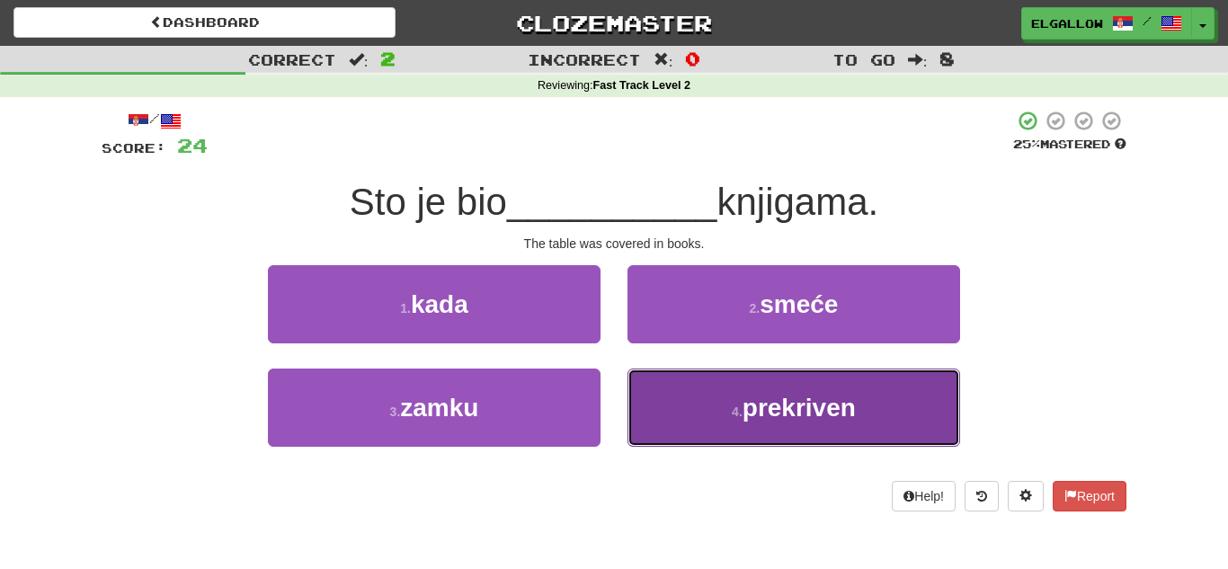
click at [876, 421] on button "4 . prekriven" at bounding box center [793, 407] width 332 height 78
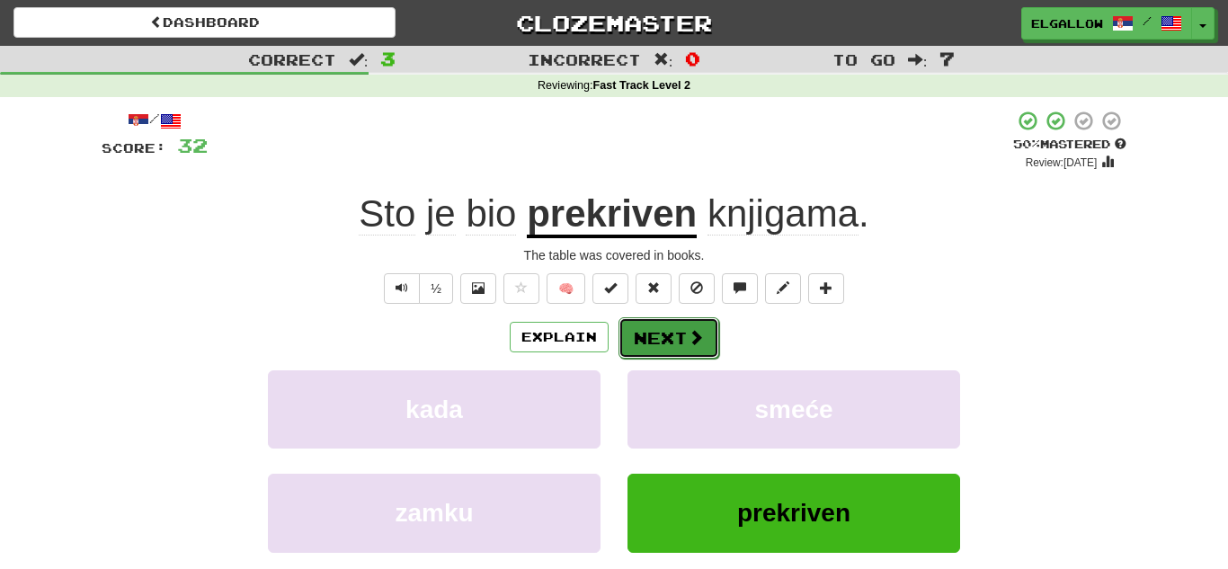
click at [687, 356] on button "Next" at bounding box center [668, 337] width 101 height 41
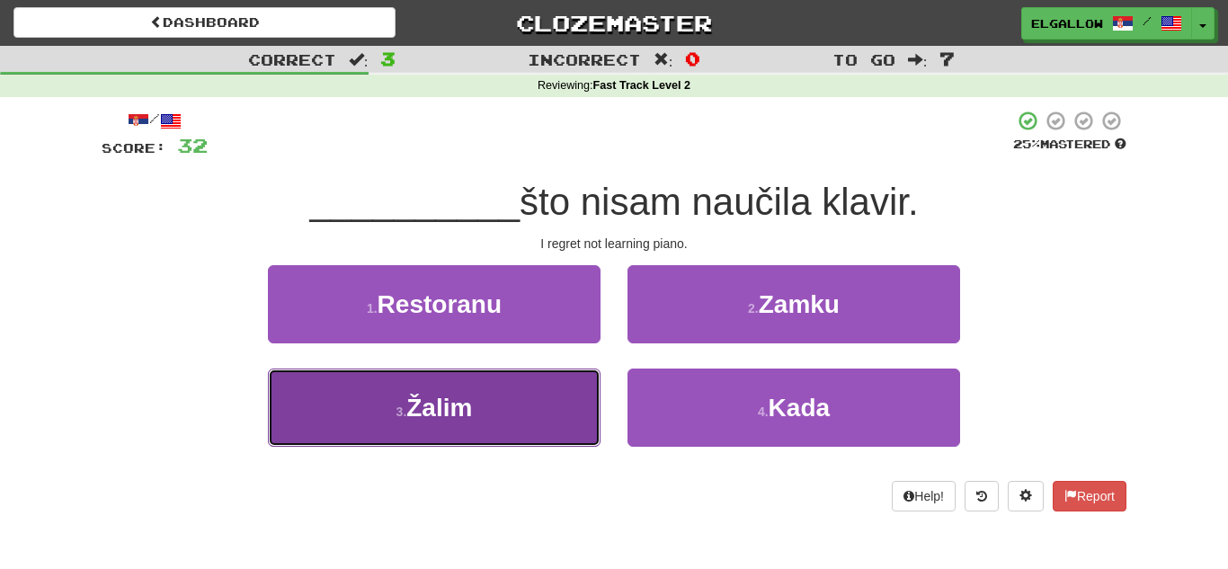
click at [406, 428] on button "3 . Žalim" at bounding box center [434, 407] width 332 height 78
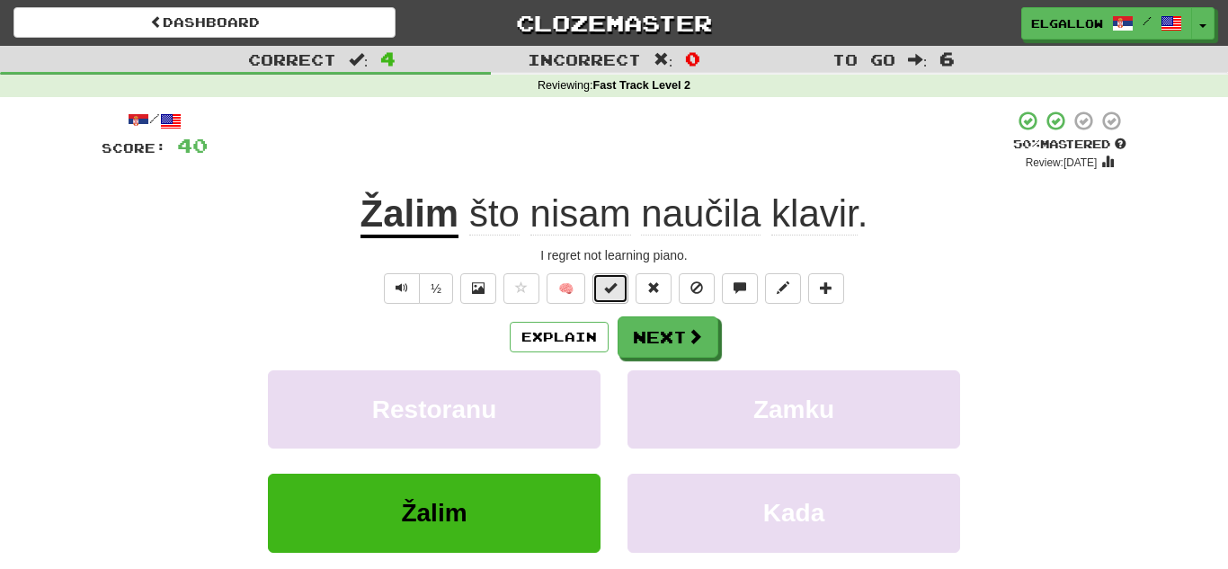
click at [607, 288] on span at bounding box center [610, 287] width 13 height 13
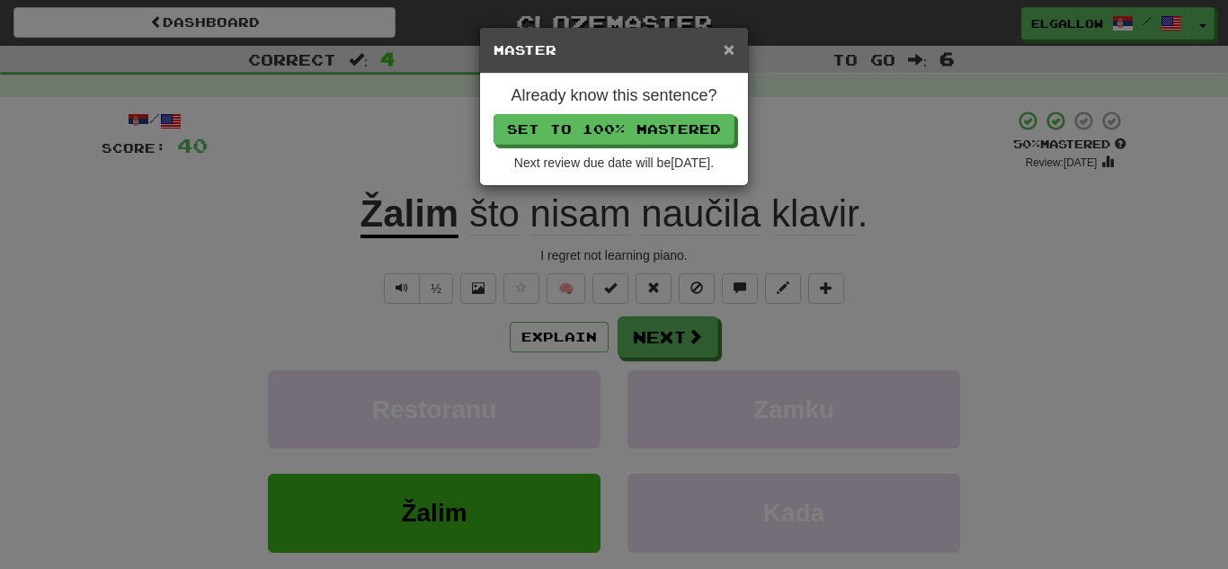
click at [730, 51] on span "×" at bounding box center [728, 49] width 11 height 21
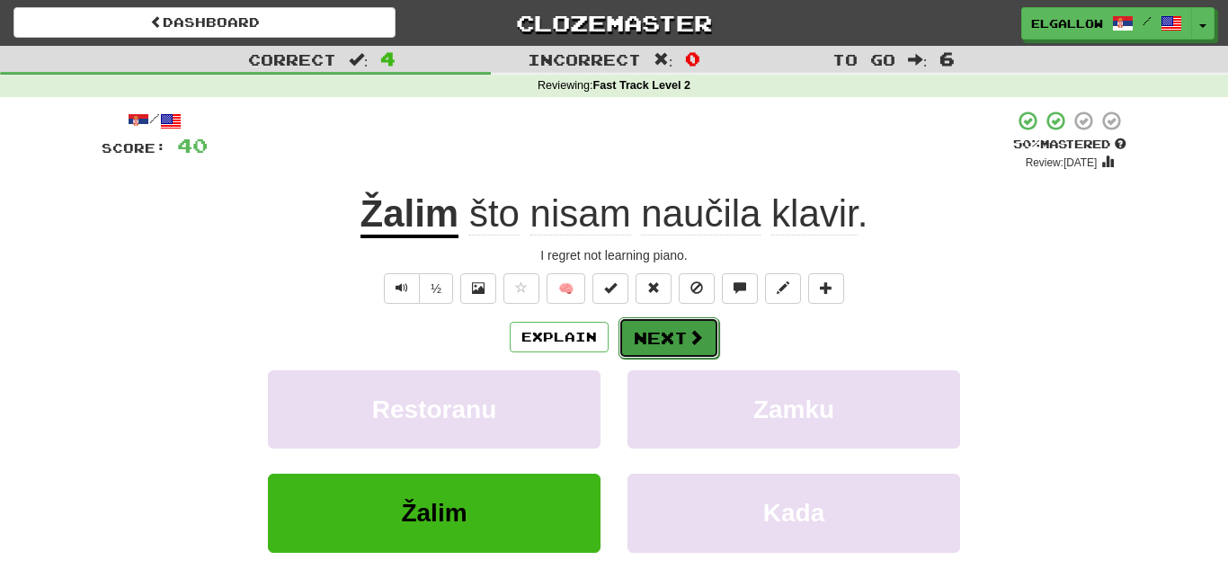
click at [681, 343] on button "Next" at bounding box center [668, 337] width 101 height 41
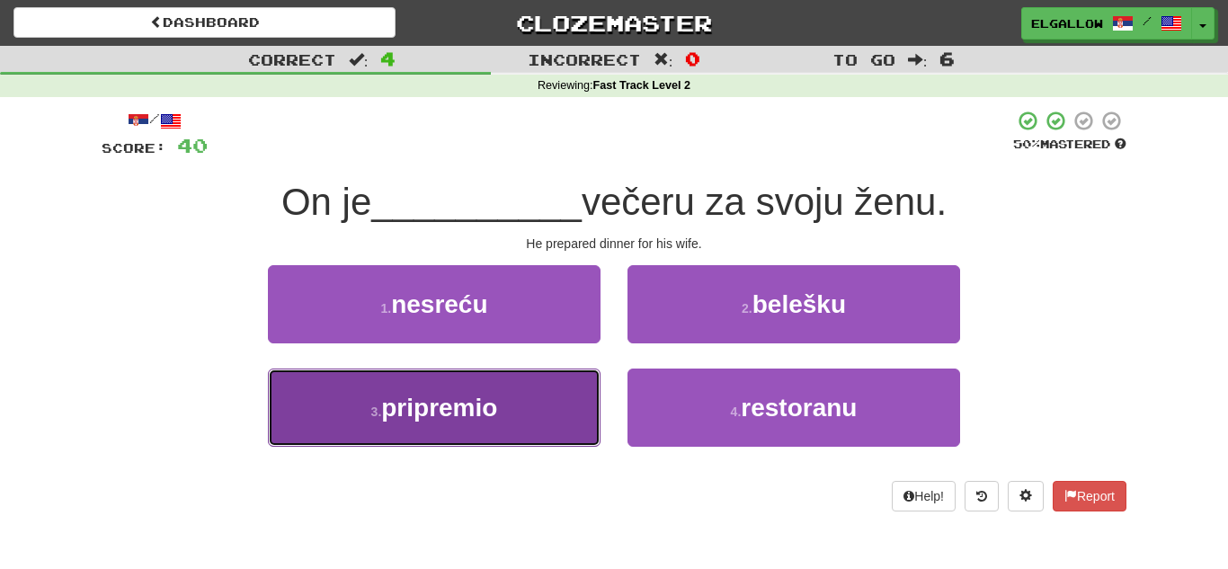
click at [373, 409] on small "3 ." at bounding box center [376, 411] width 11 height 14
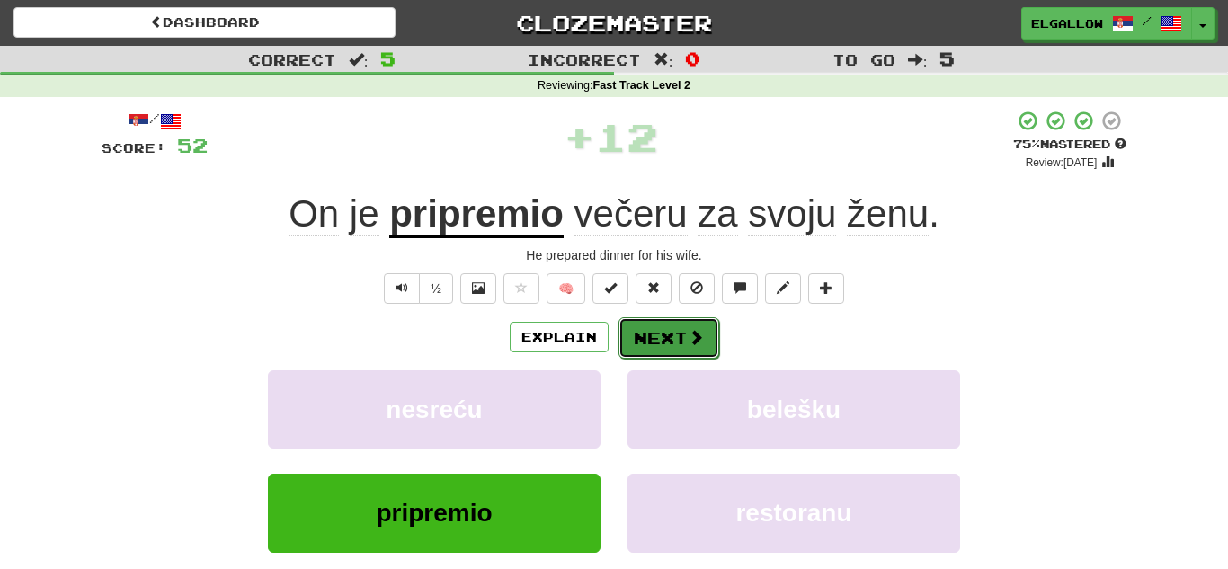
click at [687, 335] on span at bounding box center [695, 337] width 16 height 16
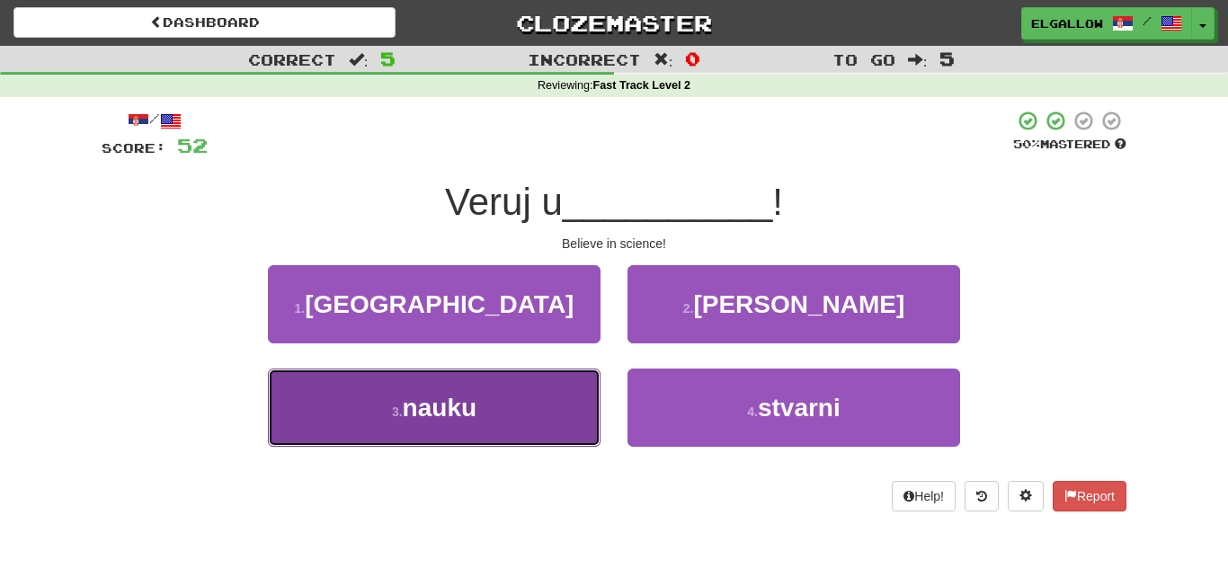
click at [286, 398] on button "3 . nauku" at bounding box center [434, 407] width 332 height 78
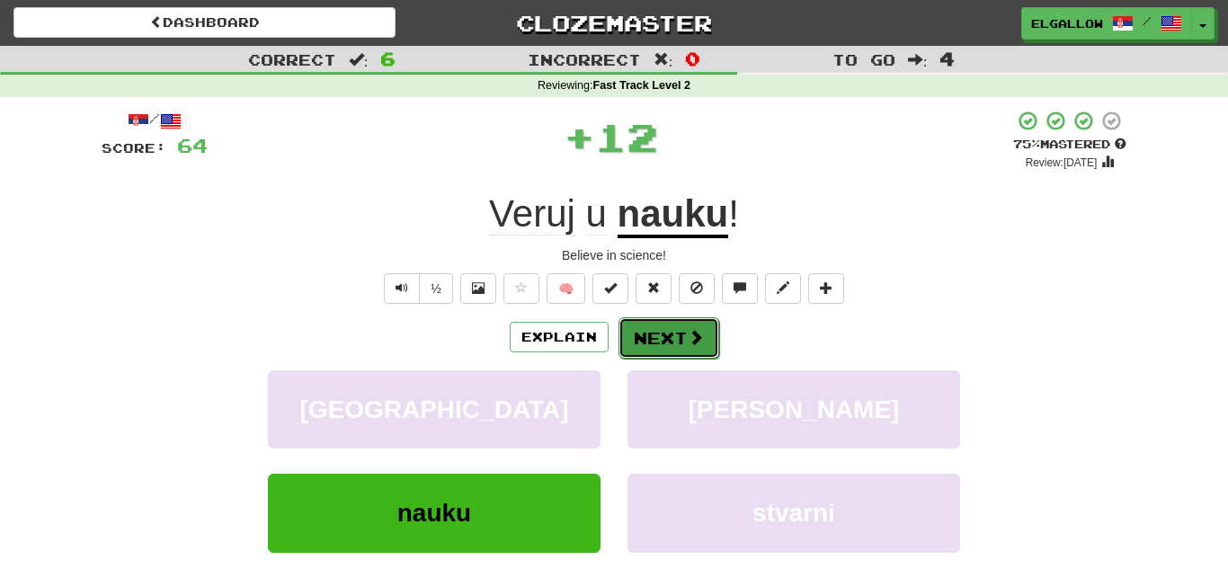
click at [689, 329] on span at bounding box center [695, 337] width 16 height 16
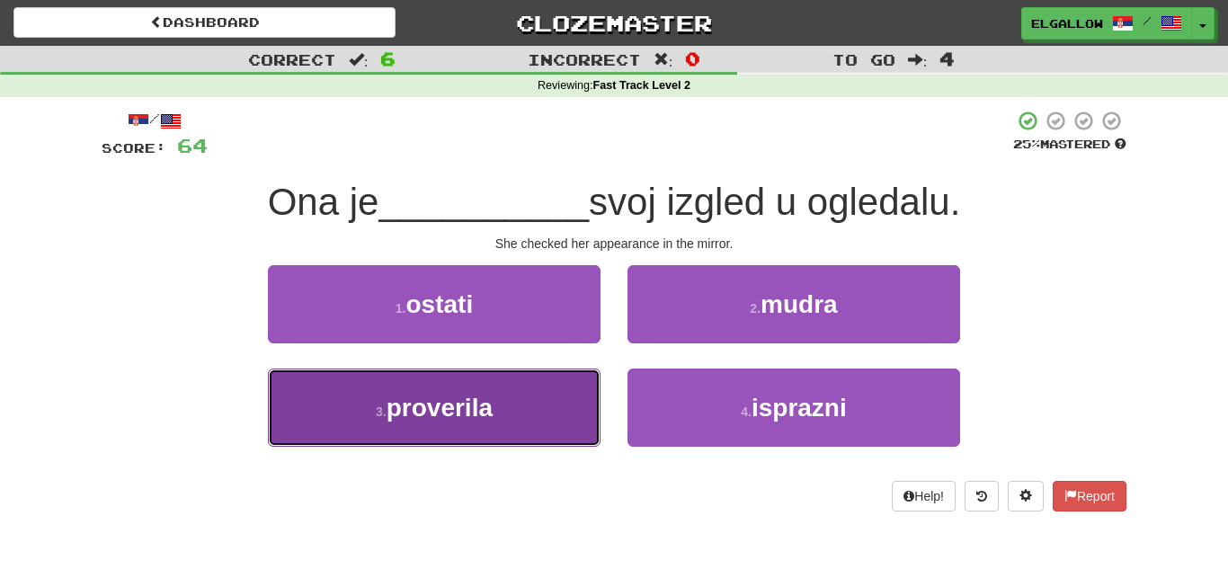
click at [395, 383] on button "3 . proverila" at bounding box center [434, 407] width 332 height 78
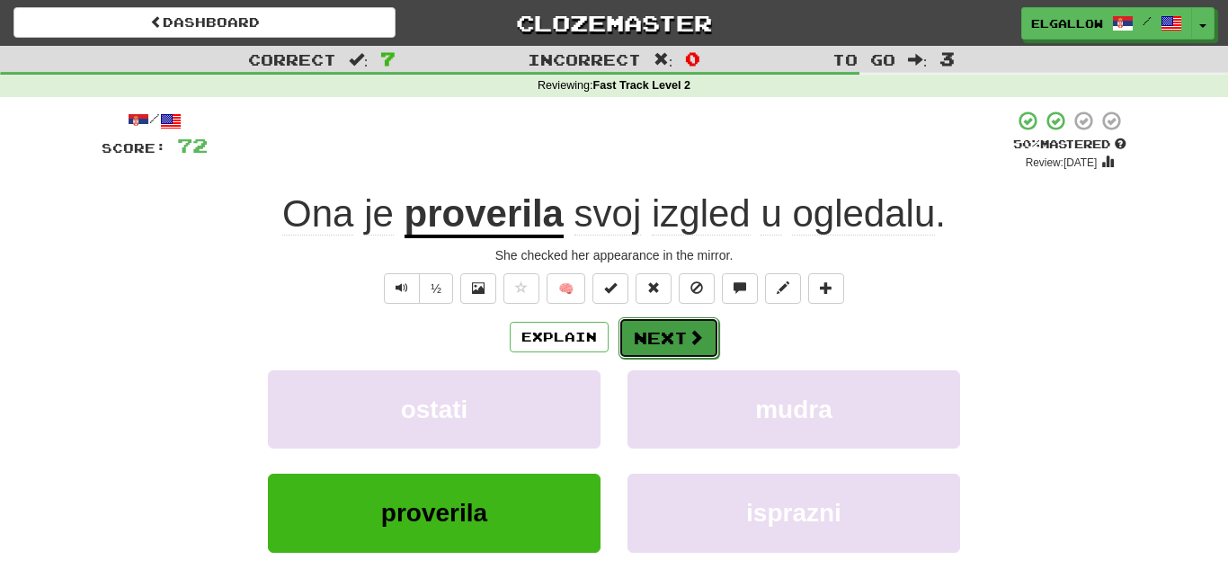
click at [677, 345] on button "Next" at bounding box center [668, 337] width 101 height 41
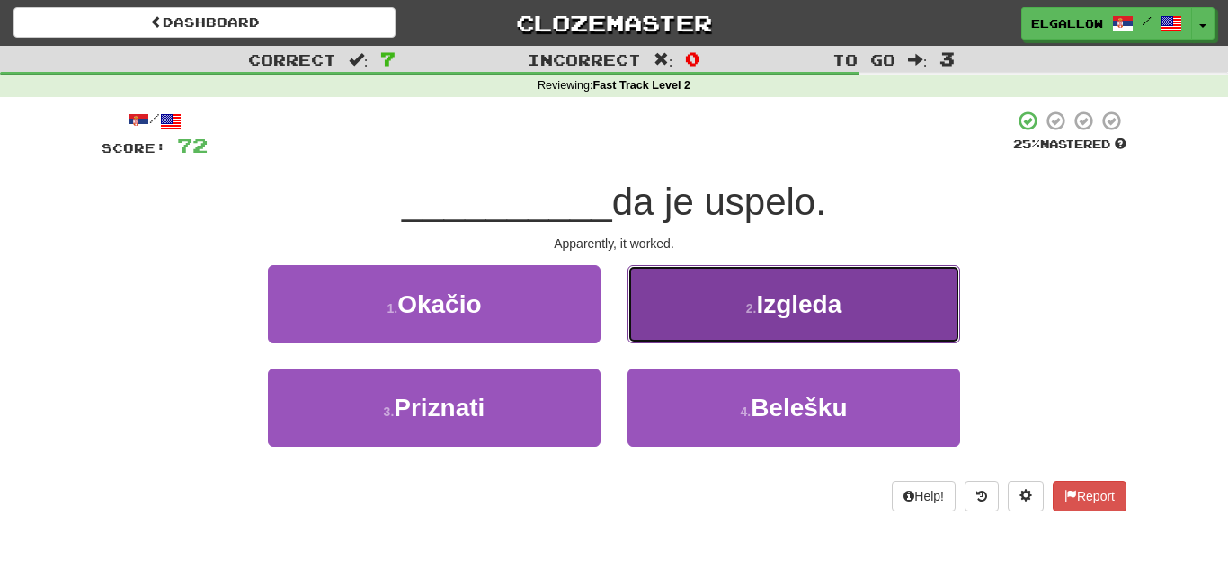
click at [796, 313] on span "Izgleda" at bounding box center [798, 304] width 85 height 28
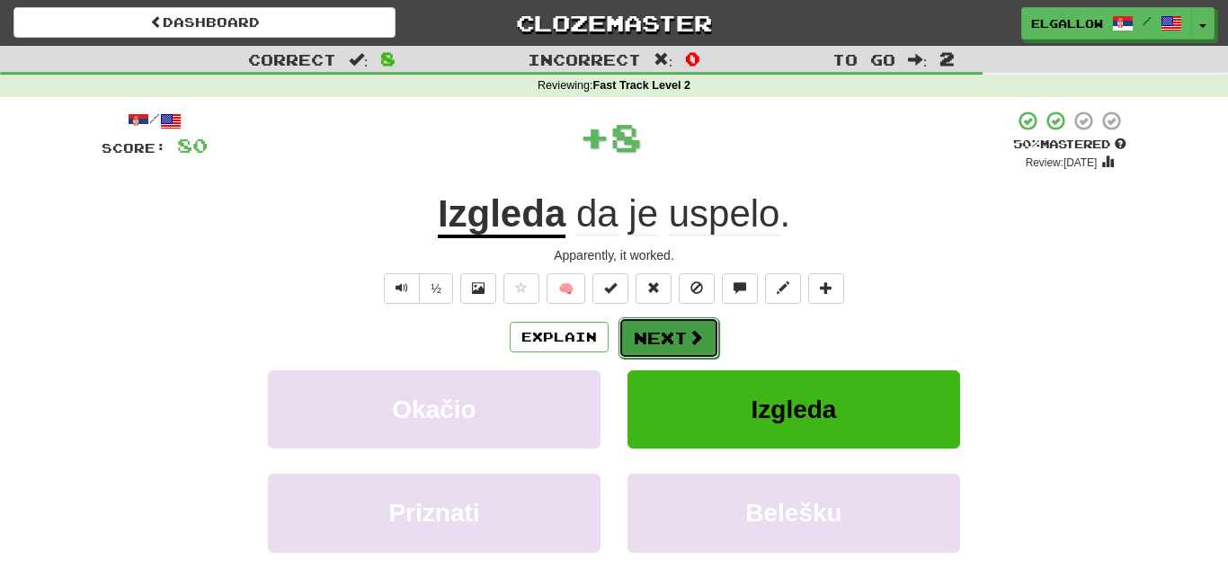
click at [652, 325] on button "Next" at bounding box center [668, 337] width 101 height 41
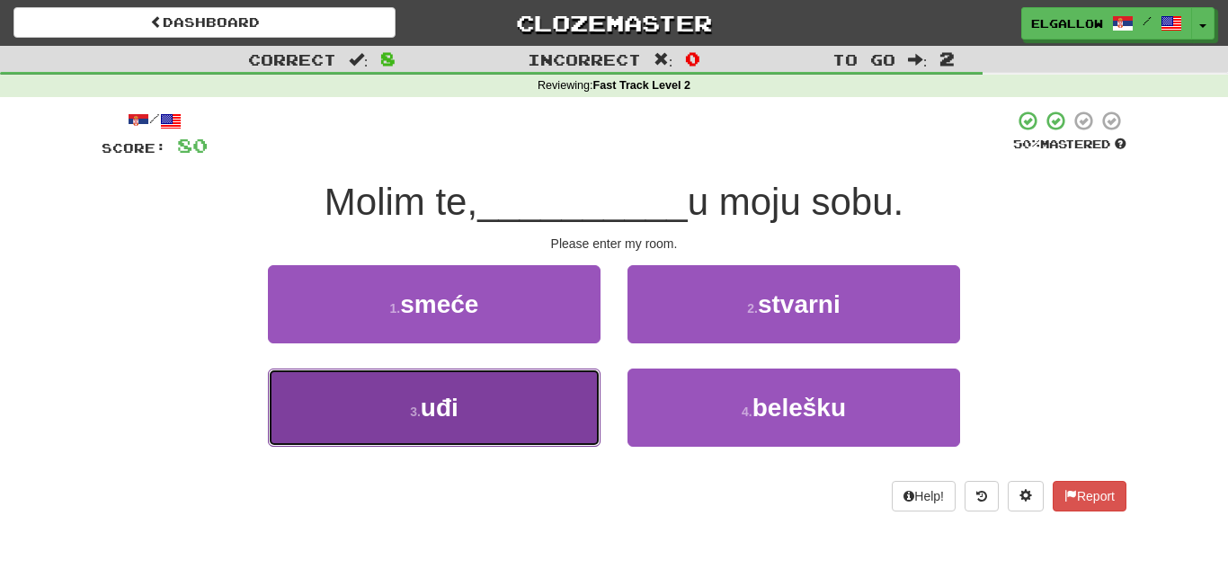
click at [330, 433] on button "3 . uđi" at bounding box center [434, 407] width 332 height 78
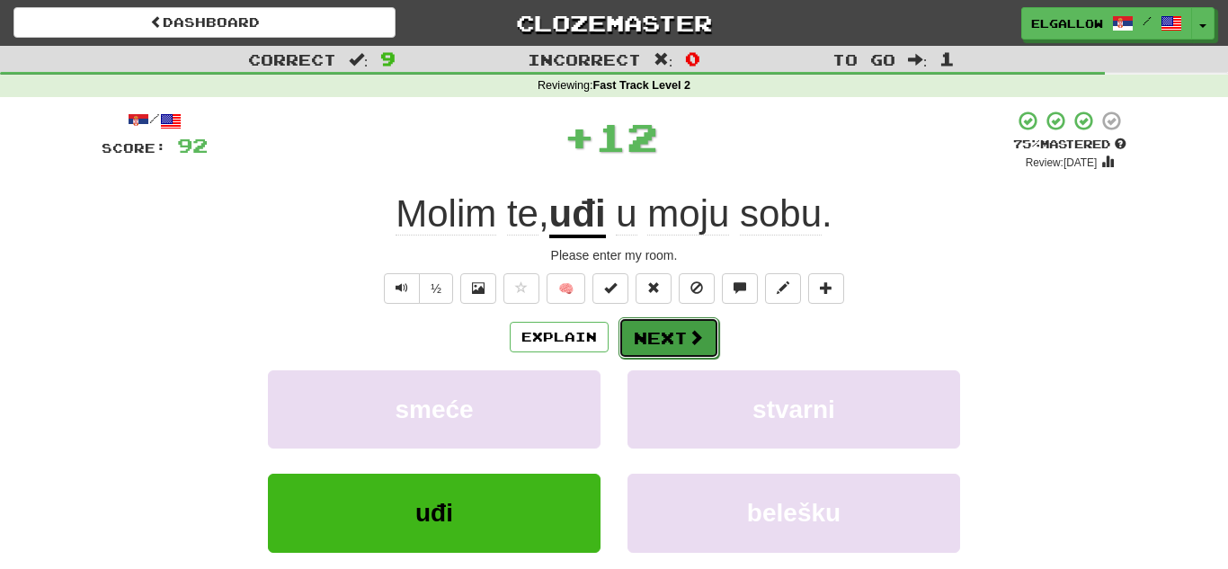
click at [676, 345] on button "Next" at bounding box center [668, 337] width 101 height 41
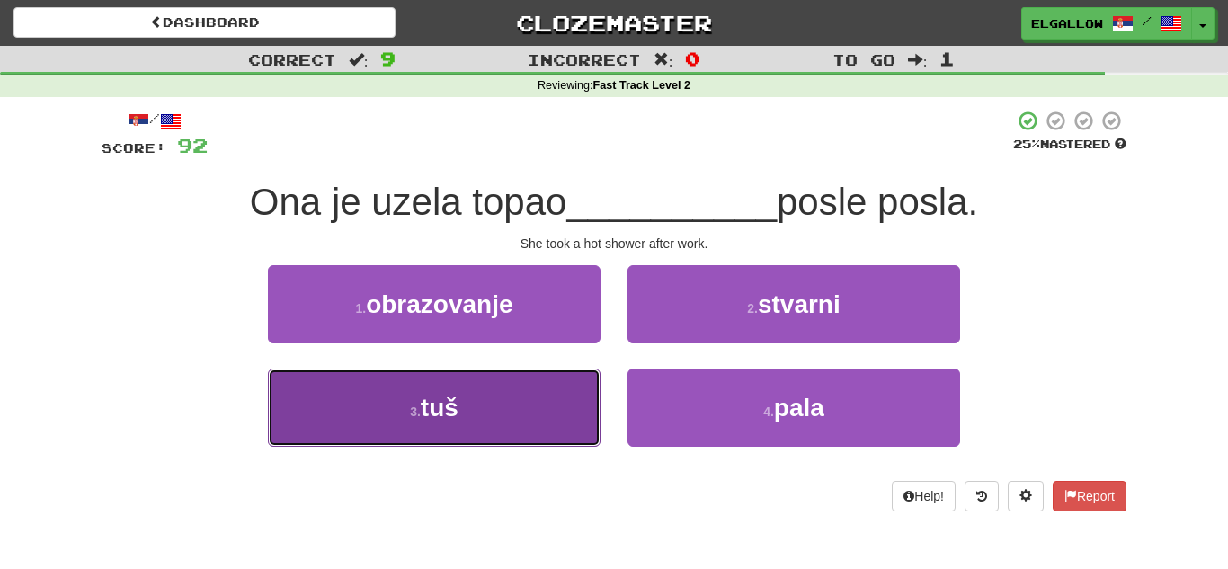
click at [379, 423] on button "3 . tuš" at bounding box center [434, 407] width 332 height 78
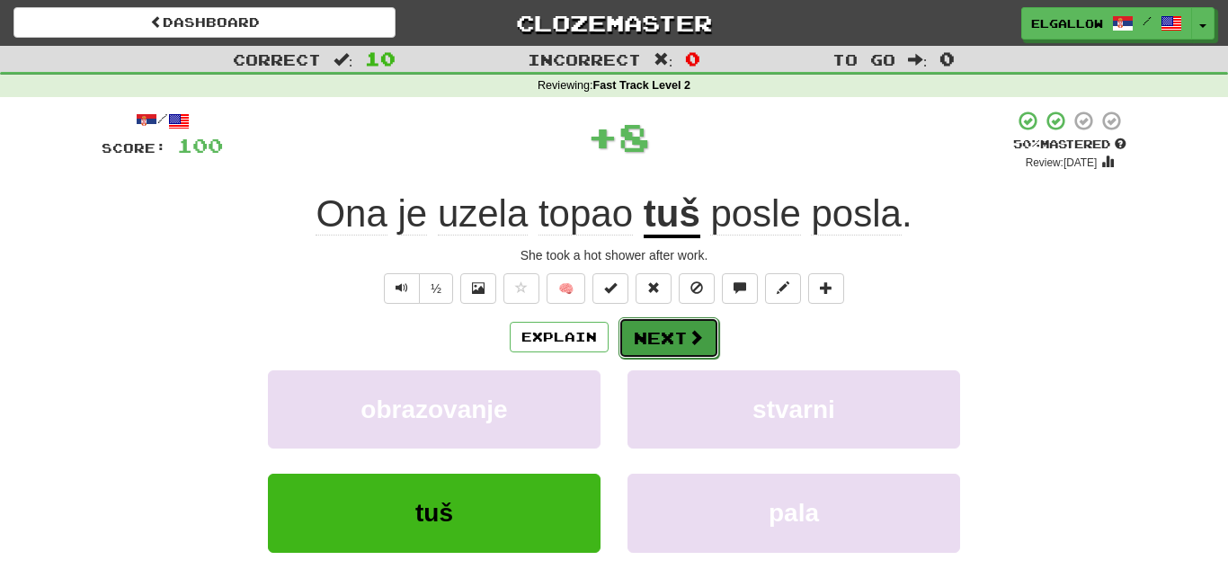
click at [660, 343] on button "Next" at bounding box center [668, 337] width 101 height 41
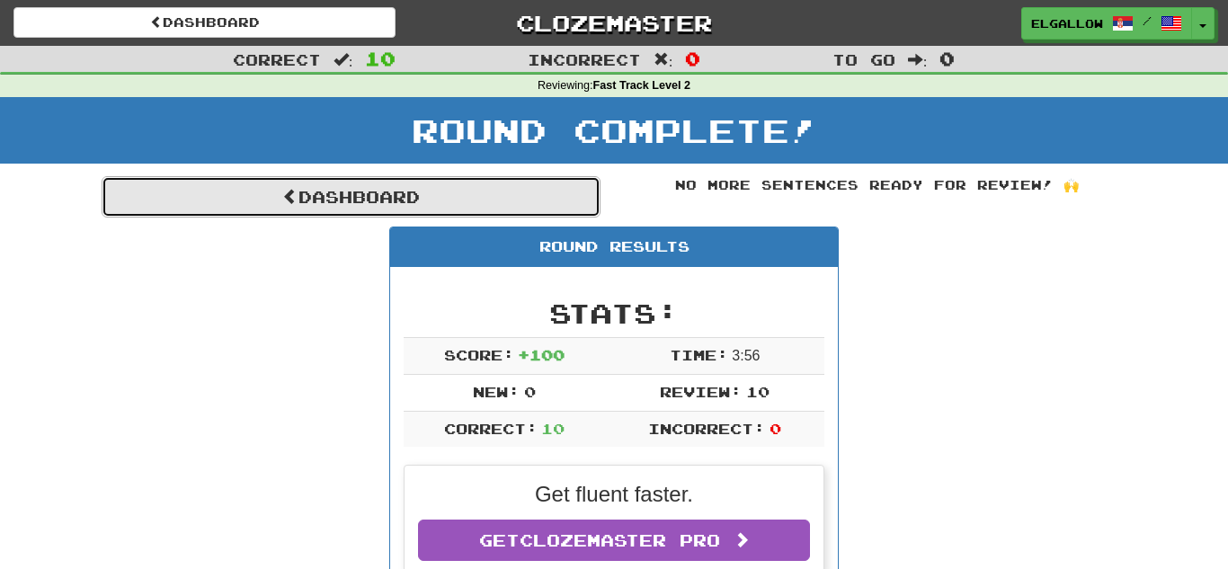
click at [327, 203] on link "Dashboard" at bounding box center [351, 196] width 499 height 41
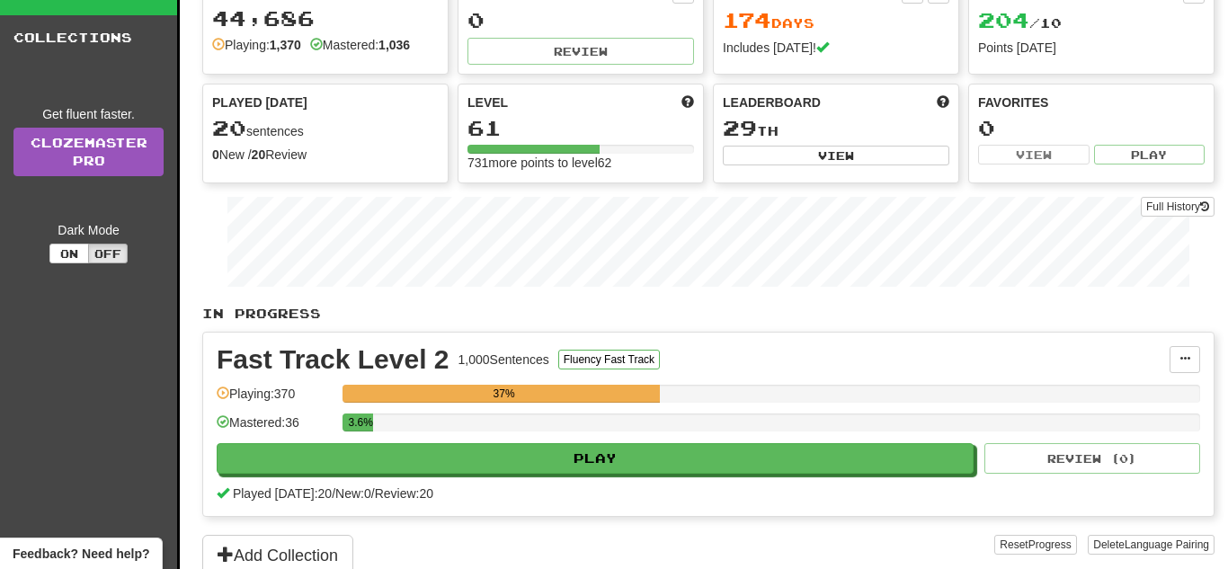
scroll to position [89, 0]
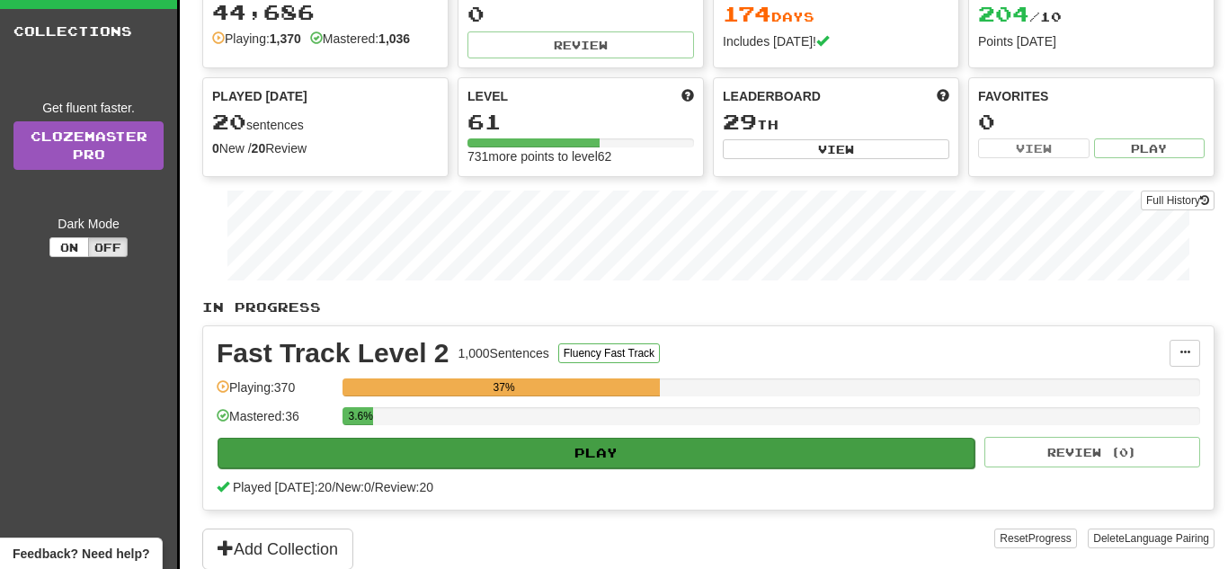
click at [722, 436] on div "3.6%" at bounding box center [770, 422] width 857 height 30
click at [619, 438] on button "Play" at bounding box center [595, 453] width 757 height 31
select select "**"
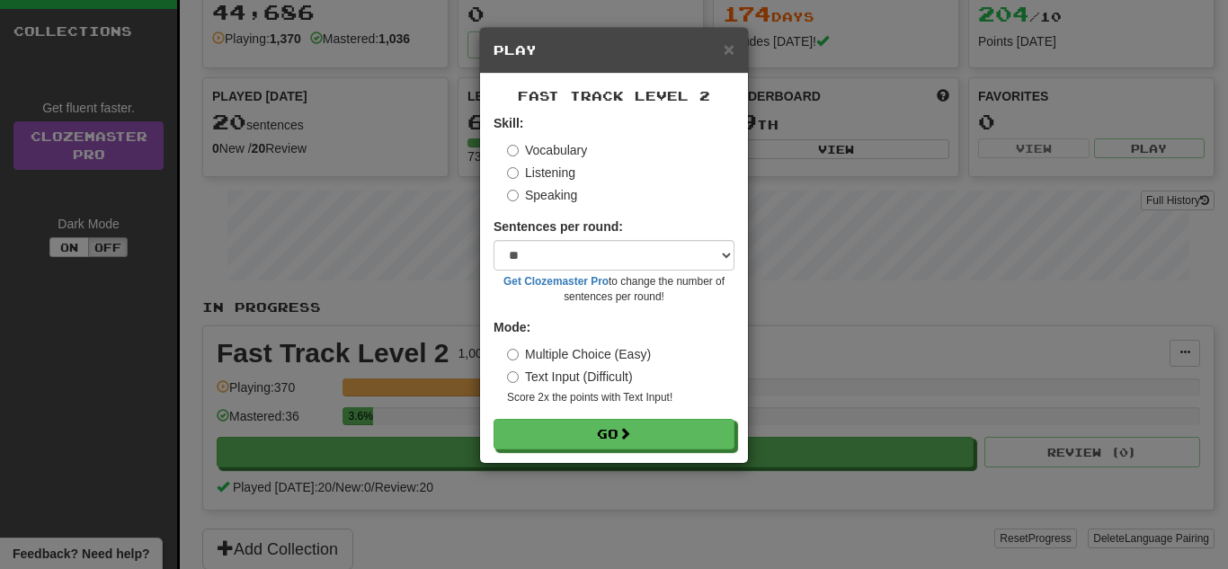
click at [553, 197] on label "Speaking" at bounding box center [542, 195] width 70 height 18
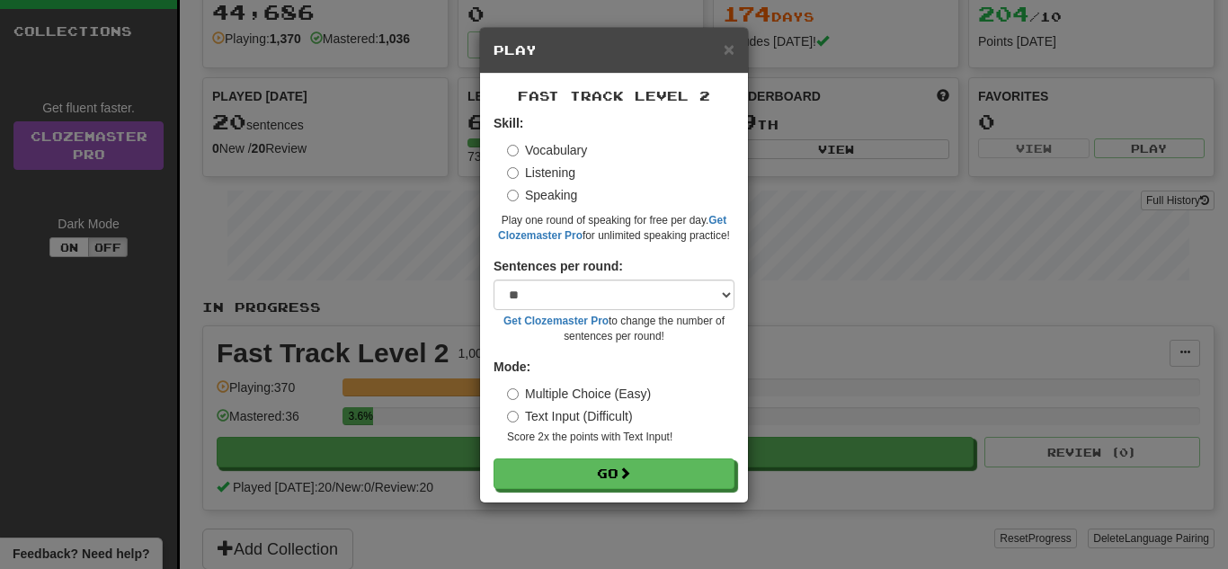
click at [550, 148] on label "Vocabulary" at bounding box center [547, 150] width 80 height 18
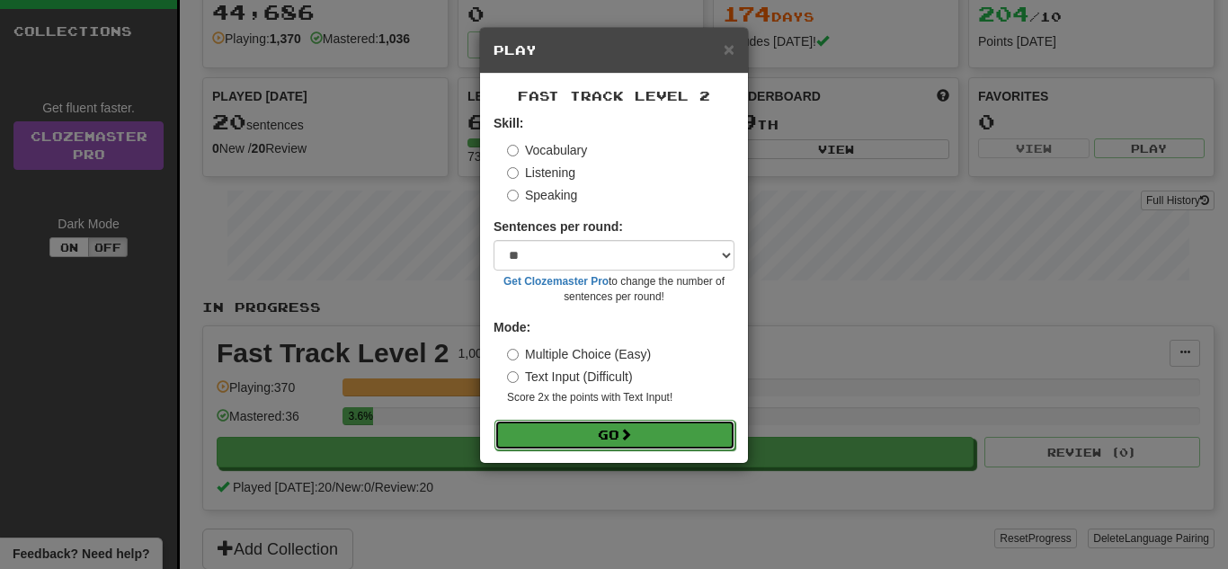
click at [632, 435] on span at bounding box center [625, 434] width 13 height 13
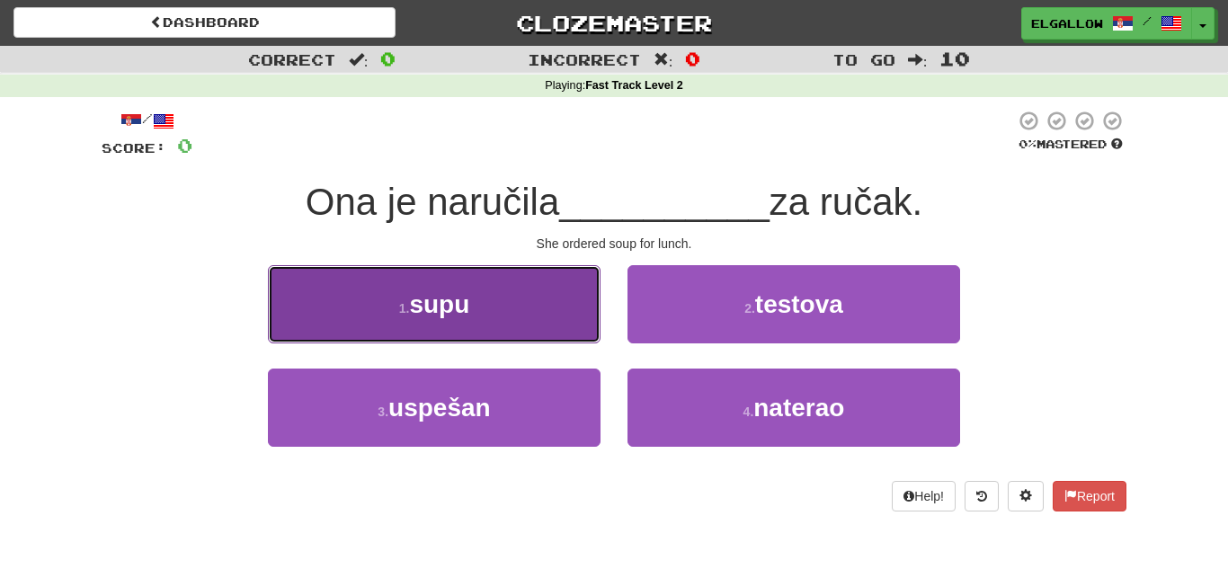
click at [378, 286] on button "1 . supu" at bounding box center [434, 304] width 332 height 78
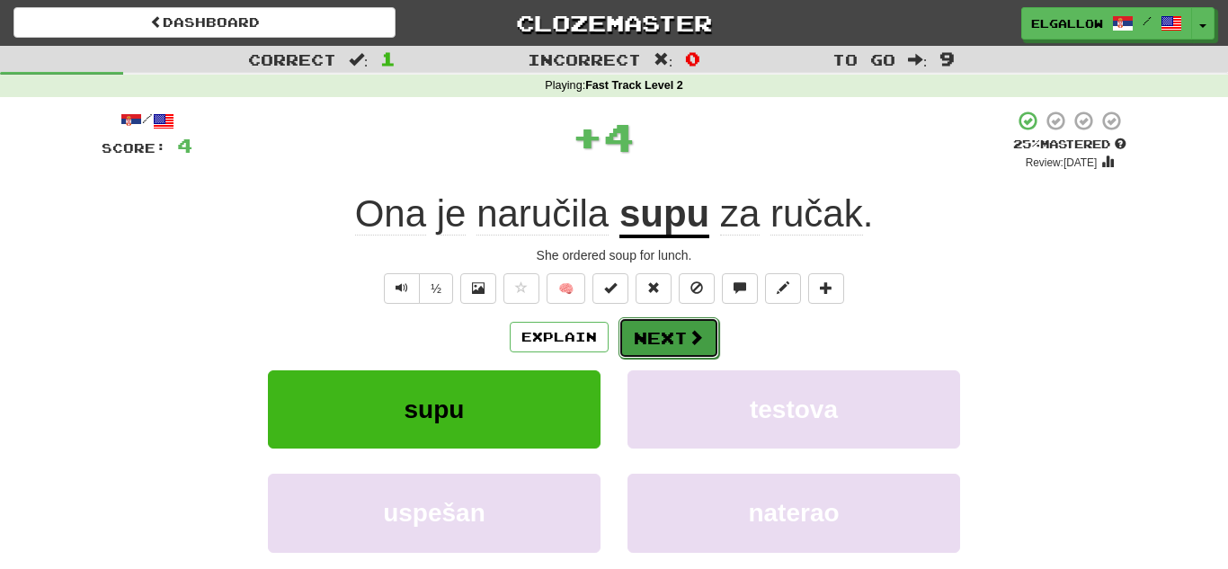
click at [655, 322] on button "Next" at bounding box center [668, 337] width 101 height 41
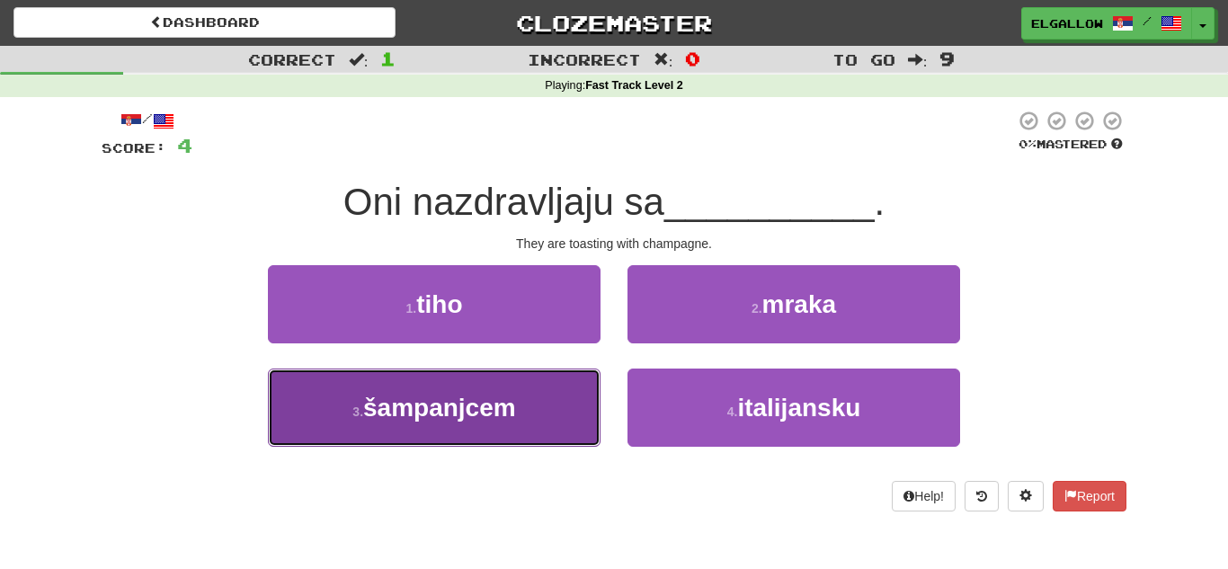
click at [432, 436] on button "3 . šampanjcem" at bounding box center [434, 407] width 332 height 78
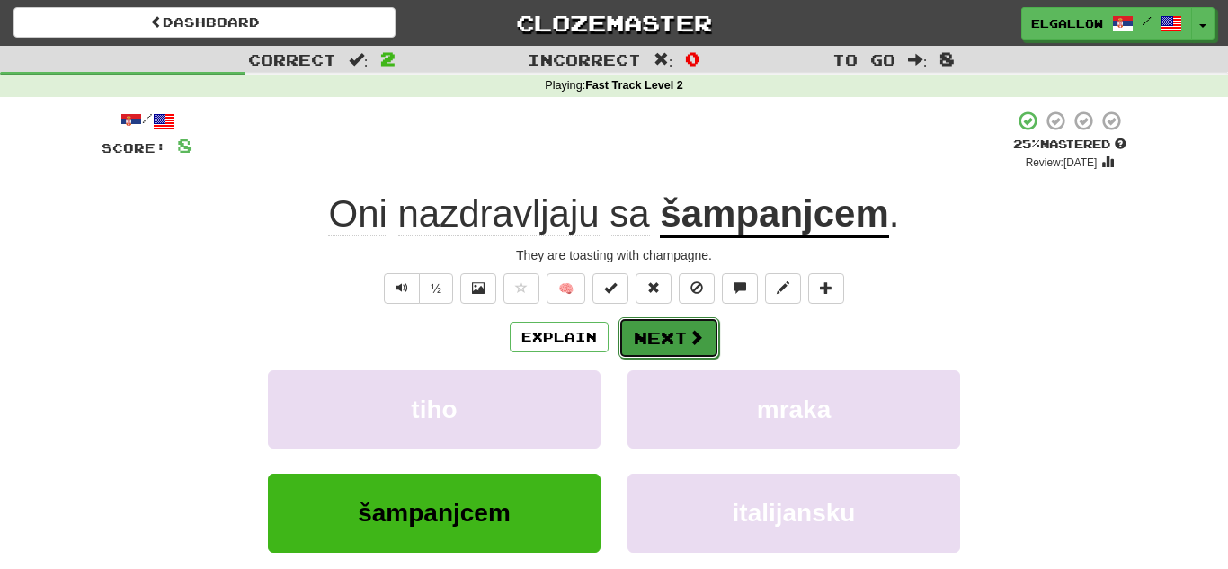
click at [659, 342] on button "Next" at bounding box center [668, 337] width 101 height 41
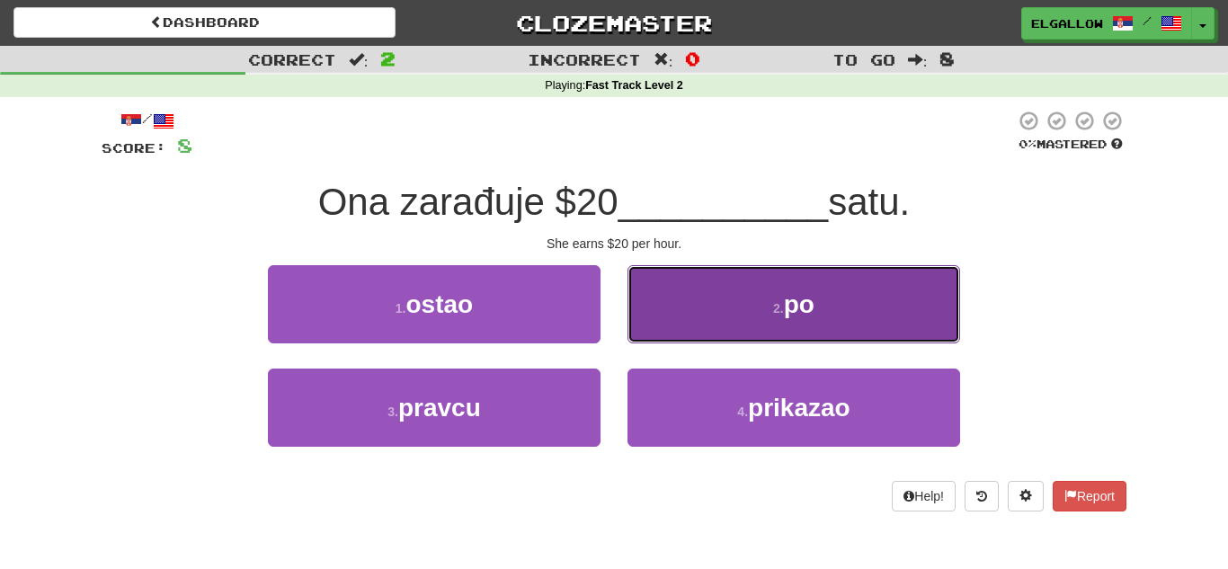
click at [681, 331] on button "2 . po" at bounding box center [793, 304] width 332 height 78
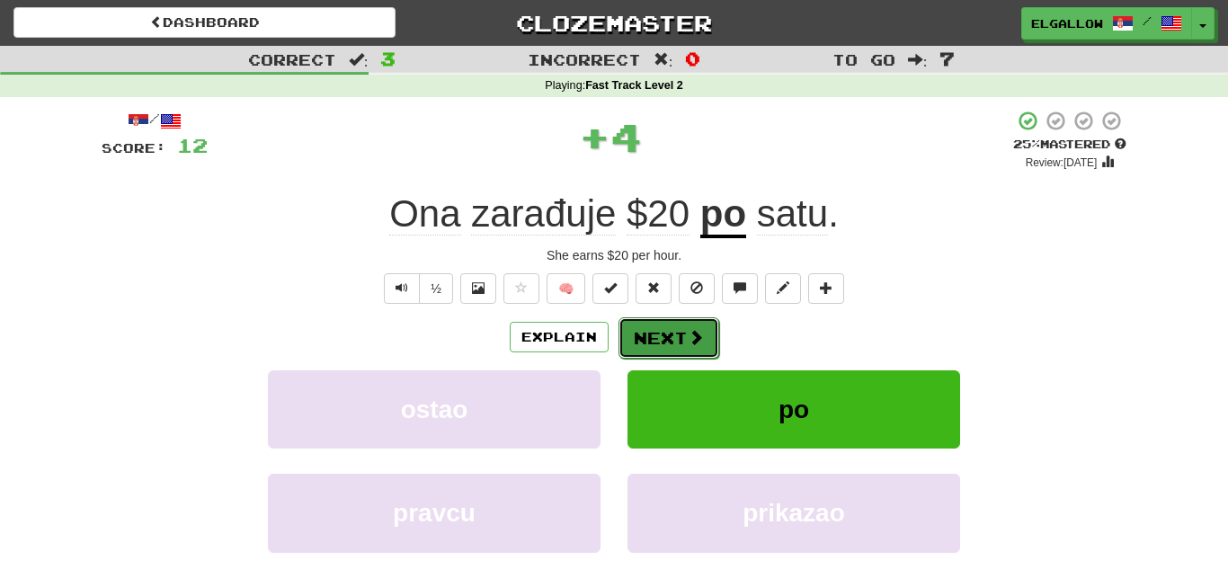
click at [680, 333] on button "Next" at bounding box center [668, 337] width 101 height 41
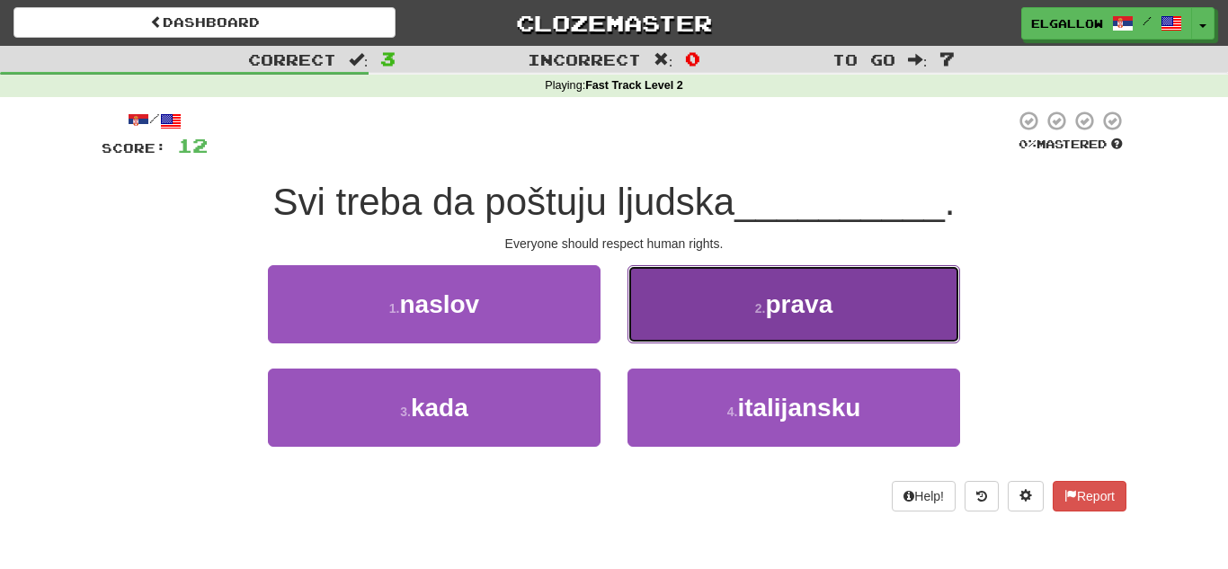
click at [852, 308] on button "2 . prava" at bounding box center [793, 304] width 332 height 78
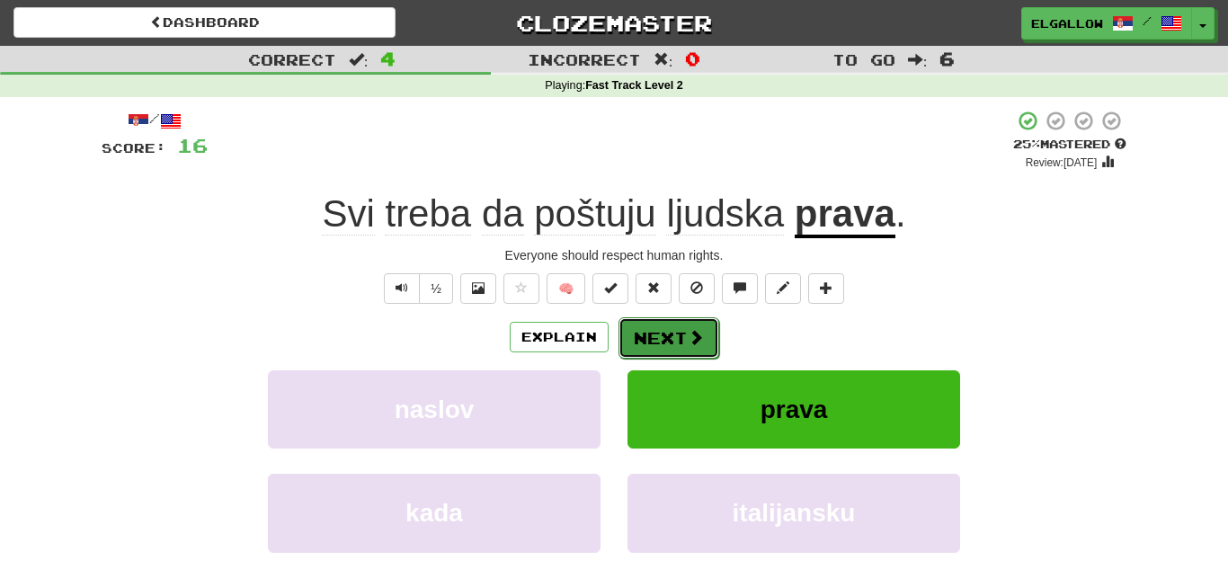
click at [669, 324] on button "Next" at bounding box center [668, 337] width 101 height 41
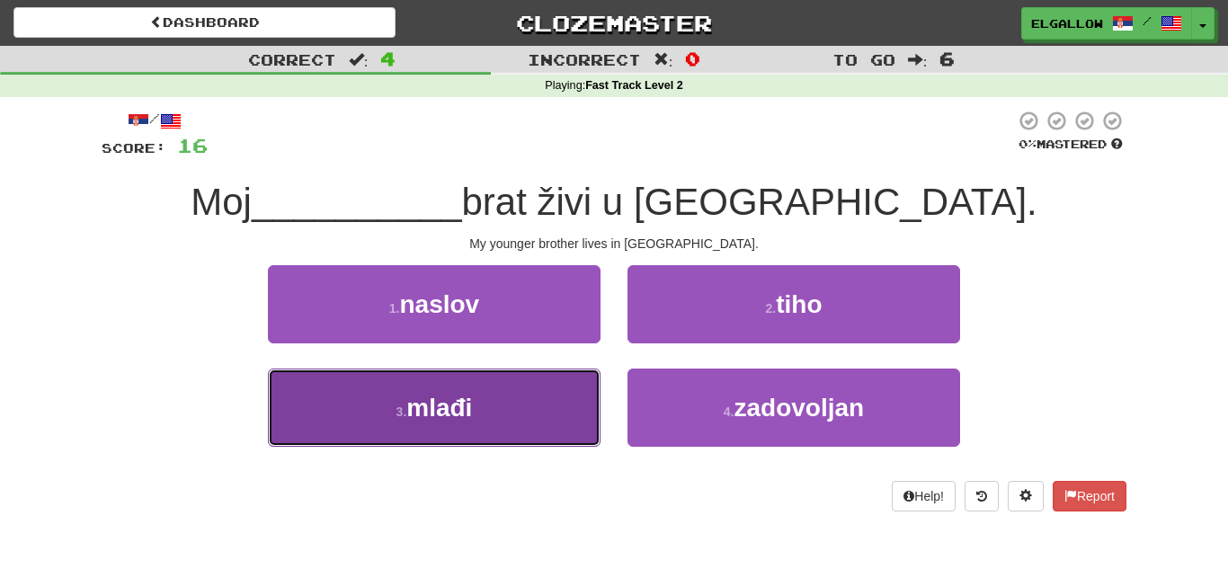
click at [387, 421] on button "3 . mlađi" at bounding box center [434, 407] width 332 height 78
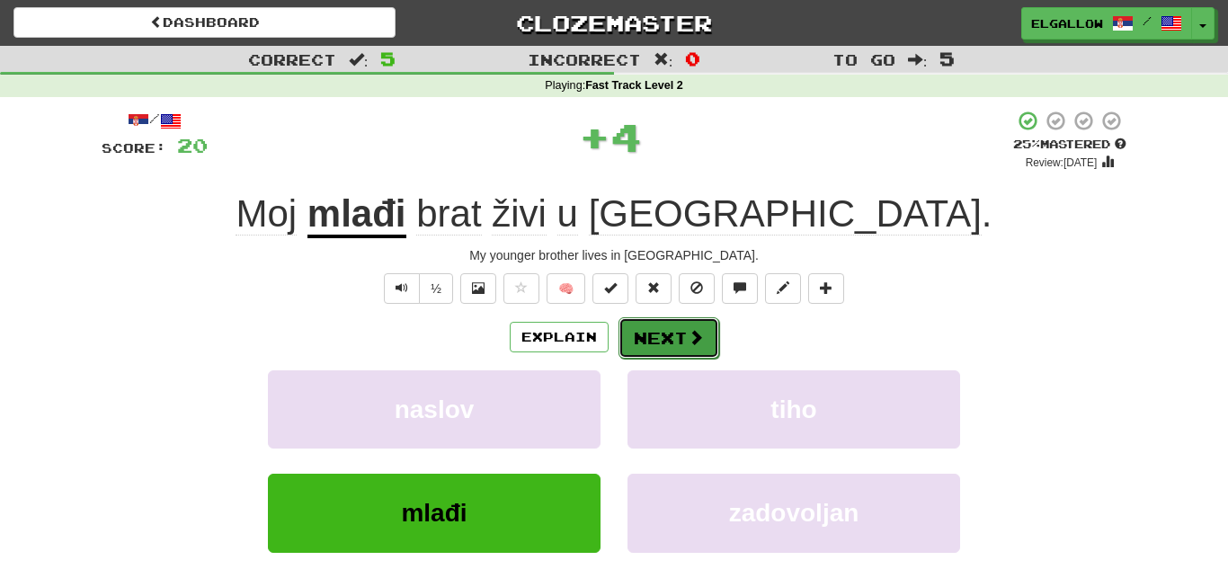
click at [631, 329] on button "Next" at bounding box center [668, 337] width 101 height 41
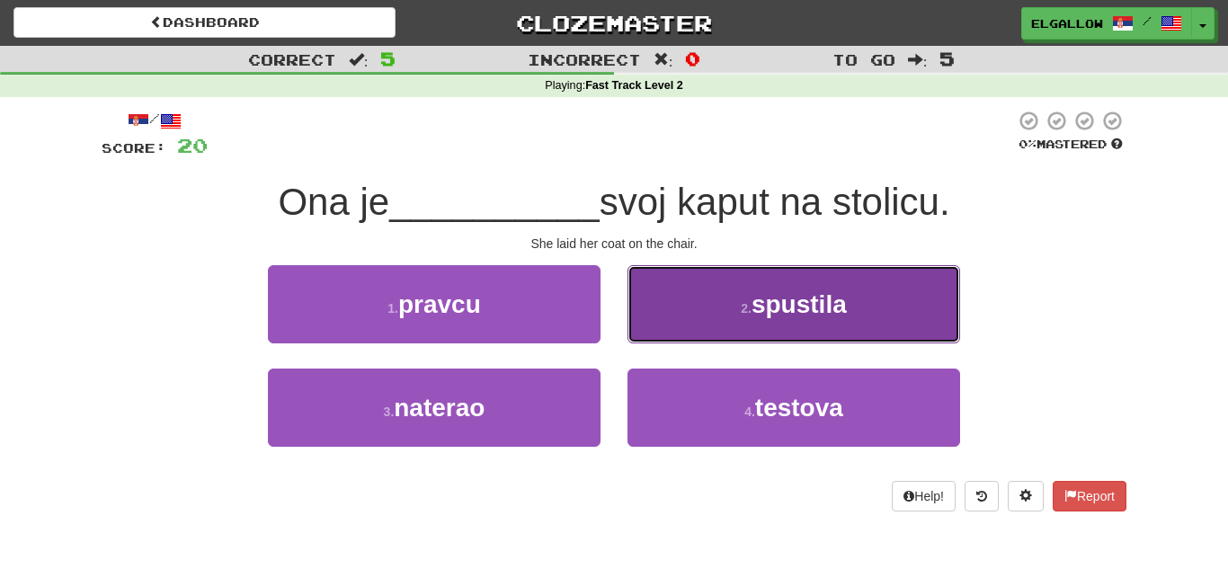
click at [874, 273] on button "2 . spustila" at bounding box center [793, 304] width 332 height 78
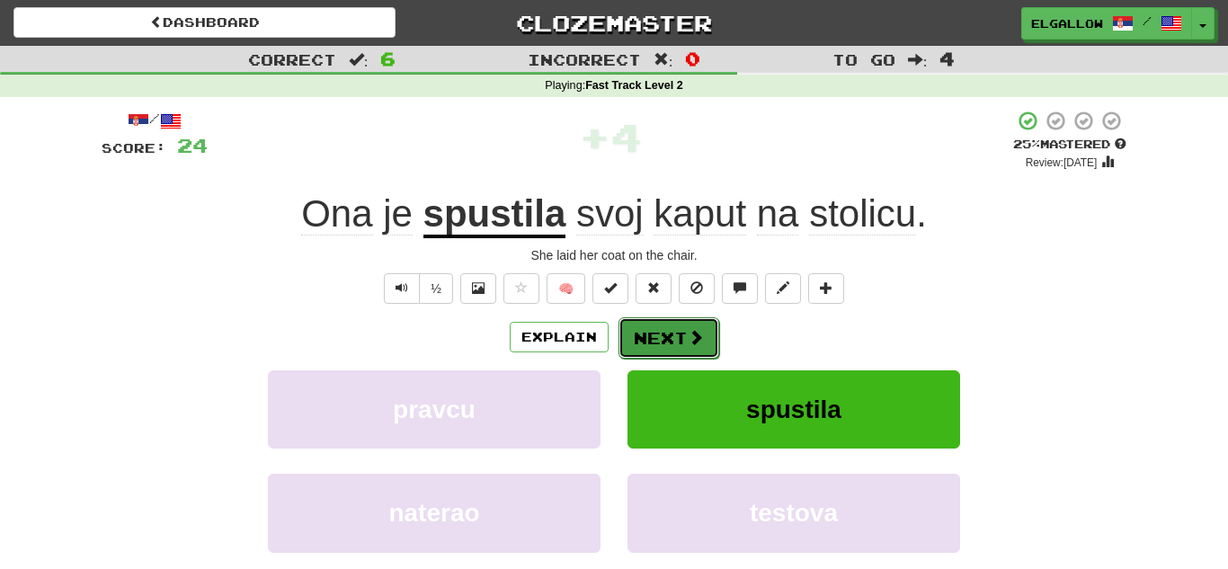
click at [669, 339] on button "Next" at bounding box center [668, 337] width 101 height 41
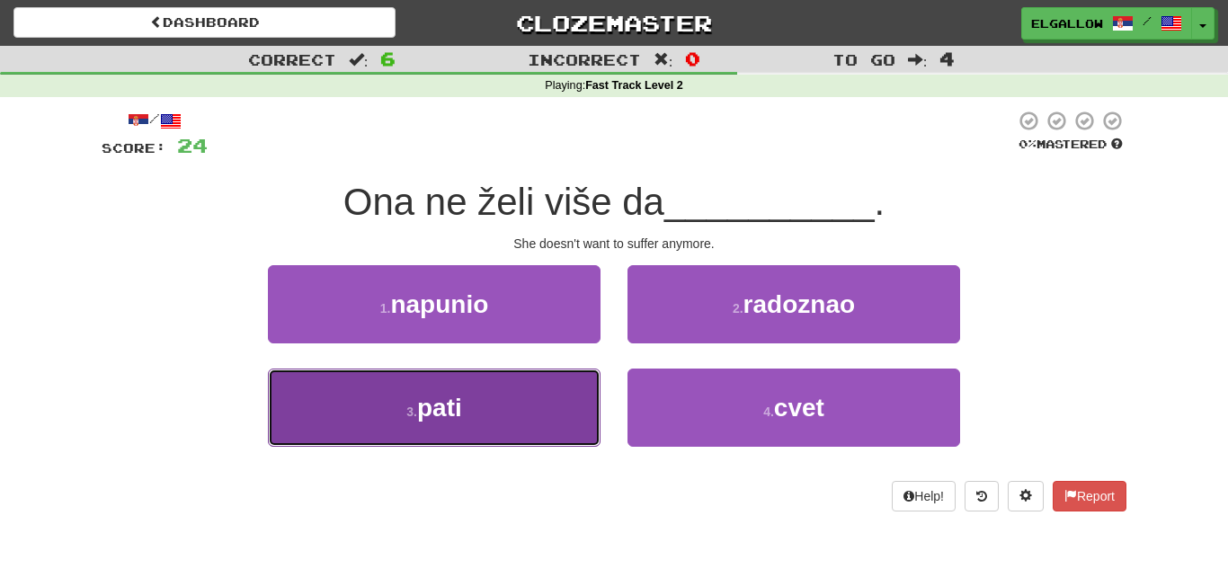
click at [387, 438] on button "3 . pati" at bounding box center [434, 407] width 332 height 78
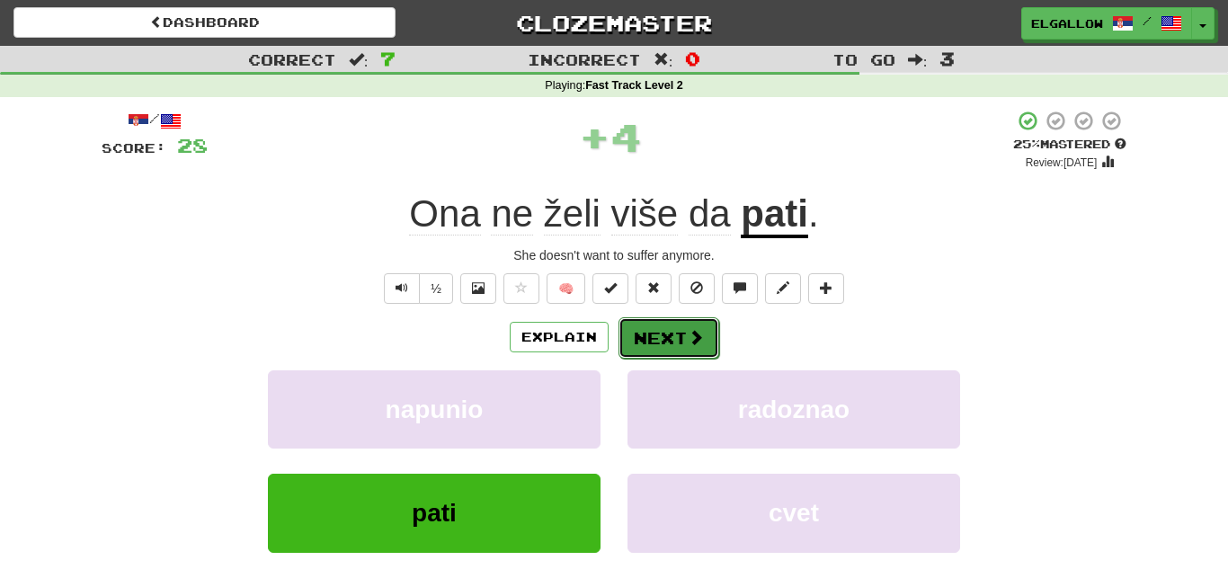
click at [674, 327] on button "Next" at bounding box center [668, 337] width 101 height 41
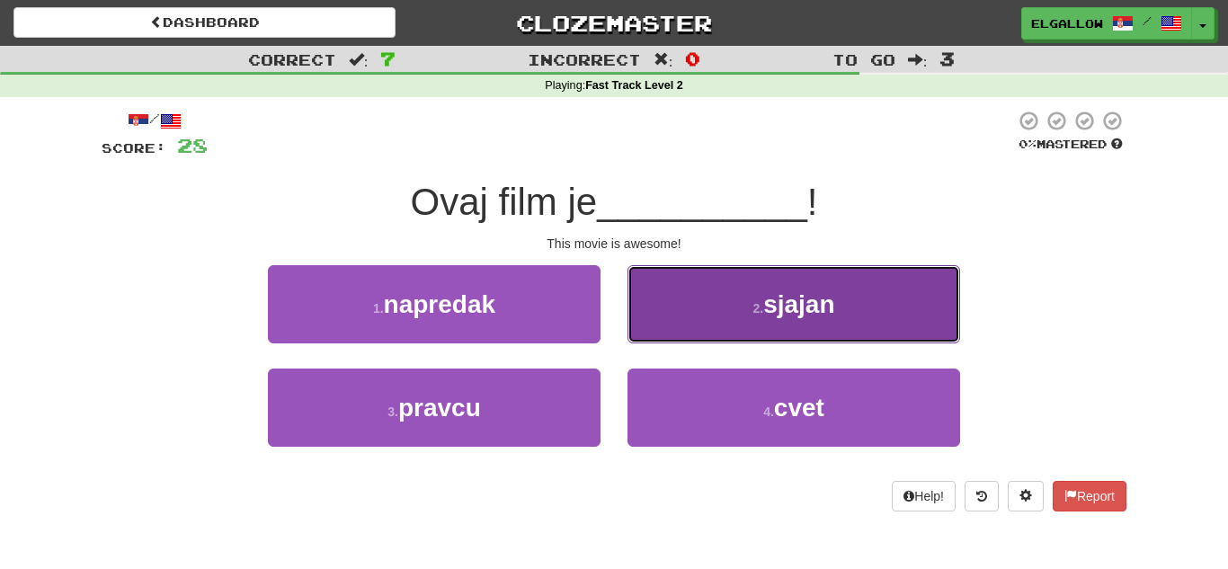
click at [821, 297] on span "sjajan" at bounding box center [798, 304] width 71 height 28
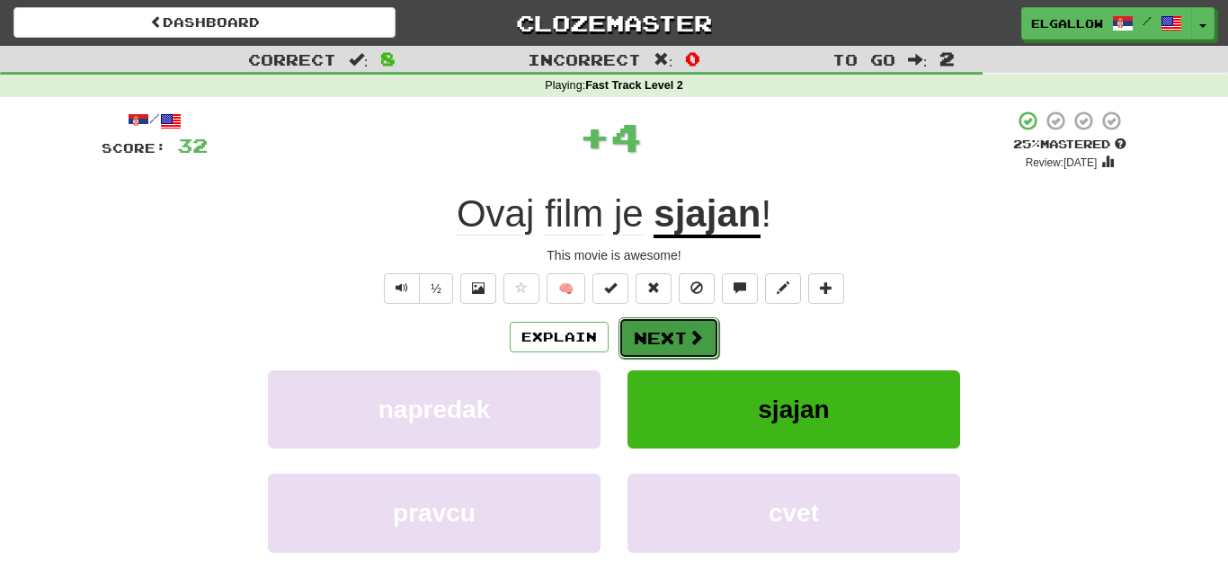
click at [703, 341] on button "Next" at bounding box center [668, 337] width 101 height 41
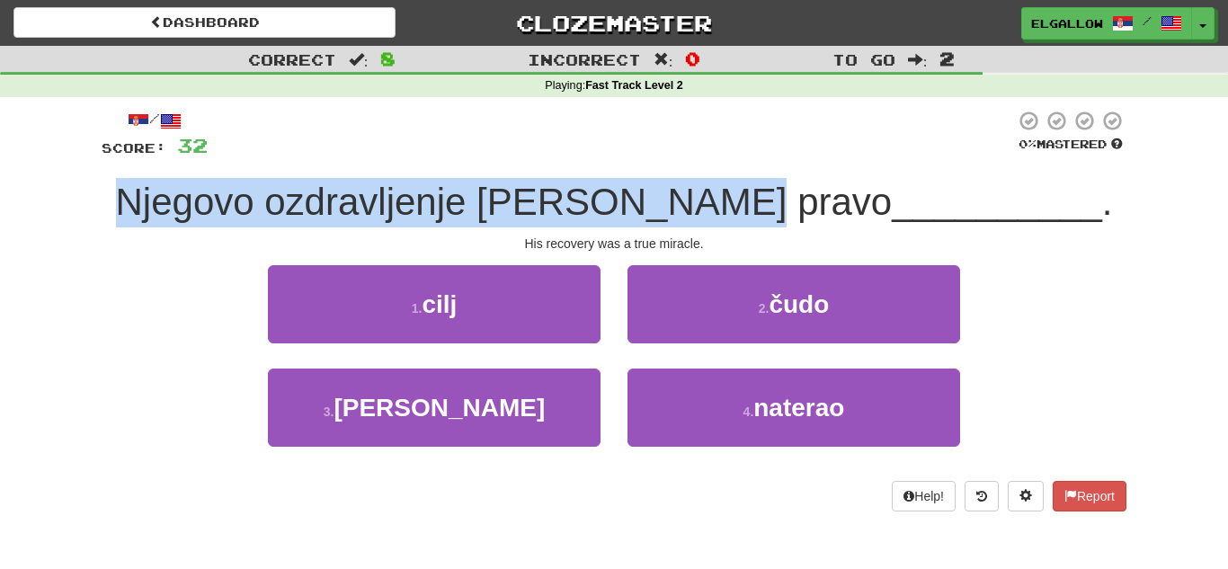
drag, startPoint x: 221, startPoint y: 199, endPoint x: 773, endPoint y: 217, distance: 552.1
click at [773, 217] on span "Njegovo ozdravljenje bilo je pravo" at bounding box center [504, 202] width 776 height 42
copy span "Njegovo ozdravljenje bilo je pravo"
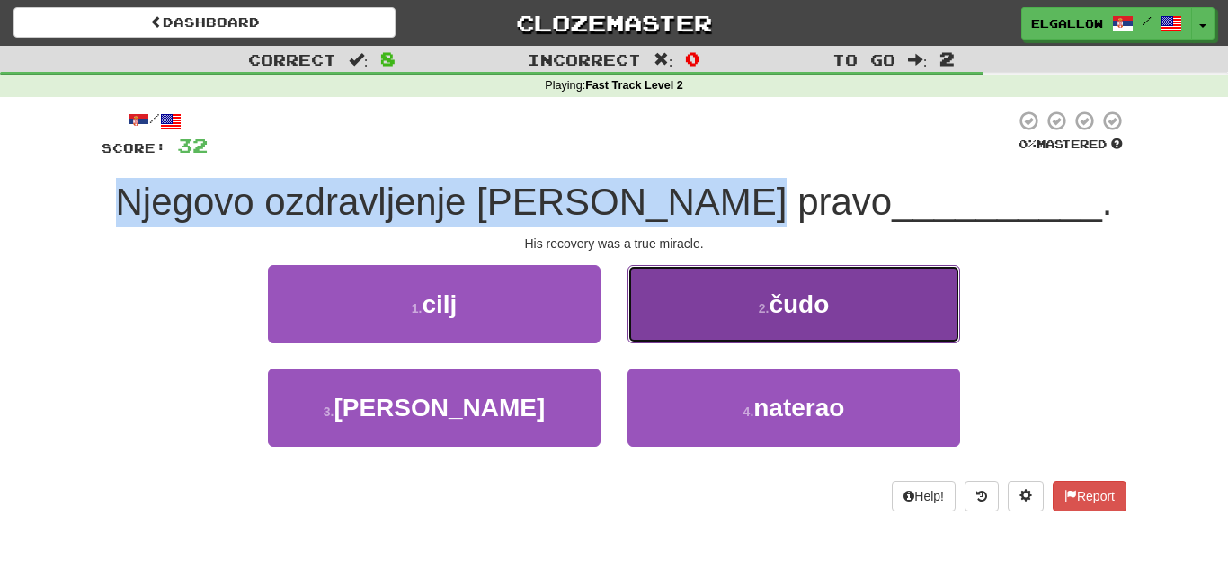
click at [872, 282] on button "2 . čudo" at bounding box center [793, 304] width 332 height 78
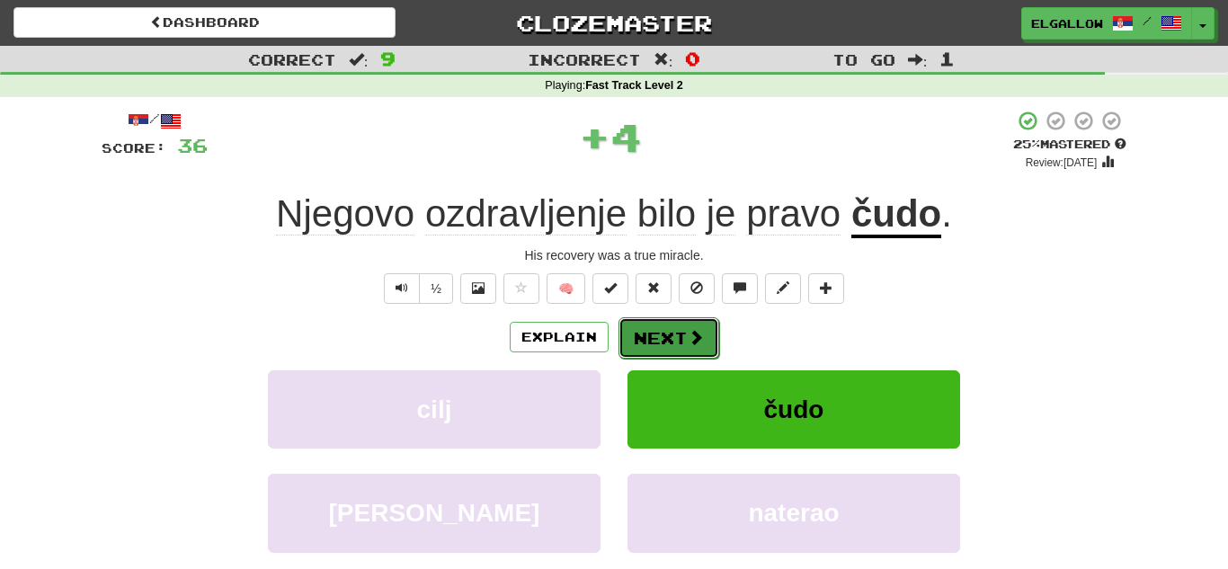
click at [679, 341] on button "Next" at bounding box center [668, 337] width 101 height 41
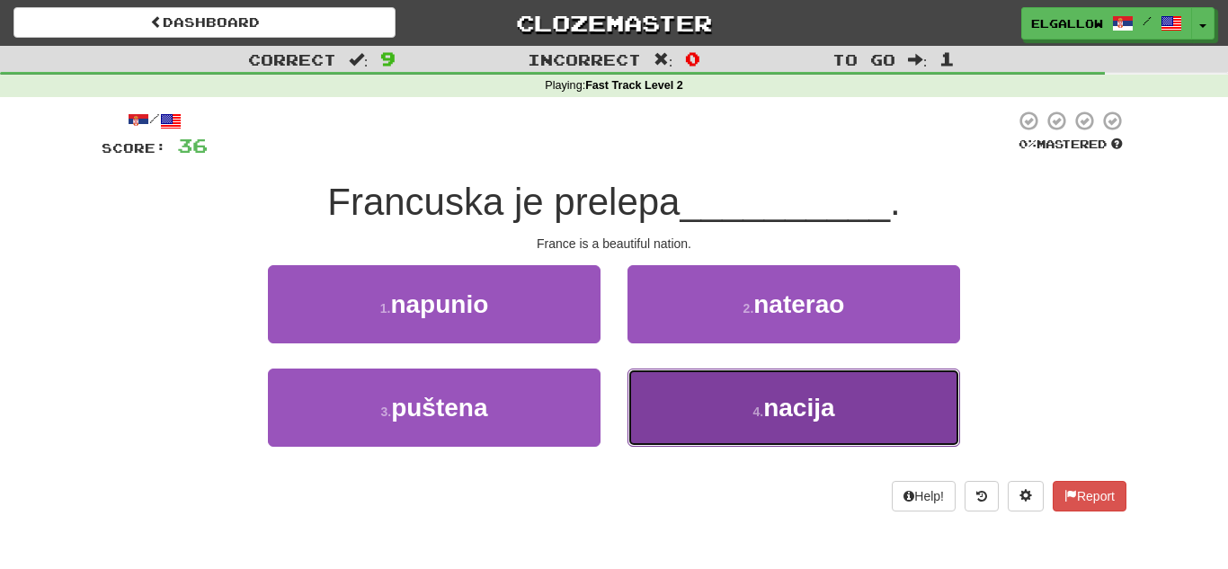
click at [810, 407] on span "nacija" at bounding box center [798, 408] width 71 height 28
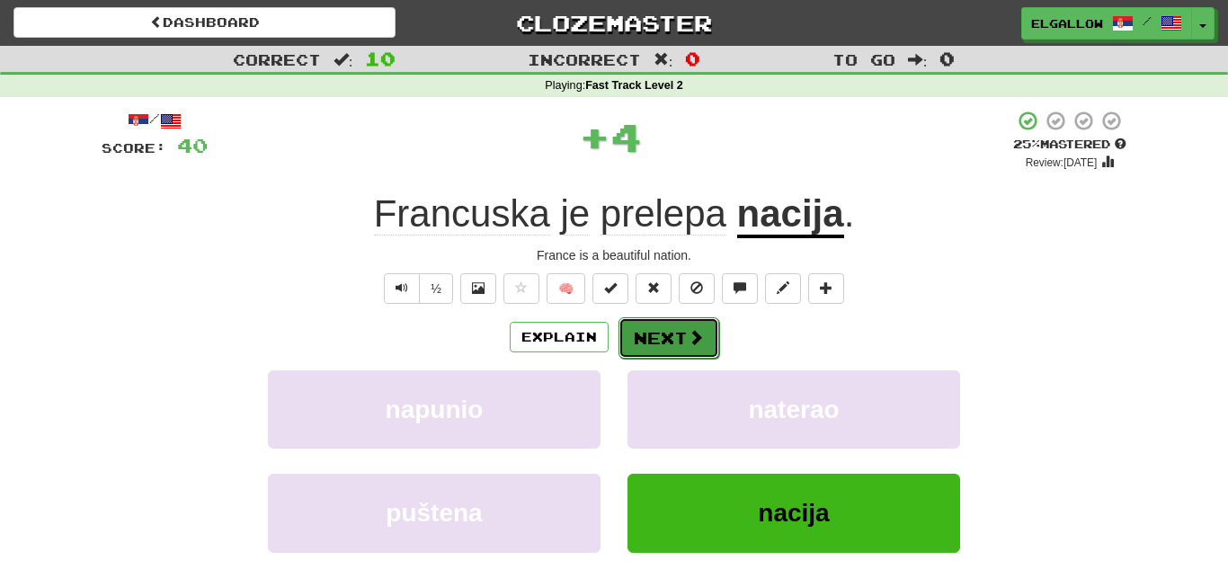
click at [672, 325] on button "Next" at bounding box center [668, 337] width 101 height 41
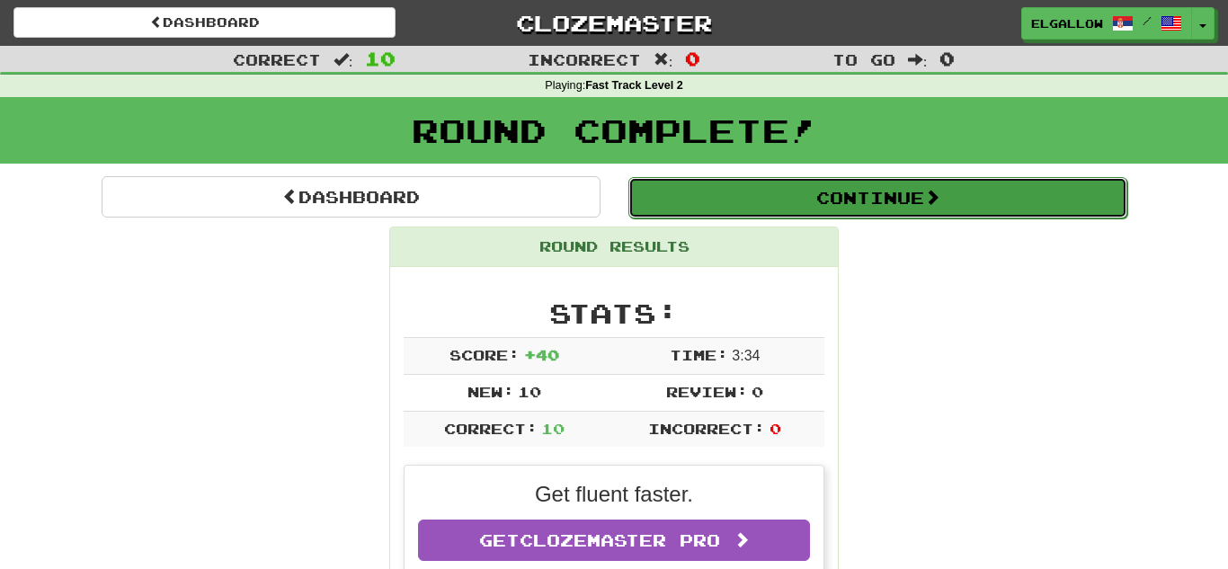
click at [705, 182] on button "Continue" at bounding box center [877, 197] width 499 height 41
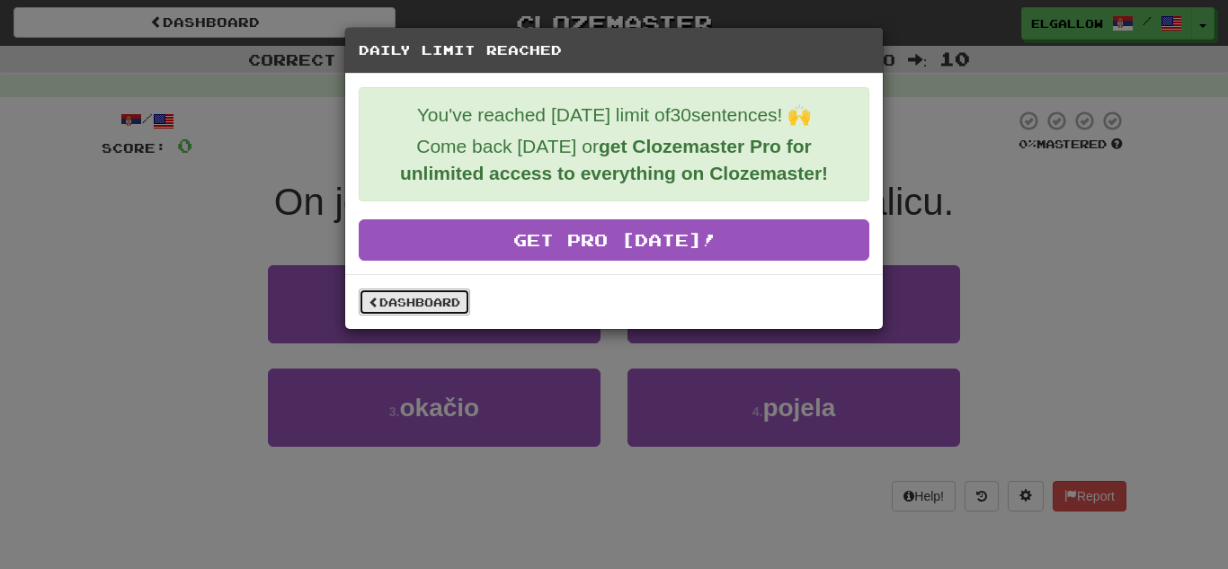
click at [442, 289] on link "Dashboard" at bounding box center [414, 301] width 111 height 27
